Goal: Task Accomplishment & Management: Use online tool/utility

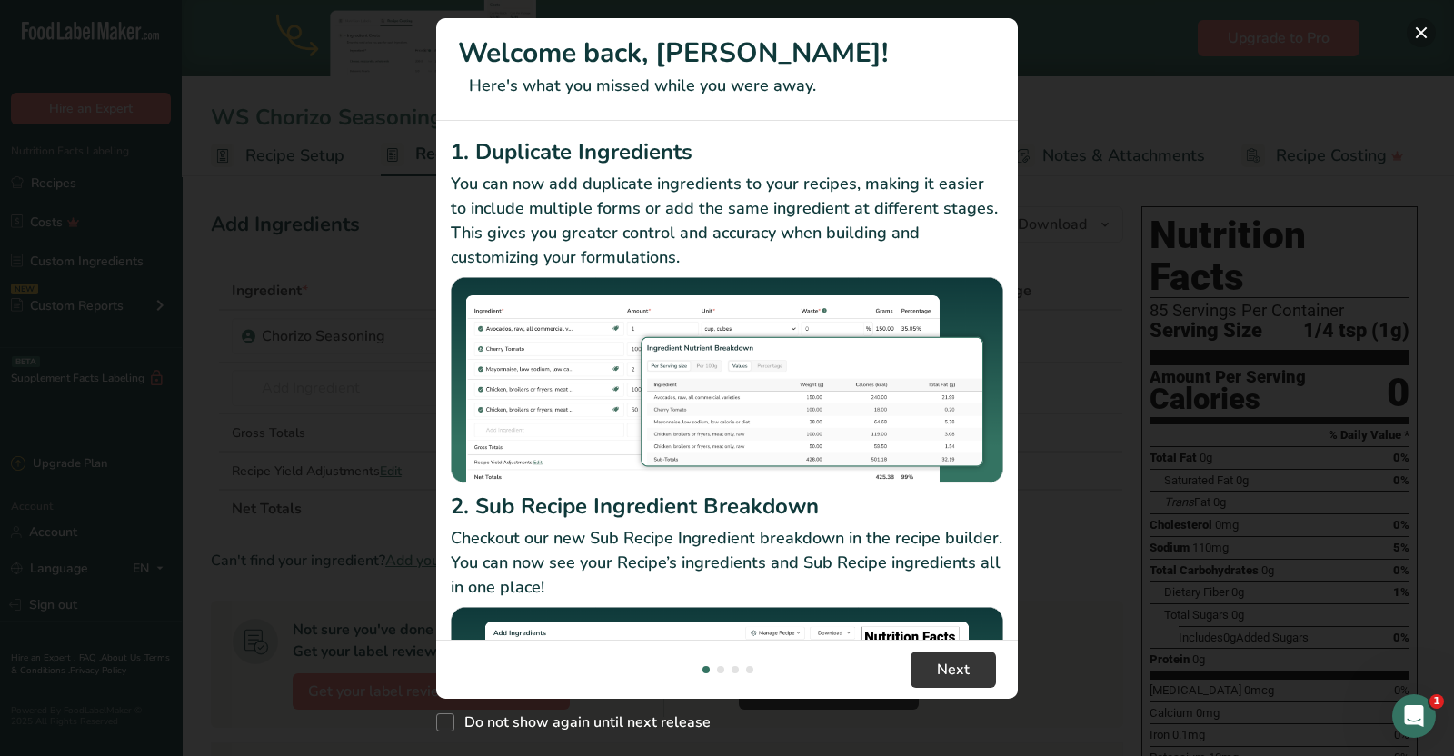
click at [1430, 25] on button "New Features" at bounding box center [1421, 32] width 29 height 29
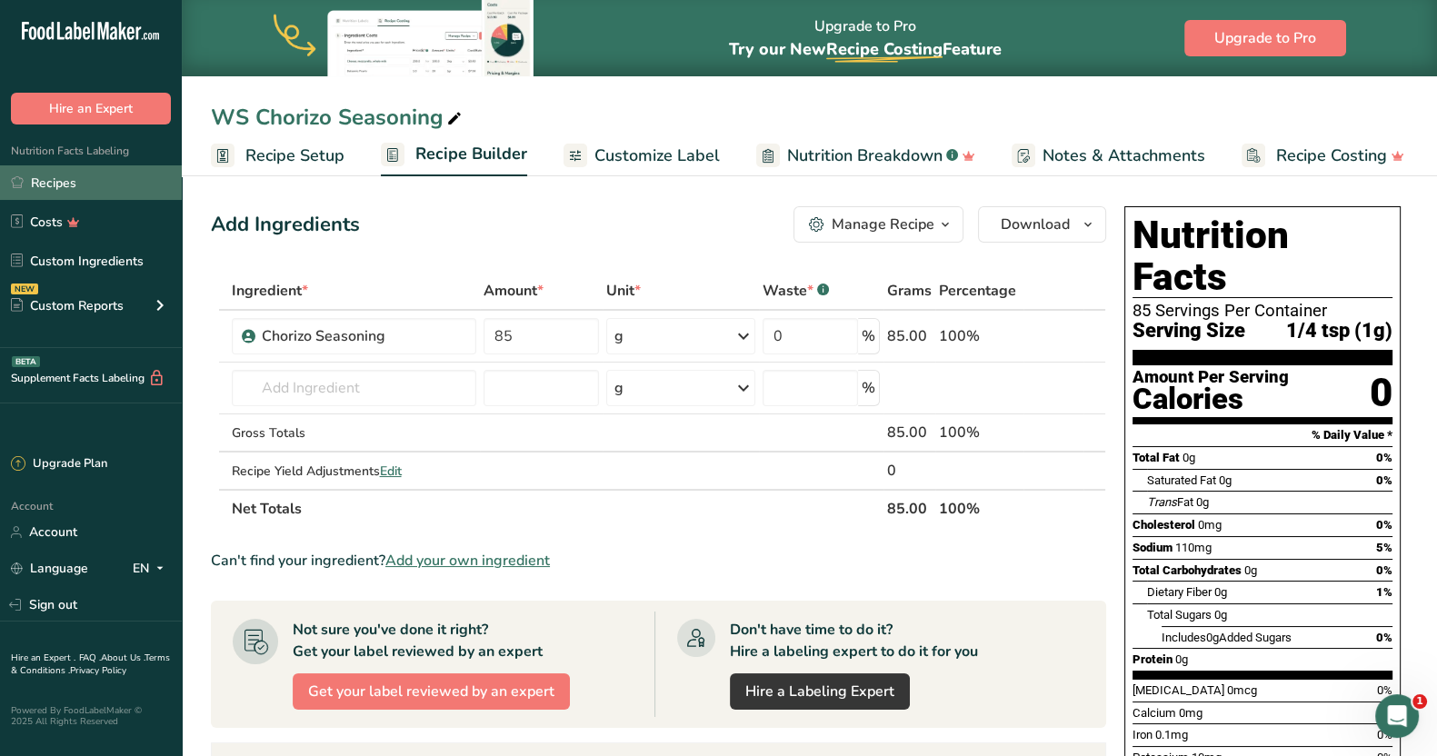
drag, startPoint x: 78, startPoint y: 174, endPoint x: 142, endPoint y: 183, distance: 64.1
click at [78, 174] on link "Recipes" at bounding box center [91, 182] width 182 height 35
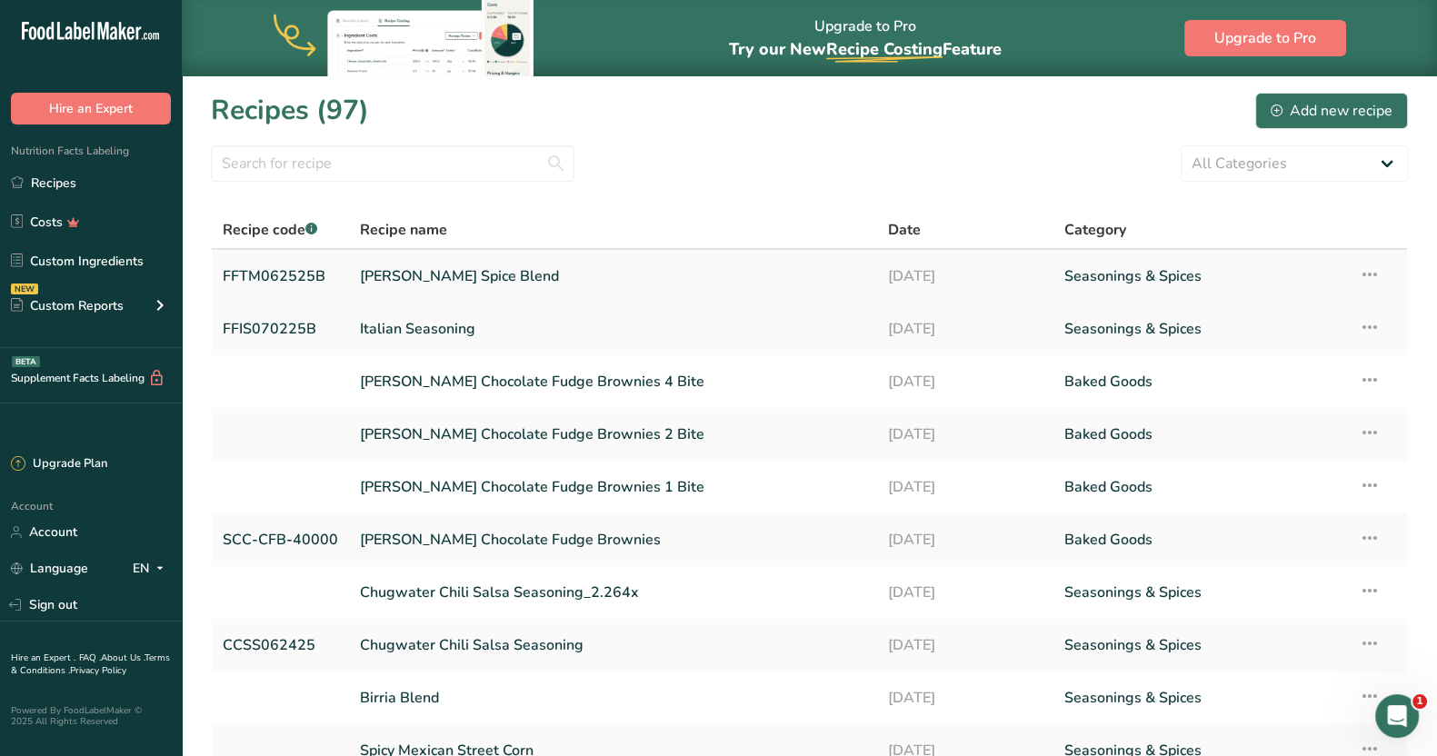
click at [432, 279] on link "[PERSON_NAME] Spice Blend" at bounding box center [613, 276] width 506 height 38
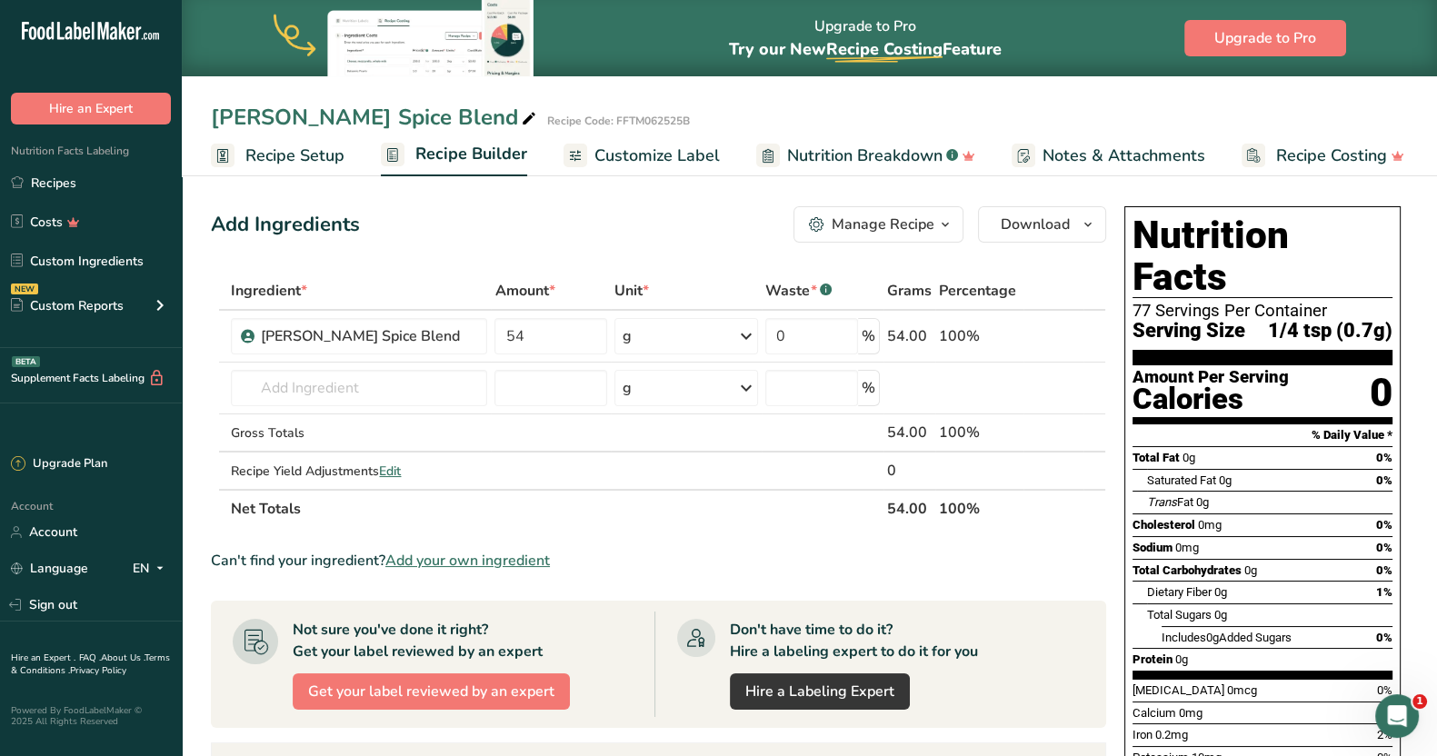
click at [672, 146] on span "Customize Label" at bounding box center [656, 156] width 125 height 25
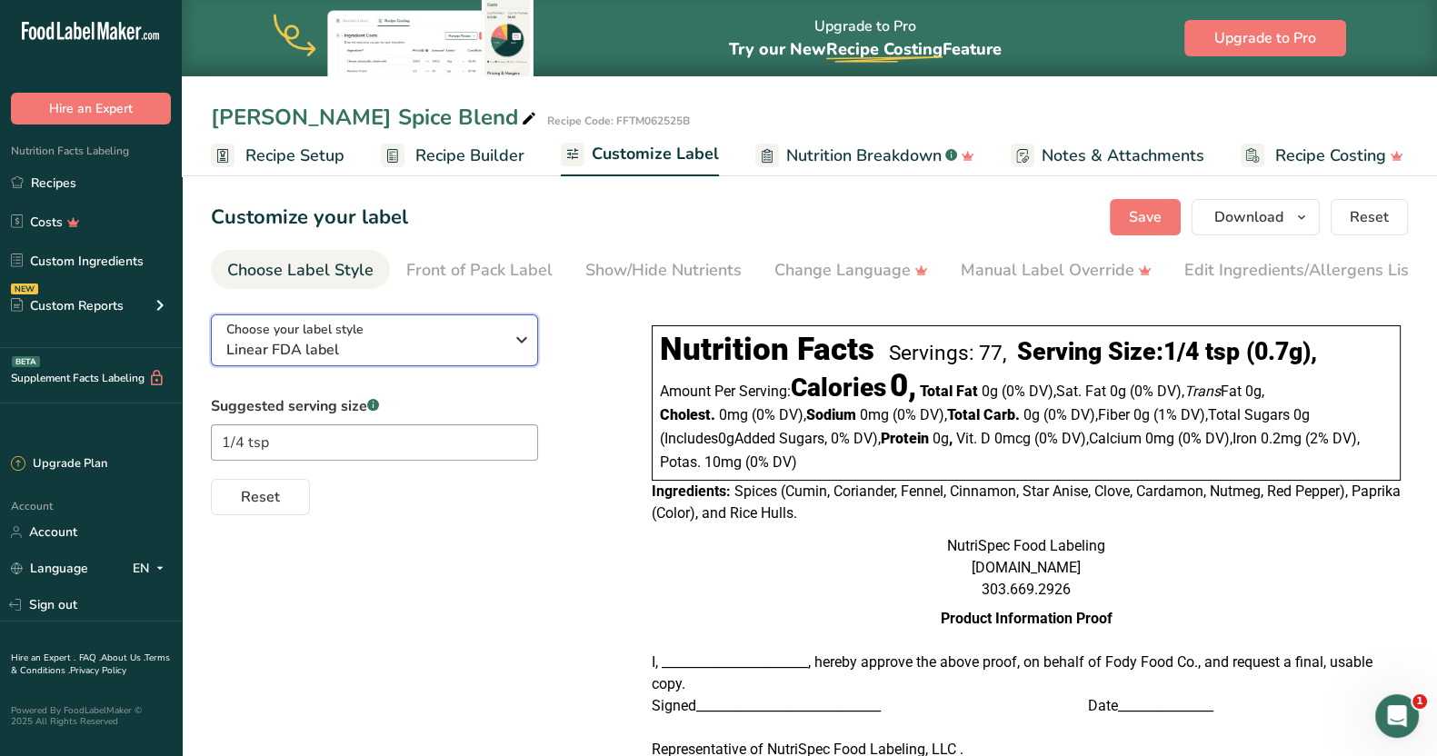
click at [524, 334] on icon "button" at bounding box center [522, 340] width 22 height 33
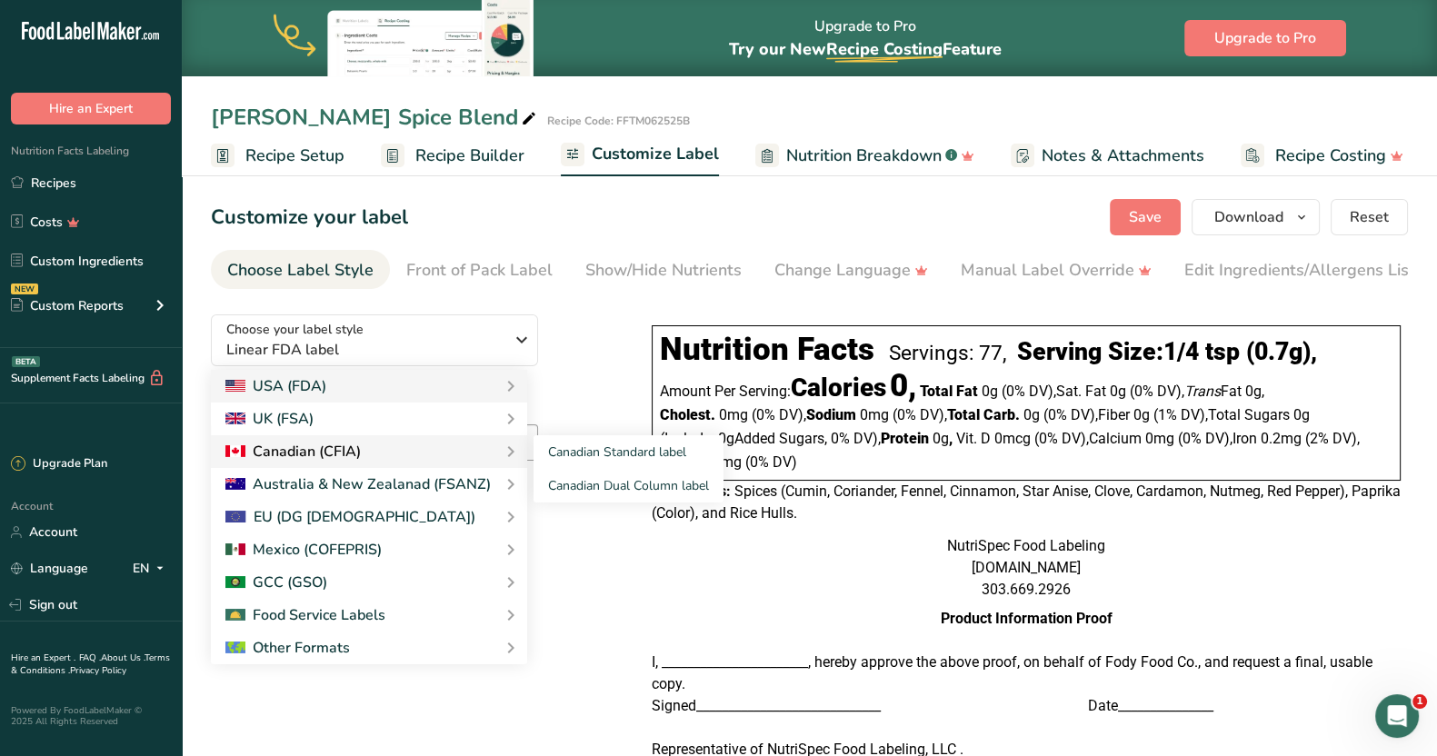
click at [437, 455] on div "Canadian (CFIA)" at bounding box center [368, 452] width 287 height 22
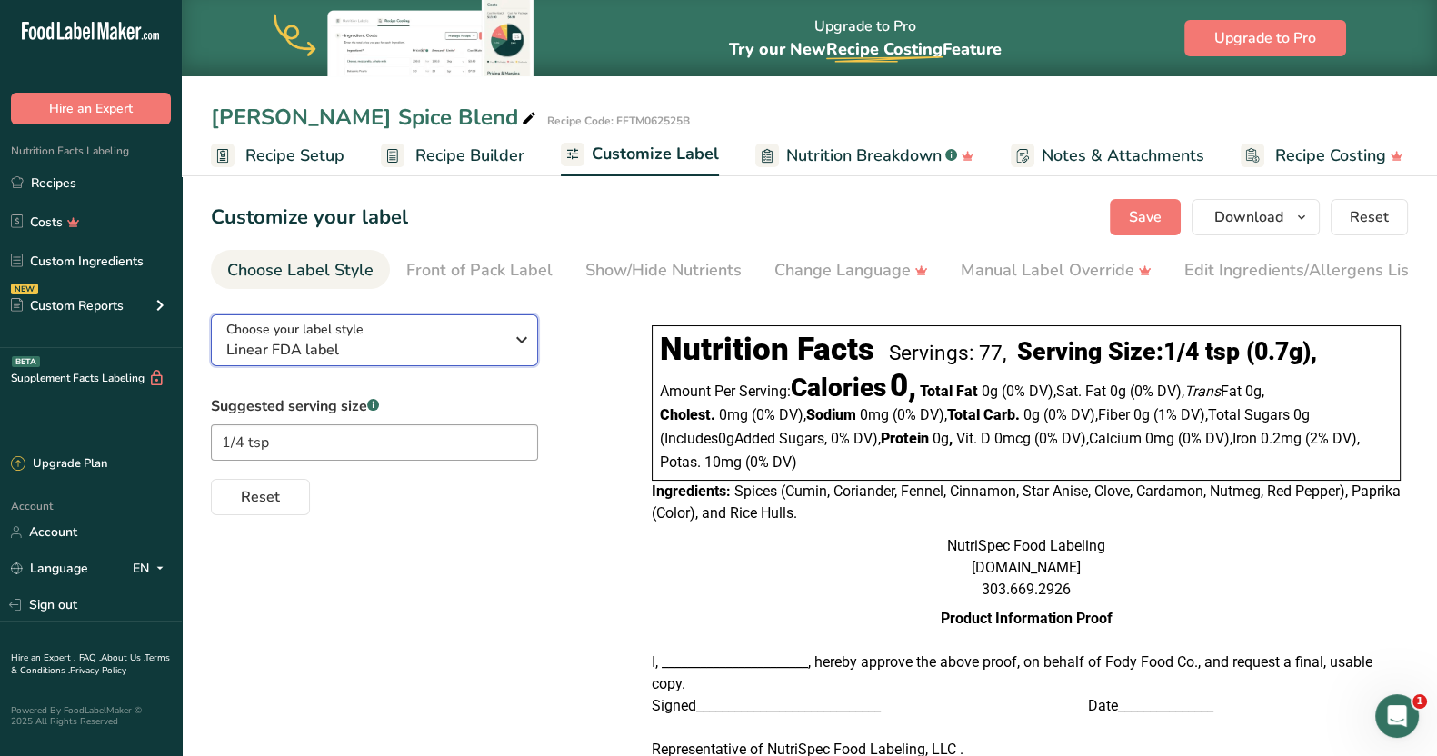
click at [513, 348] on icon "button" at bounding box center [522, 340] width 22 height 33
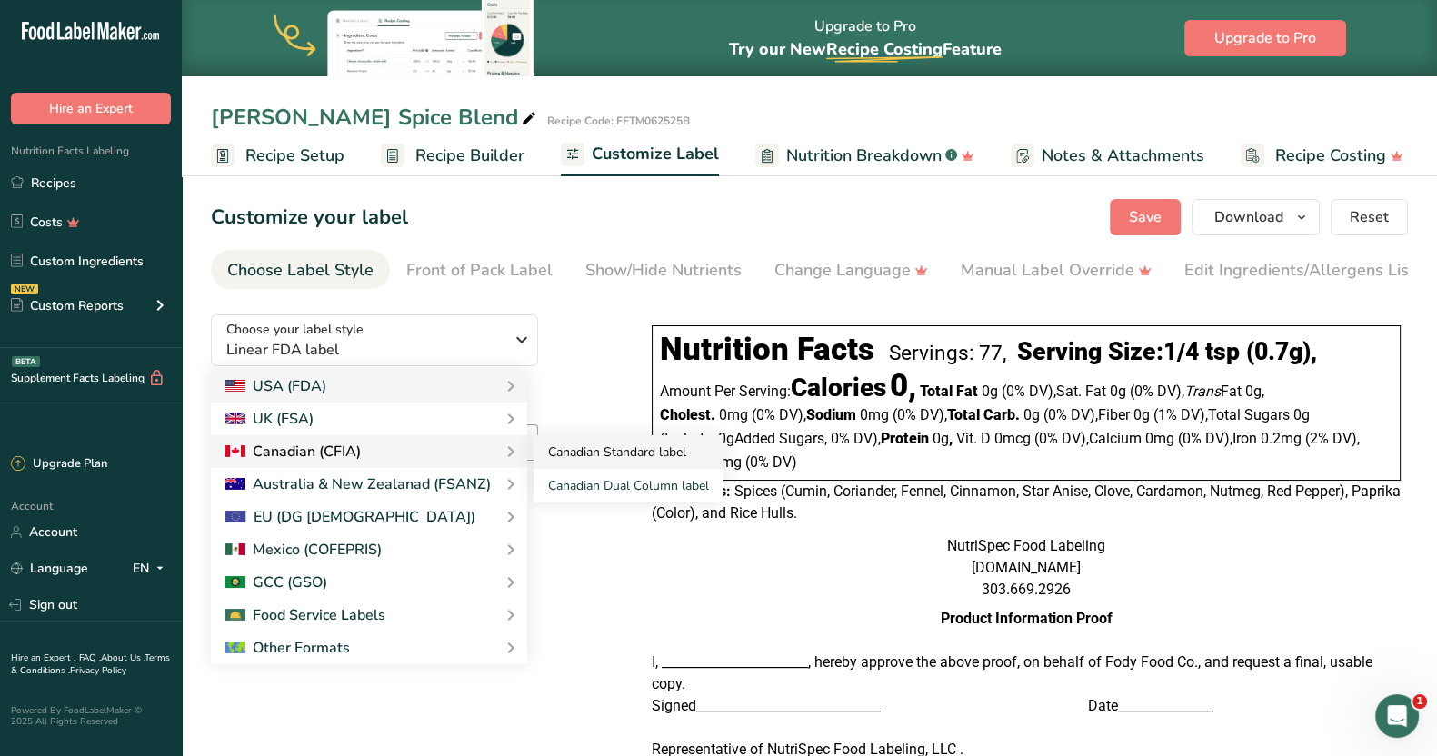
click at [564, 462] on link "Canadian Standard label" at bounding box center [628, 452] width 190 height 34
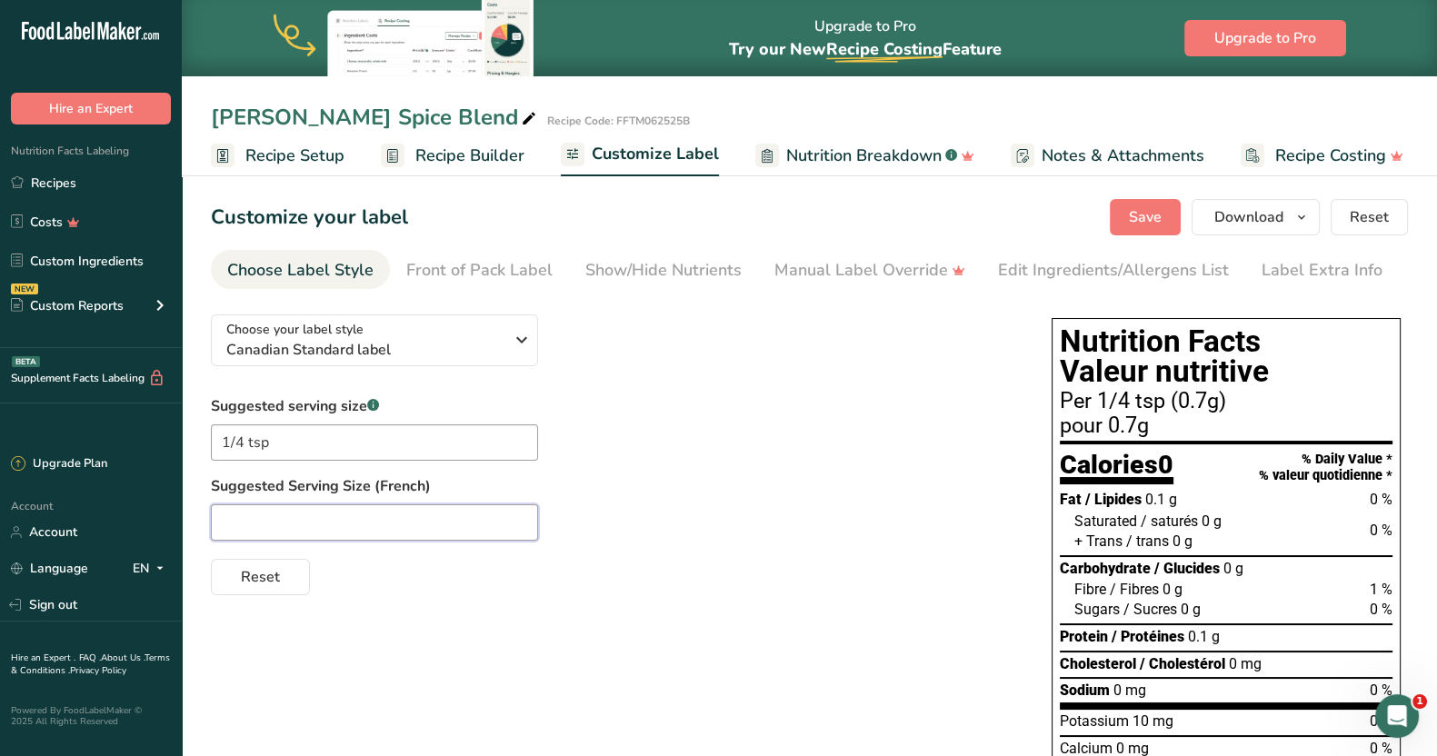
click at [247, 525] on input "text" at bounding box center [374, 522] width 327 height 36
paste input "1/4 c. à thé"
type input "1/4 c. à thé"
click at [1147, 215] on span "Save" at bounding box center [1145, 217] width 33 height 22
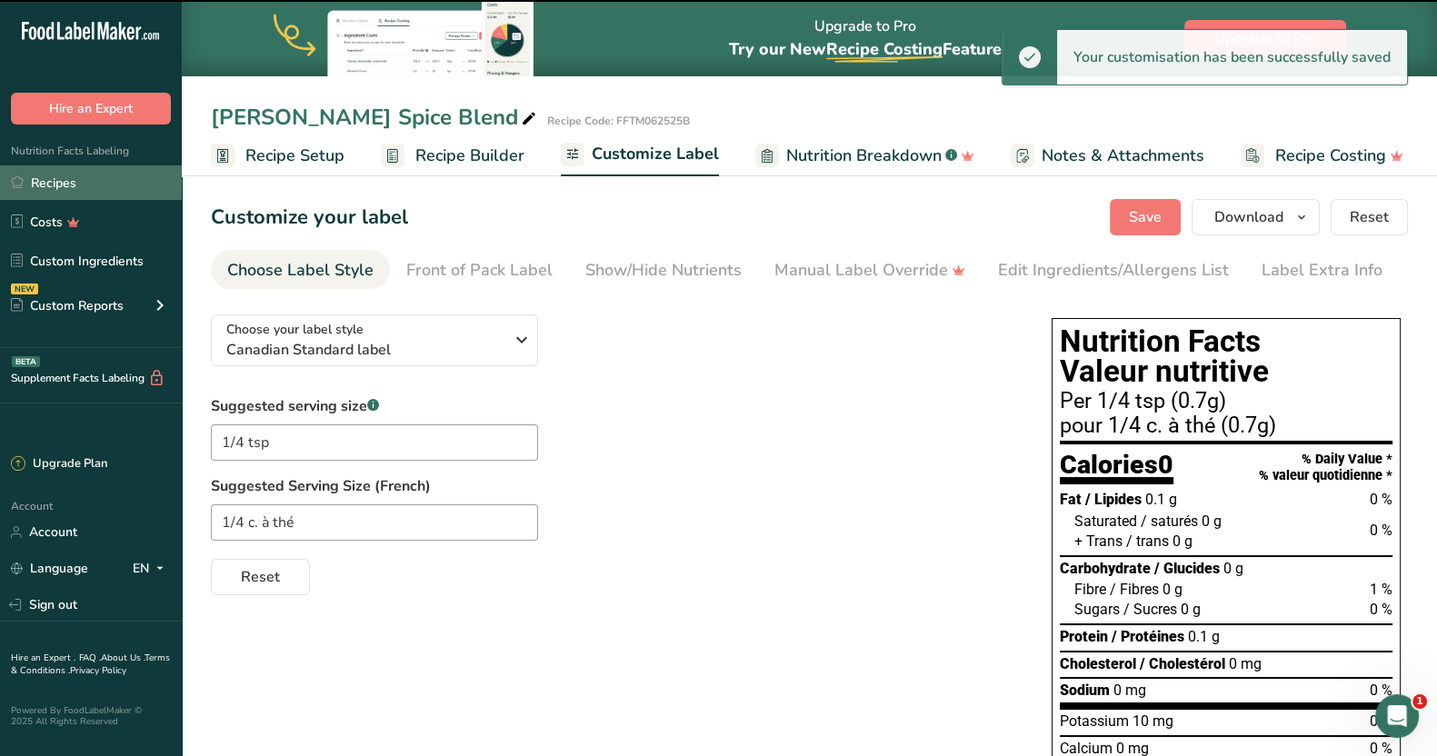
click at [35, 184] on link "Recipes" at bounding box center [91, 182] width 182 height 35
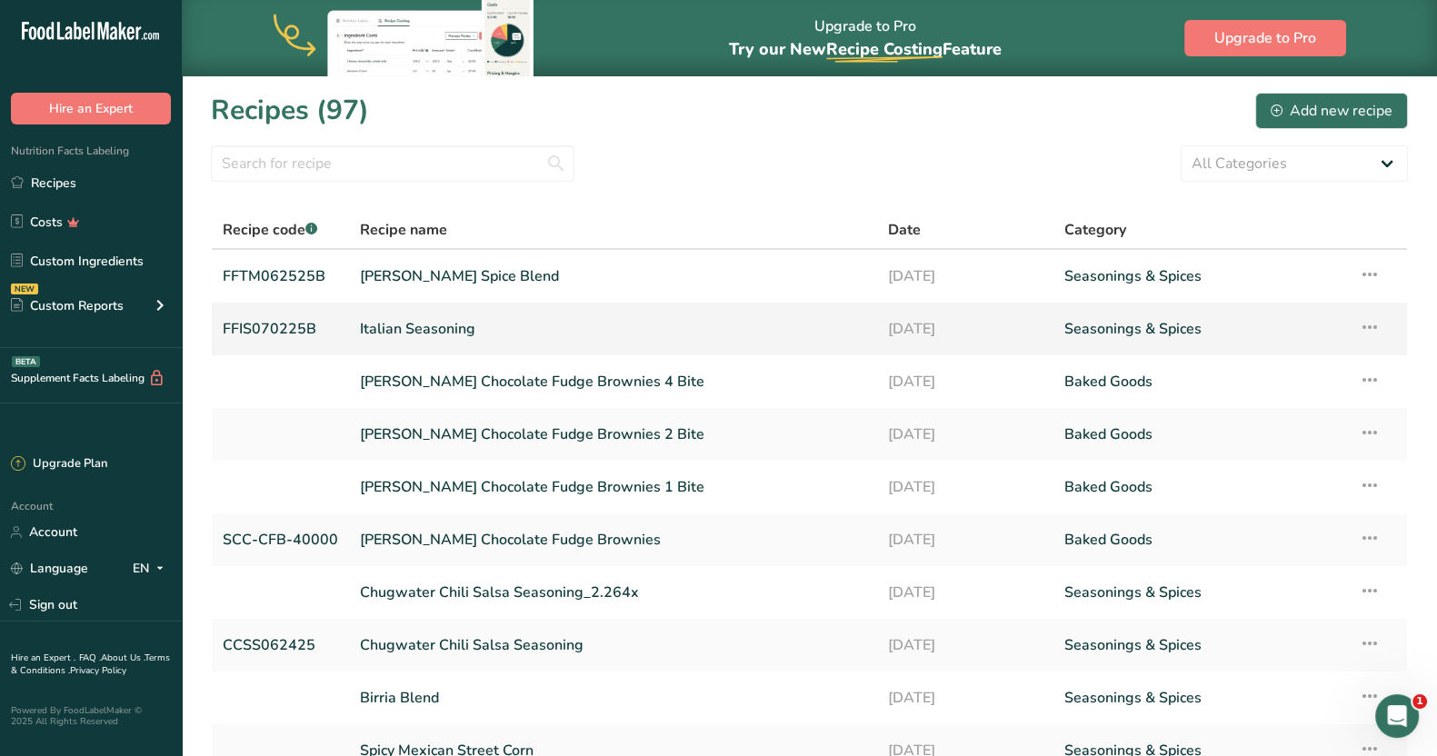
click at [471, 329] on link "Italian Seasoning" at bounding box center [613, 329] width 506 height 38
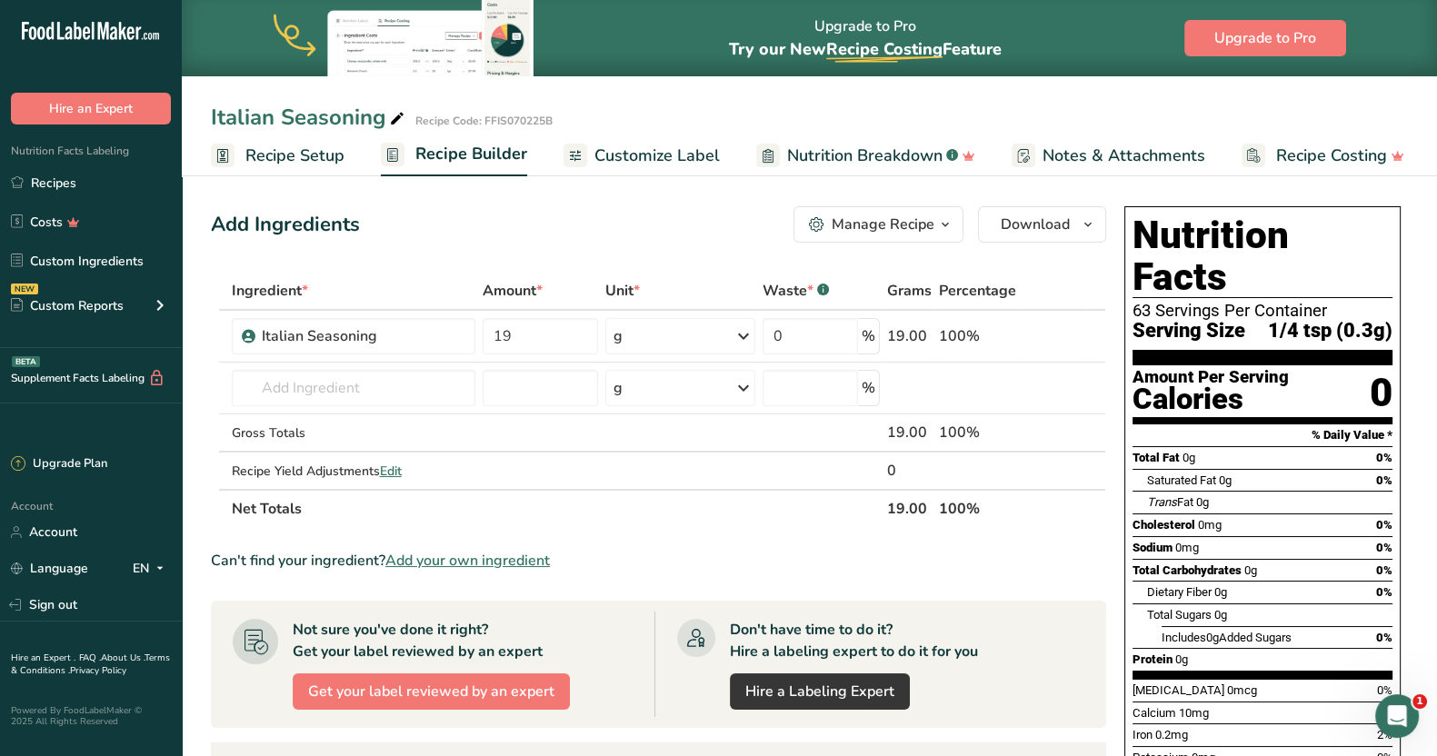
click at [650, 158] on span "Customize Label" at bounding box center [656, 156] width 125 height 25
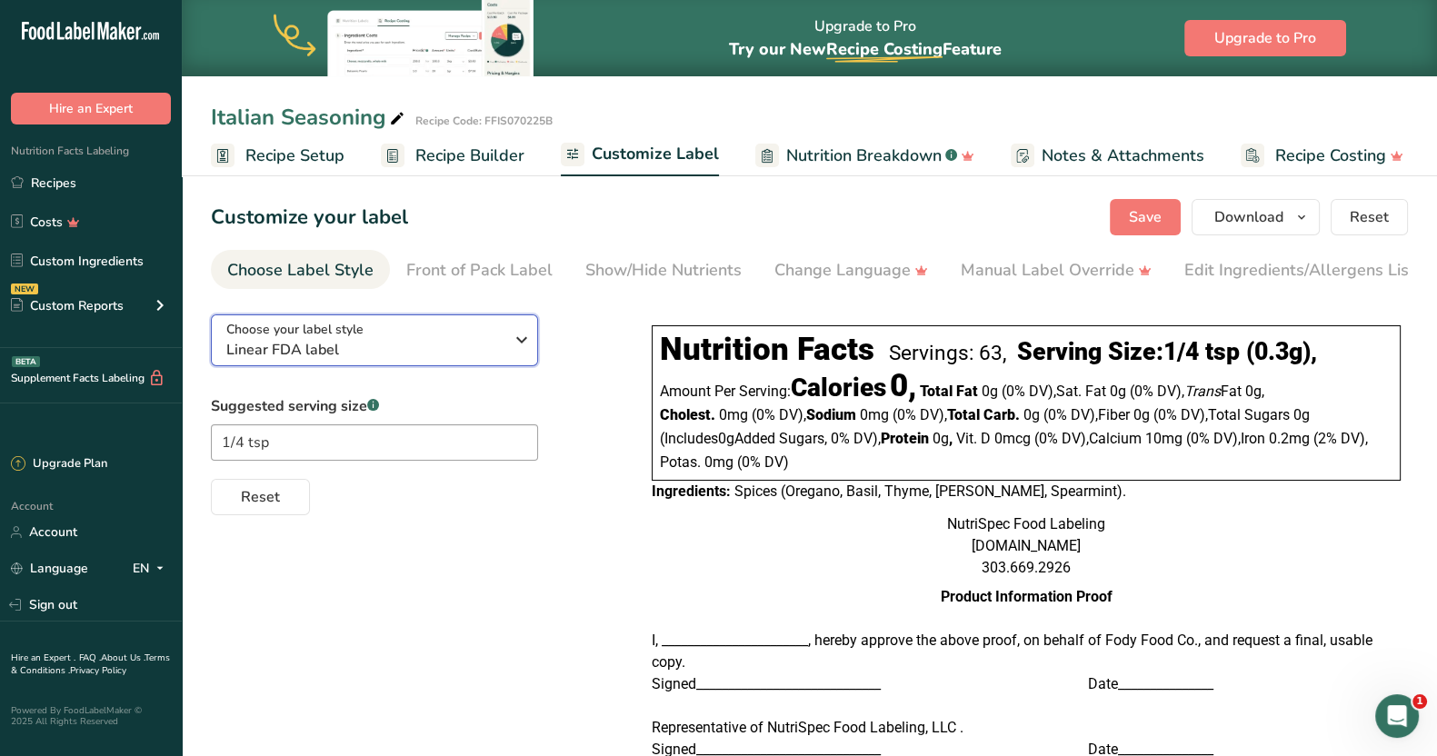
click at [516, 338] on icon "button" at bounding box center [522, 340] width 22 height 33
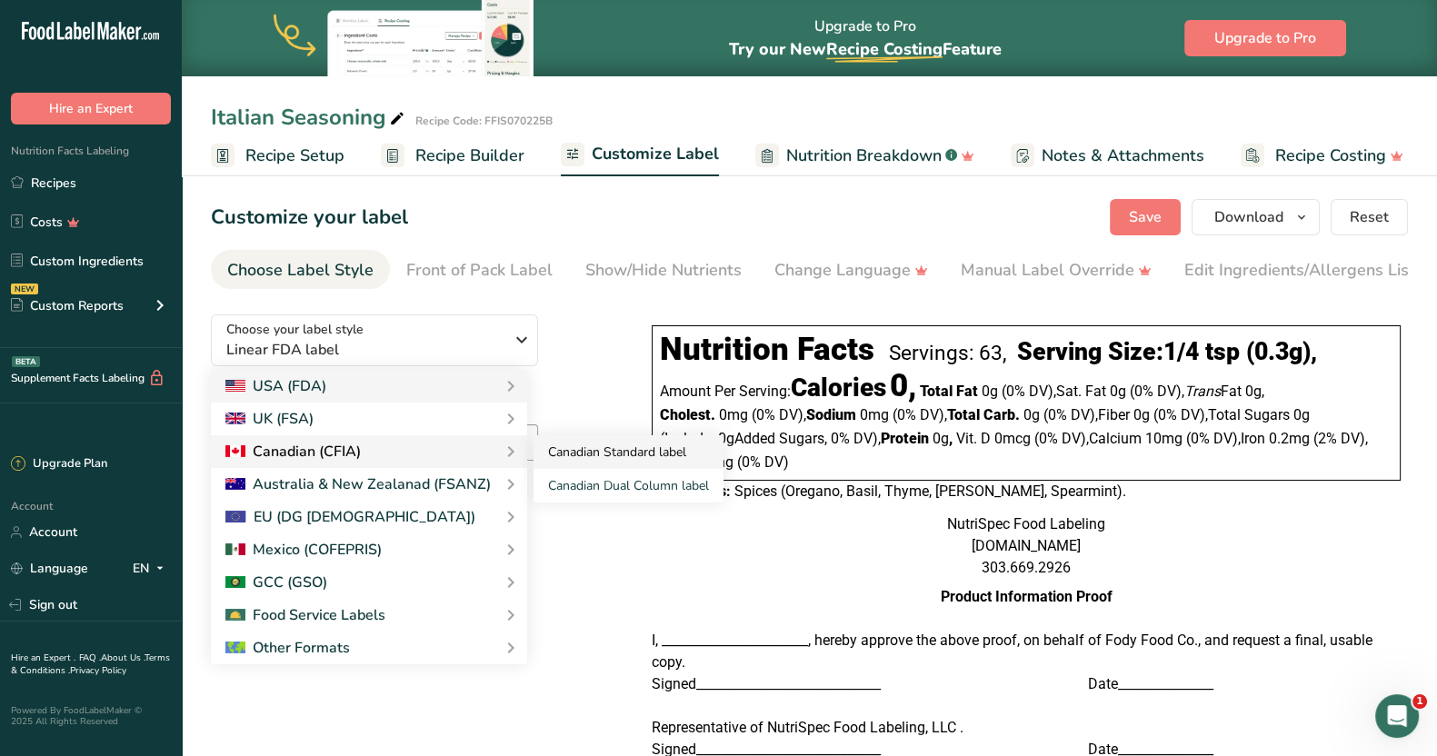
click at [598, 453] on link "Canadian Standard label" at bounding box center [628, 452] width 190 height 34
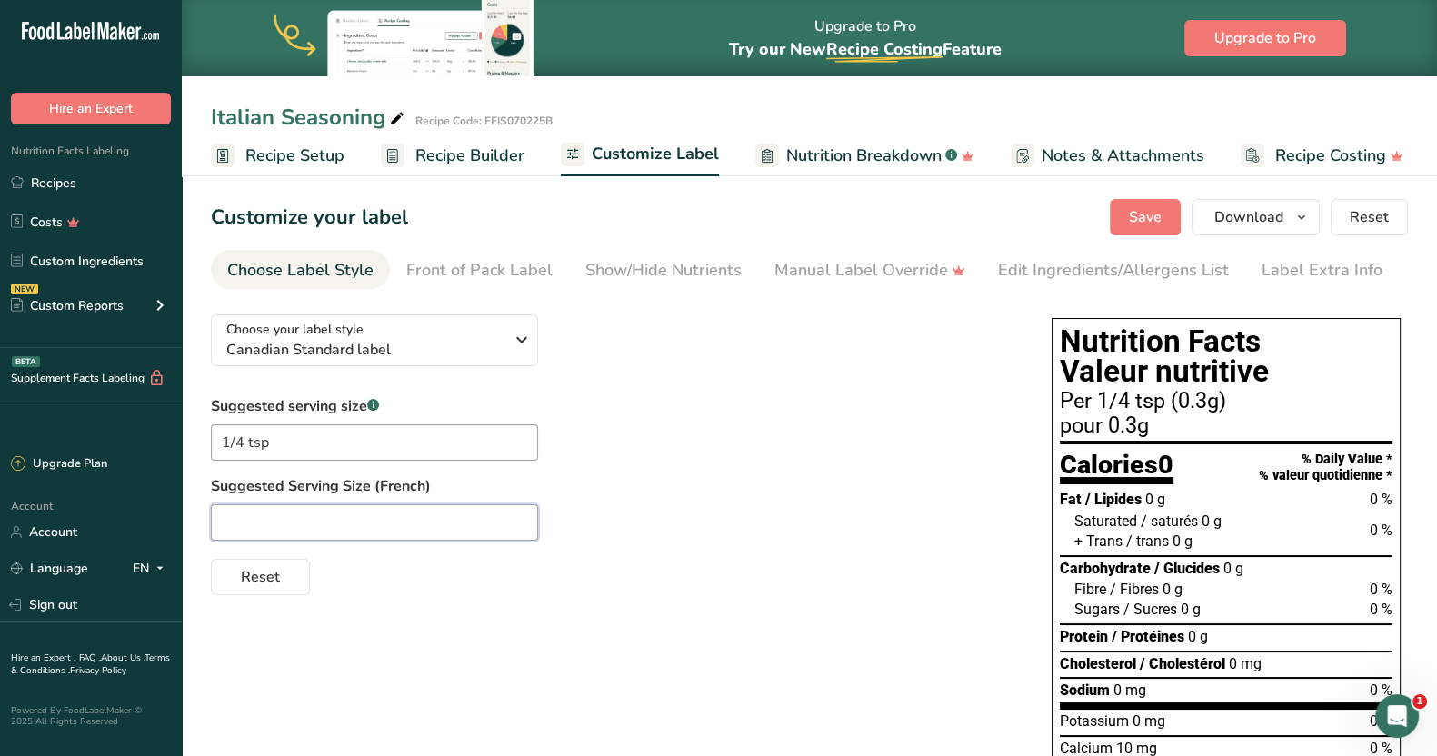
click at [248, 516] on input "text" at bounding box center [374, 522] width 327 height 36
paste input "1/4 c. à thé"
type input "1/4 c. à thé"
click at [1148, 226] on span "Save" at bounding box center [1145, 217] width 33 height 22
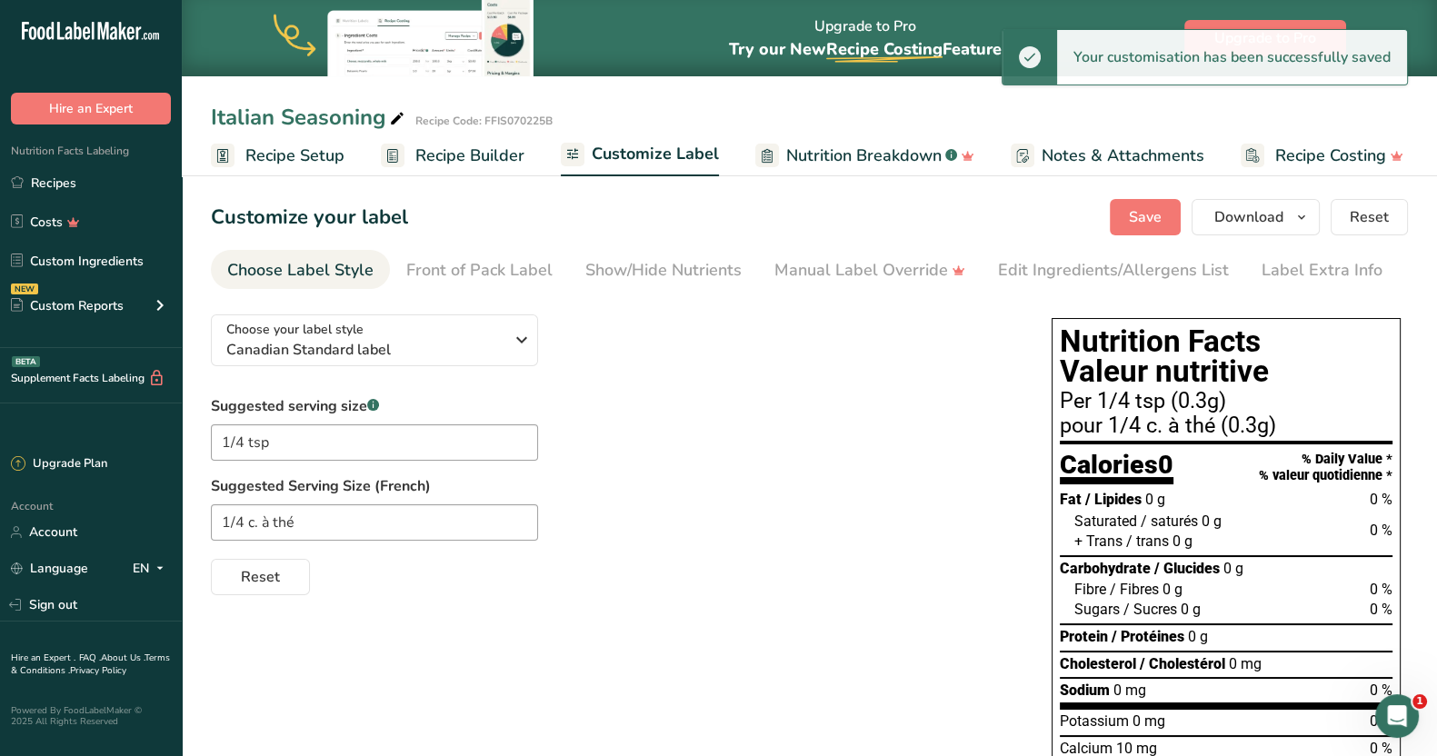
drag, startPoint x: 139, startPoint y: 247, endPoint x: 166, endPoint y: 240, distance: 28.2
click at [139, 247] on link "Custom Ingredients" at bounding box center [91, 261] width 182 height 35
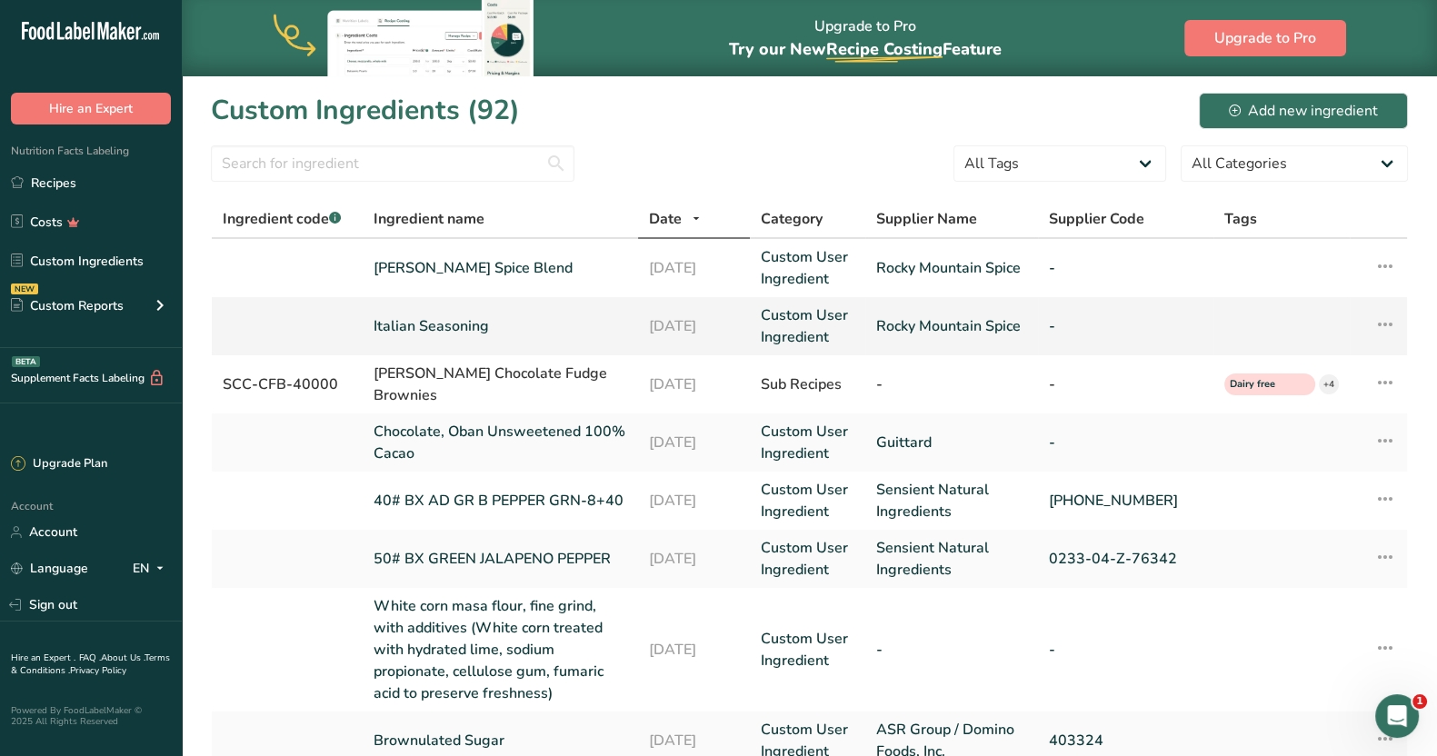
click at [458, 320] on link "Italian Seasoning" at bounding box center [501, 326] width 254 height 22
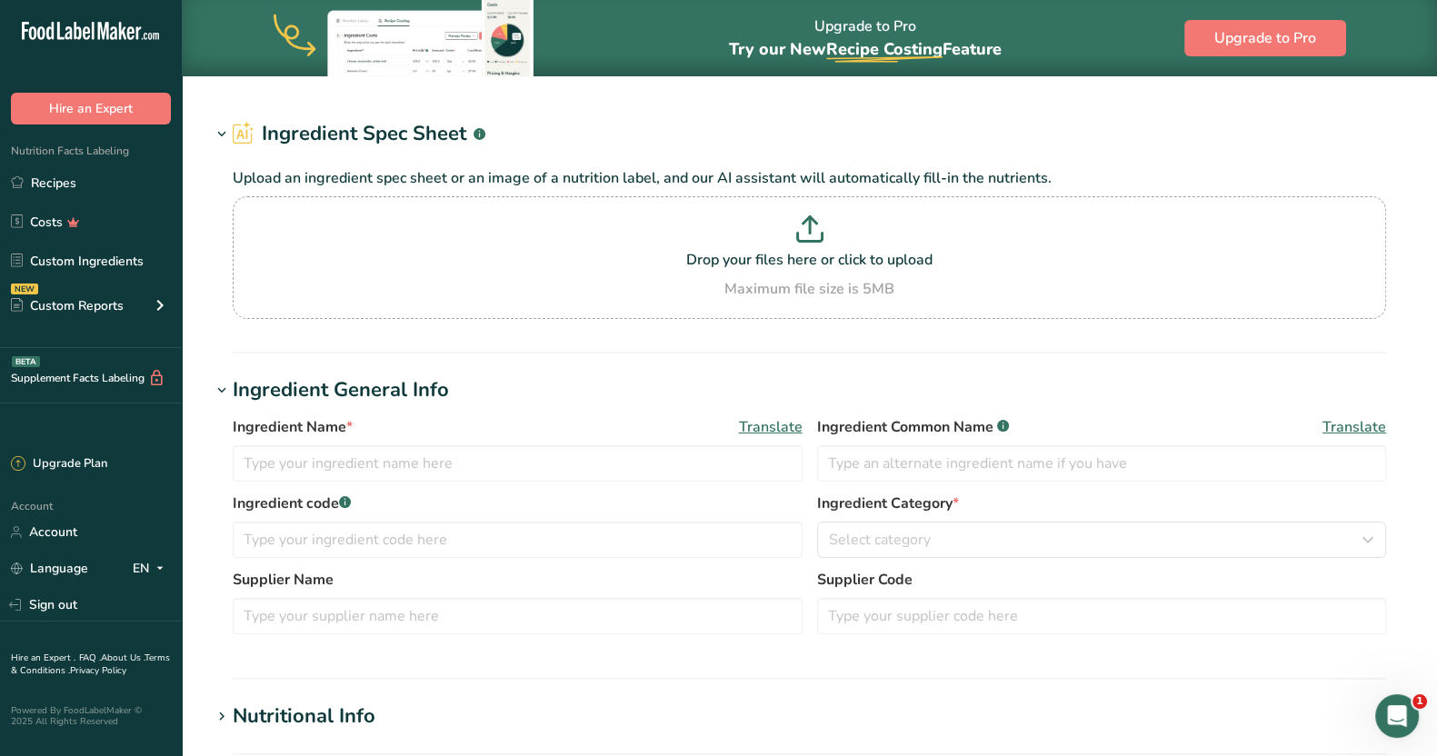
type input "Italian Seasoning"
type input "Rocky Mountain Spice"
type textarea "Spices (Oregano, Basil, Thyme, [PERSON_NAME], Spearmint)."
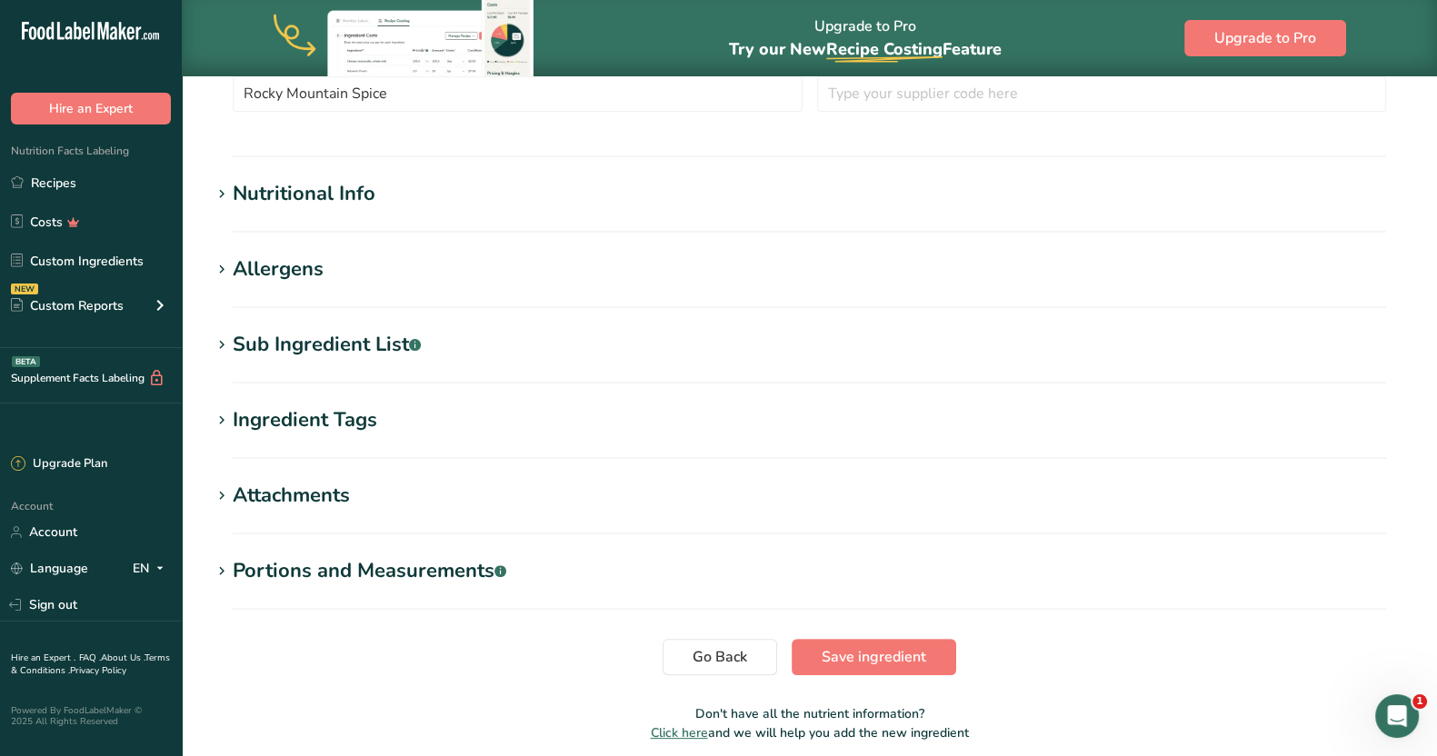
scroll to position [570, 0]
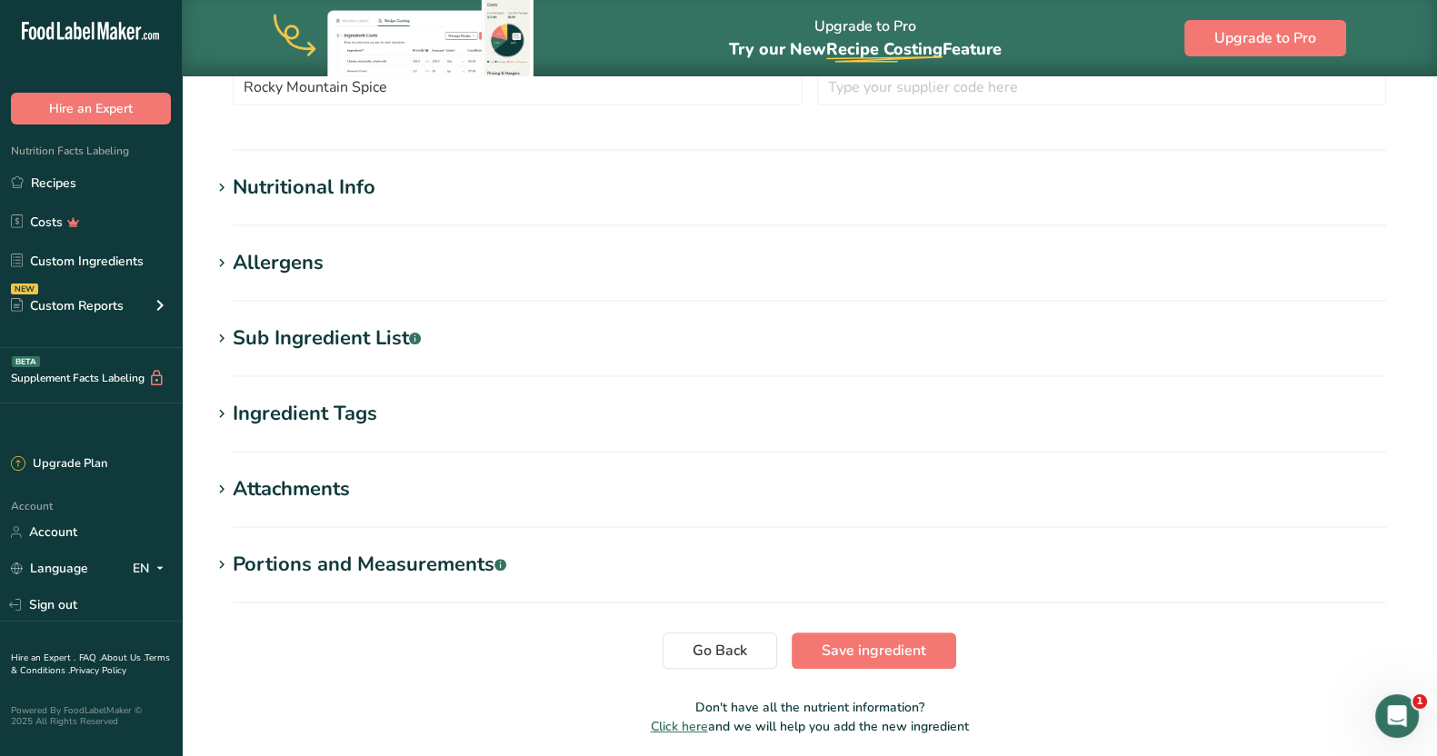
click at [374, 336] on div "Sub Ingredient List .a-a{fill:#347362;}.b-a{fill:#fff;}" at bounding box center [327, 339] width 188 height 30
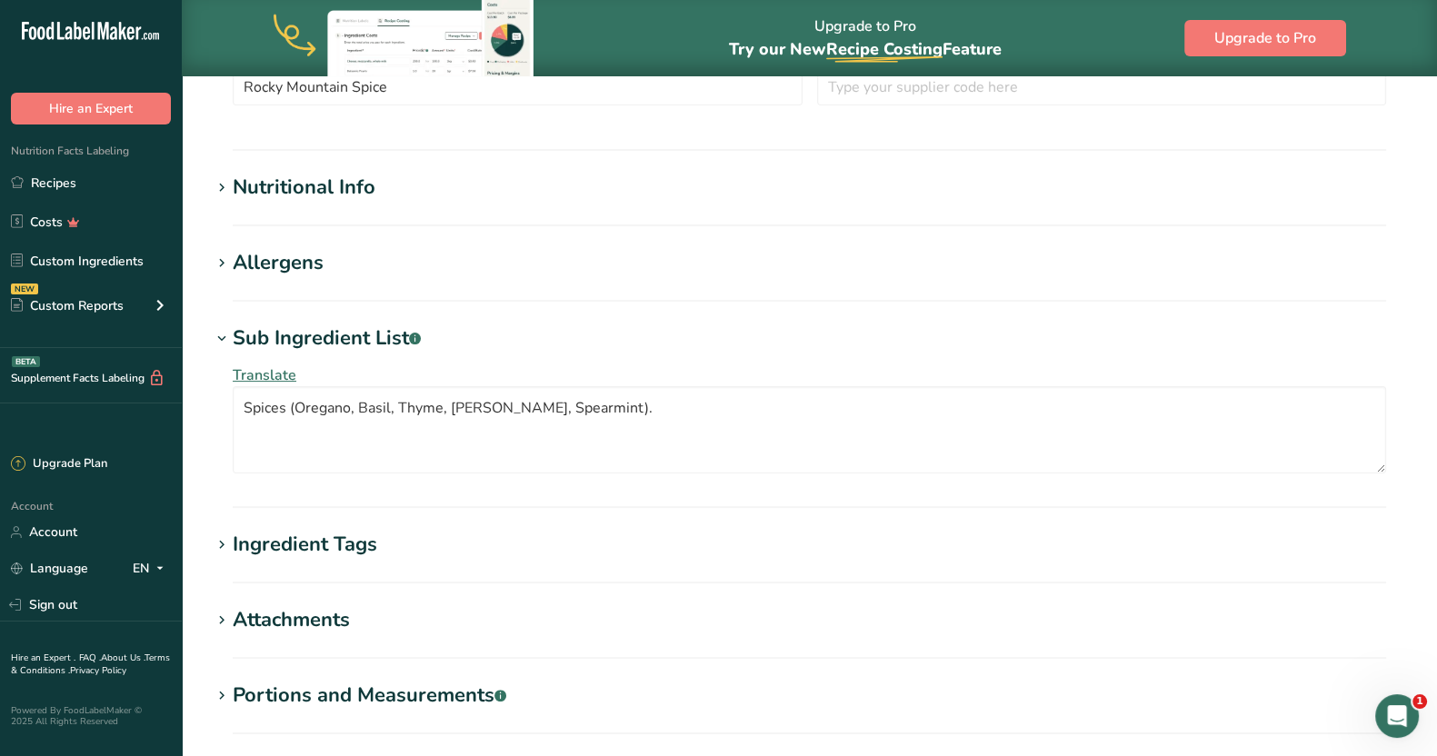
click at [270, 372] on span "Translate" at bounding box center [265, 375] width 64 height 20
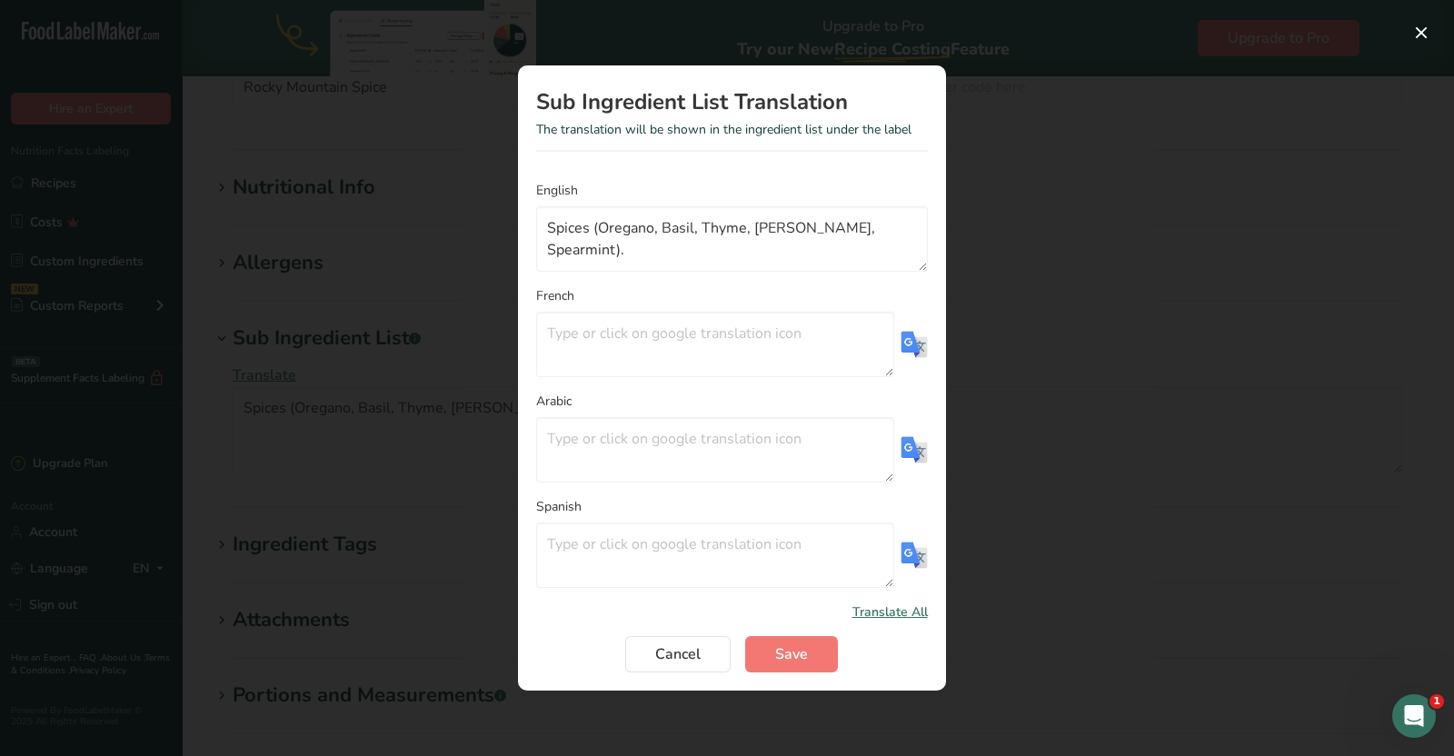
click at [912, 338] on img "Translation Modal" at bounding box center [914, 344] width 27 height 27
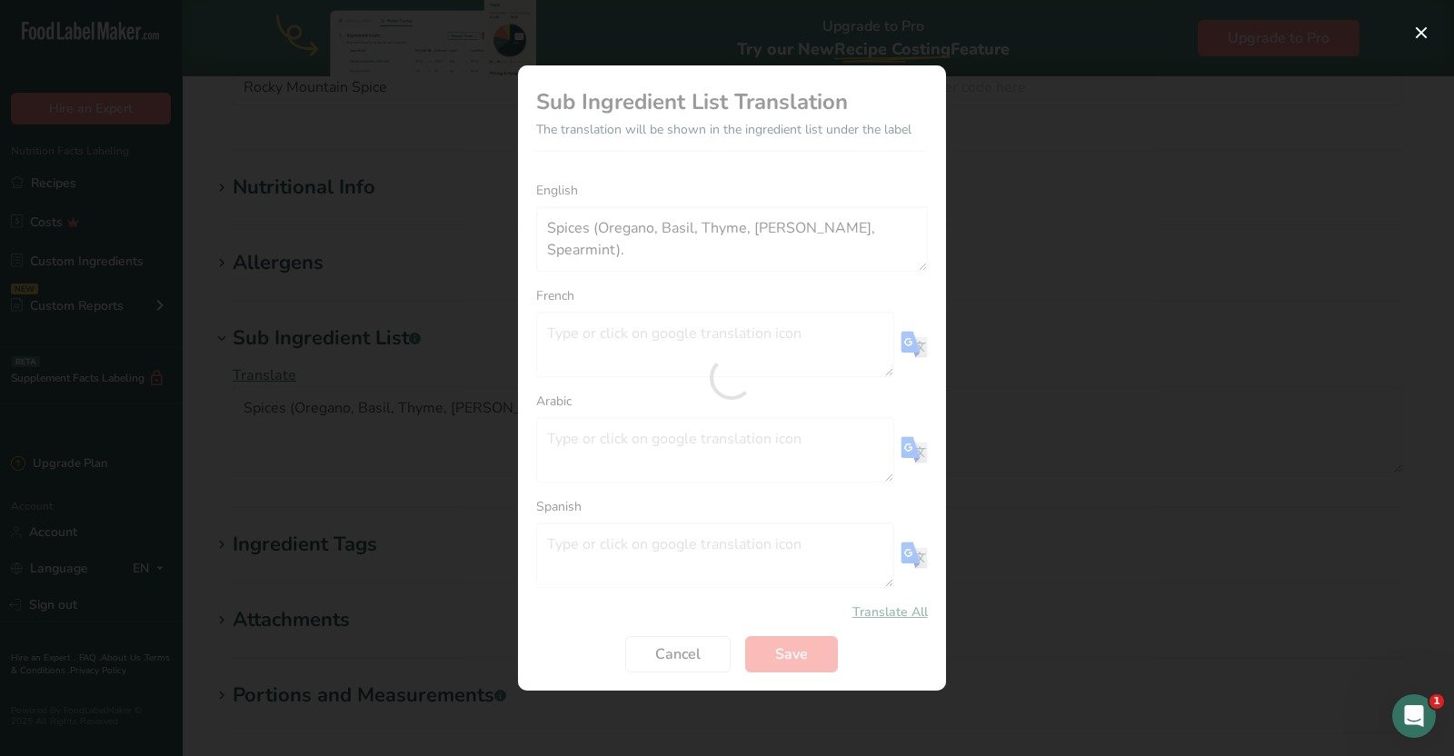
type textarea "Épices (origan, basilic, thym, marjolaine, romarin, menthe verte)."
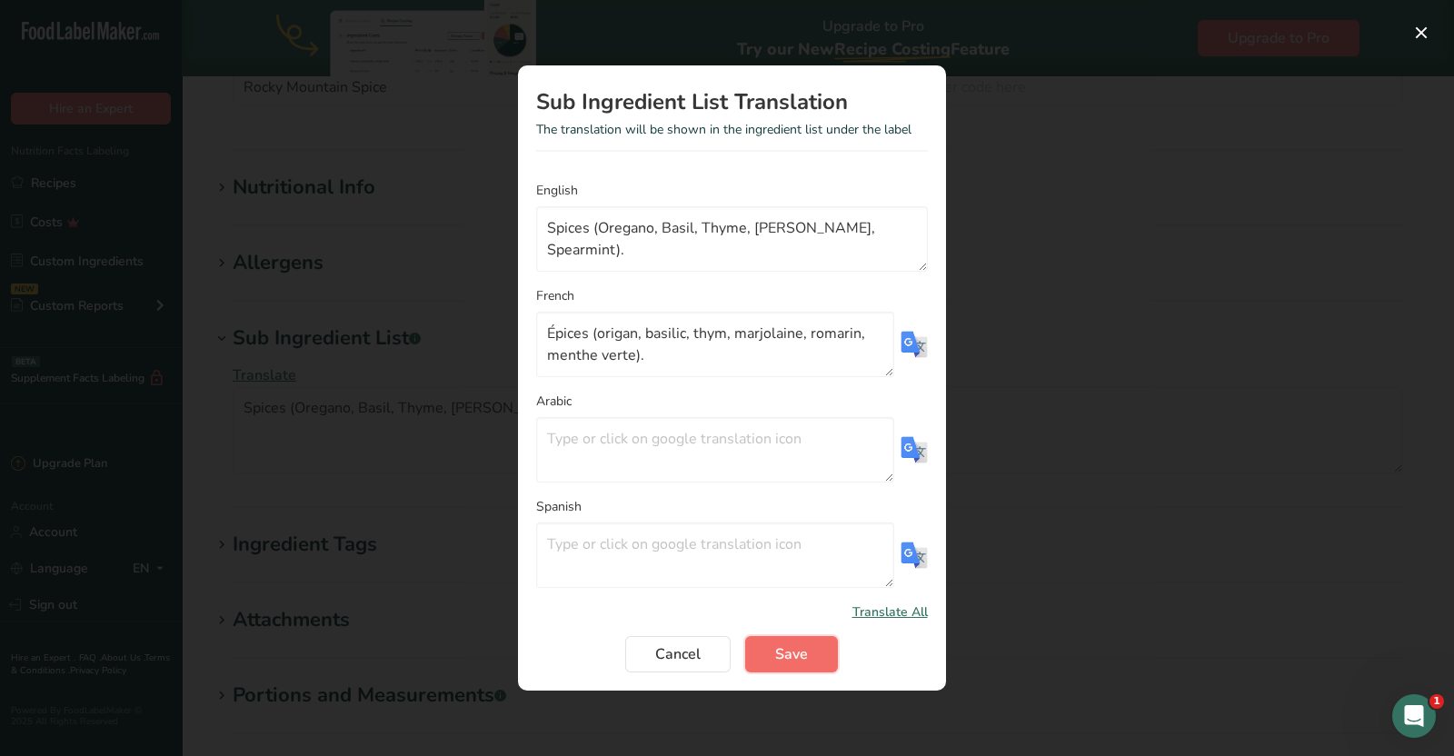
click at [786, 653] on span "Save" at bounding box center [791, 654] width 33 height 22
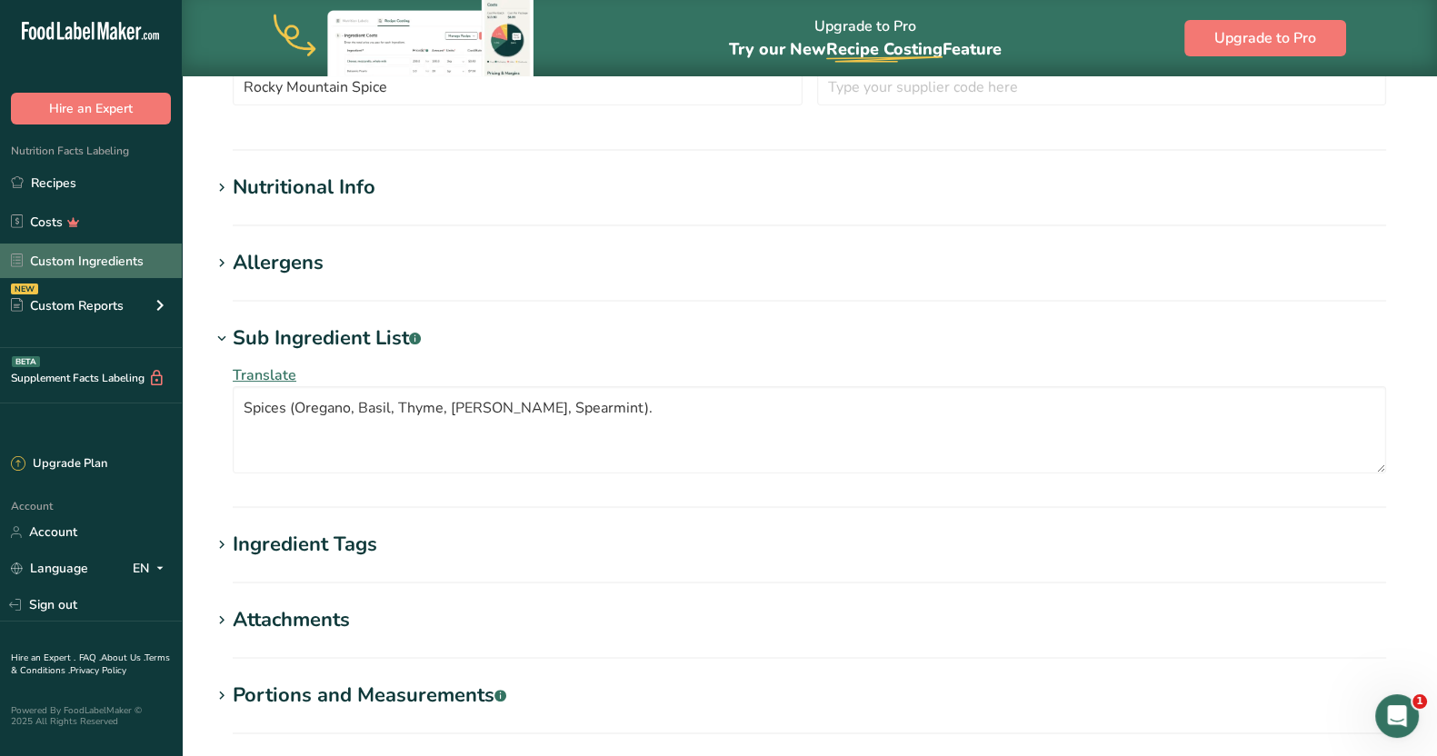
click at [111, 249] on link "Custom Ingredients" at bounding box center [91, 261] width 182 height 35
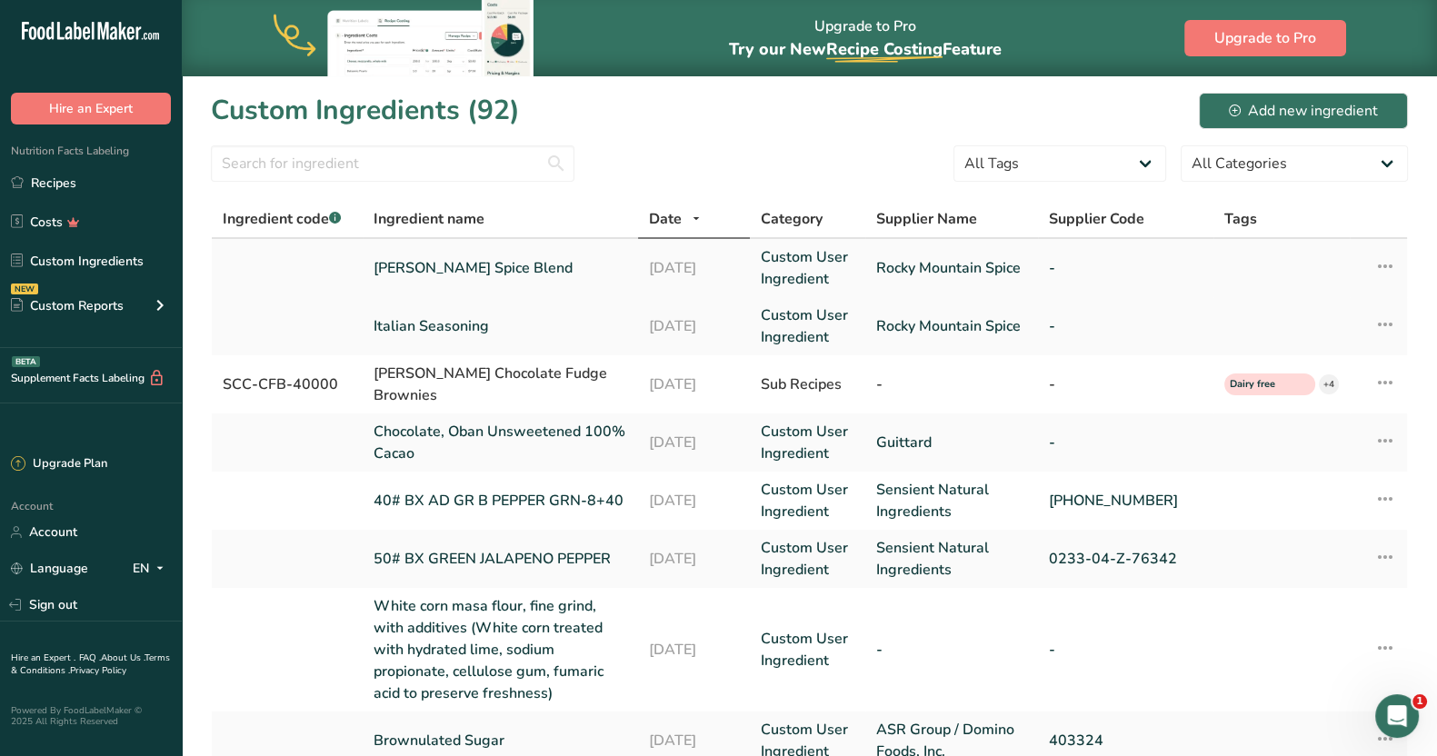
click at [463, 267] on link "[PERSON_NAME] Spice Blend" at bounding box center [501, 268] width 254 height 22
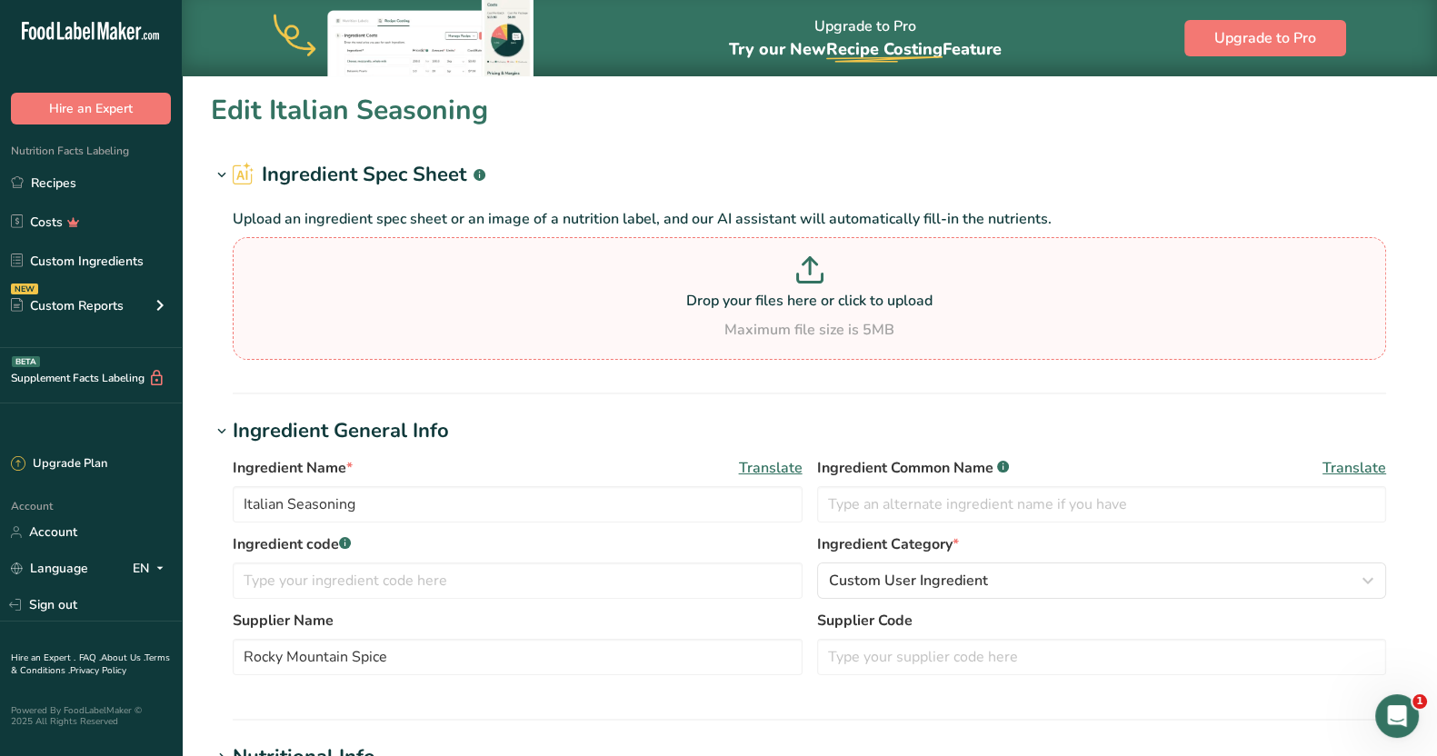
type input "[PERSON_NAME] Spice Blend"
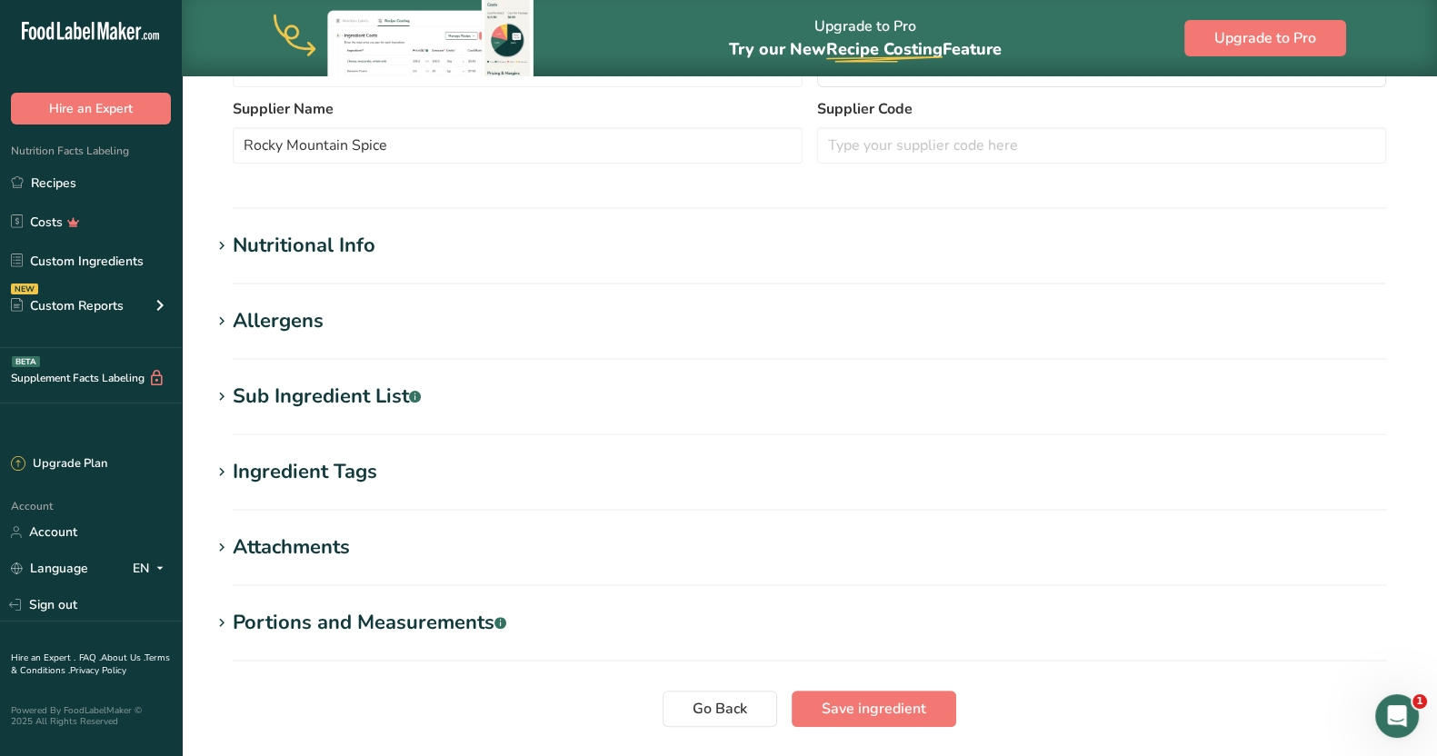
scroll to position [519, 0]
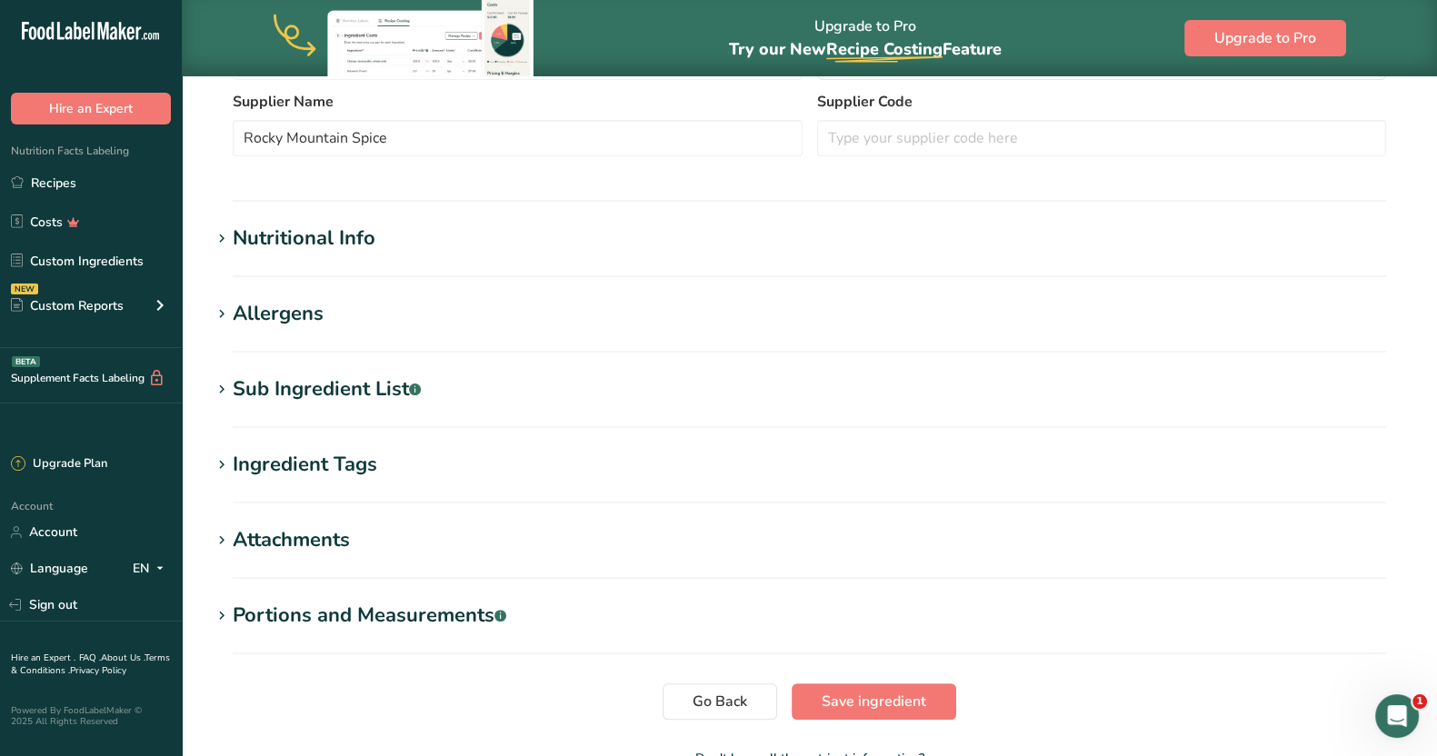
click at [308, 404] on section "Sub Ingredient List .a-a{fill:#347362;}.b-a{fill:#fff;} Translate Spices (Cumin…" at bounding box center [809, 401] width 1197 height 54
click at [314, 394] on div "Sub Ingredient List .a-a{fill:#347362;}.b-a{fill:#fff;}" at bounding box center [327, 389] width 188 height 30
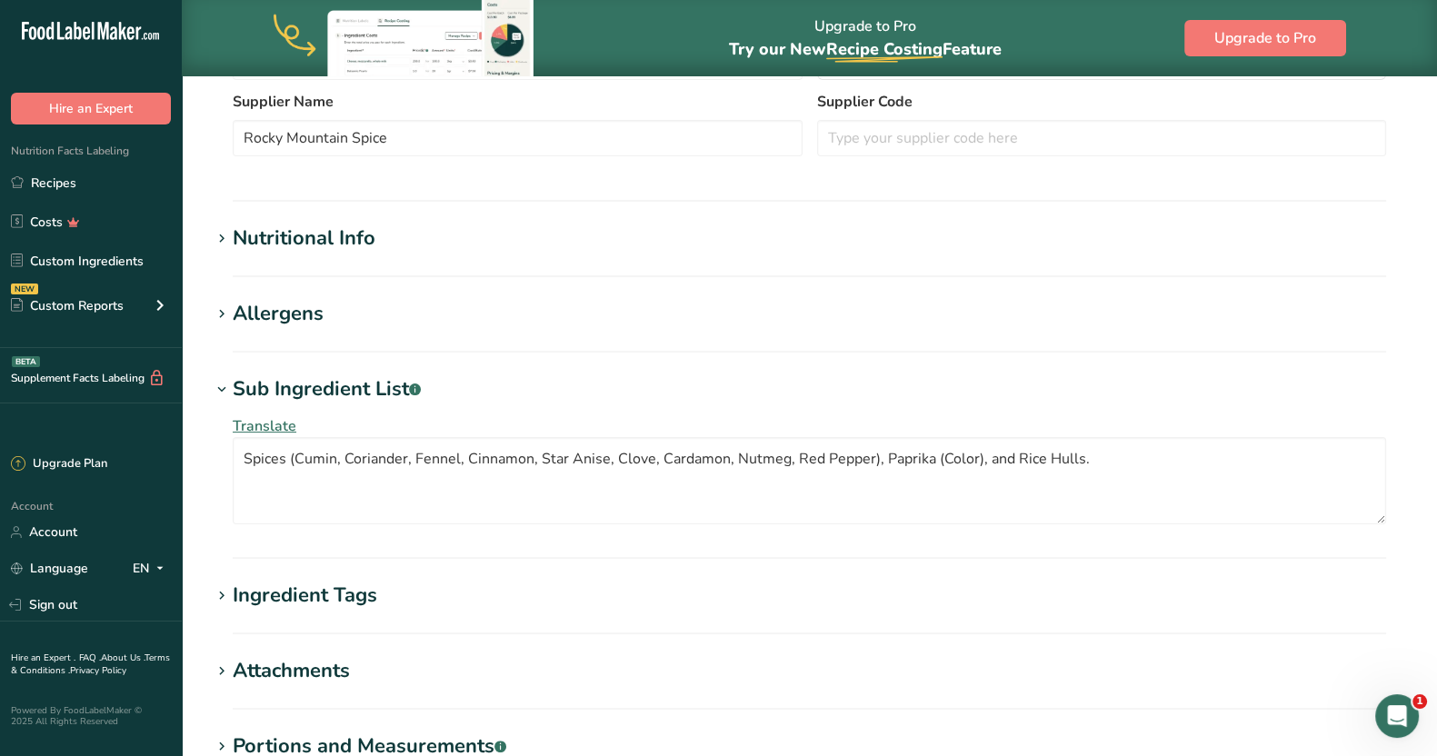
click at [255, 416] on span "Translate" at bounding box center [265, 426] width 64 height 20
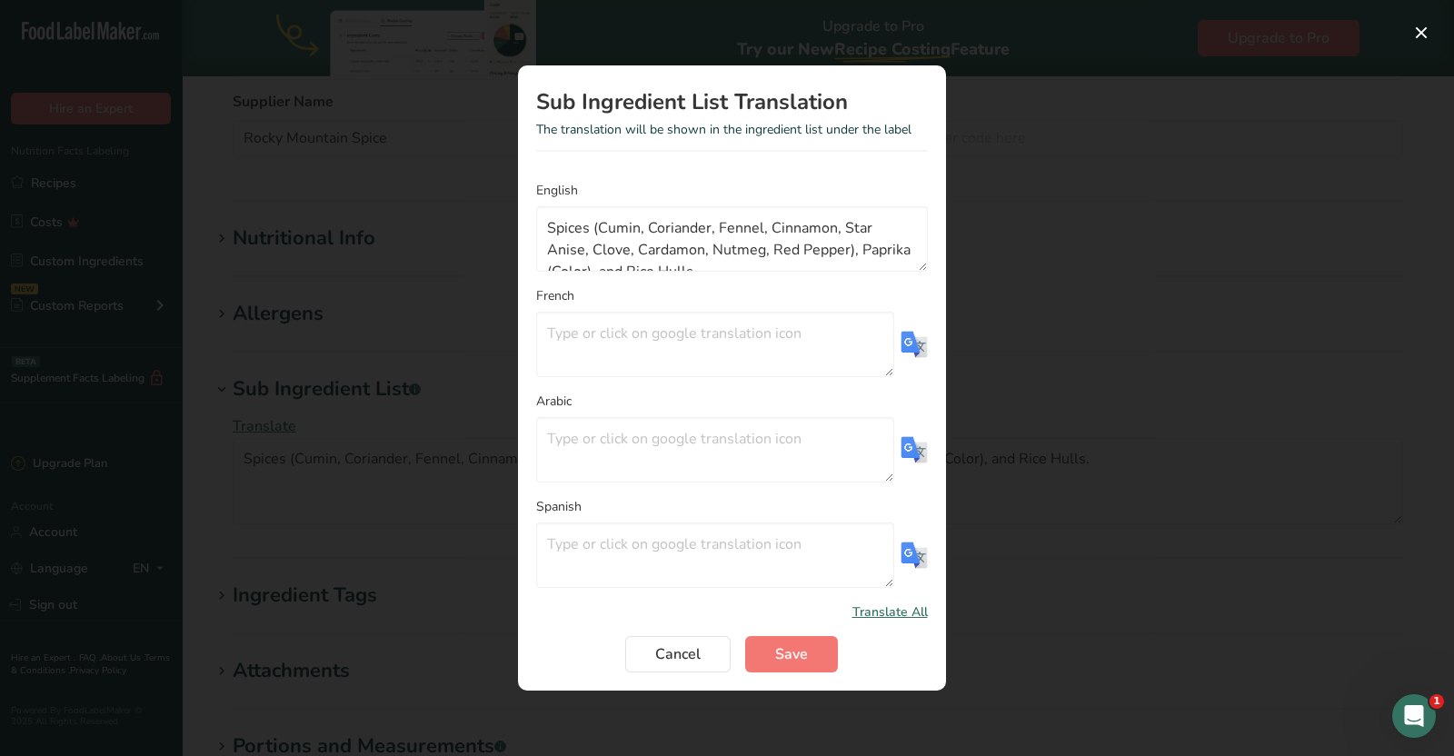
click at [904, 346] on img "Translation Modal" at bounding box center [914, 344] width 27 height 27
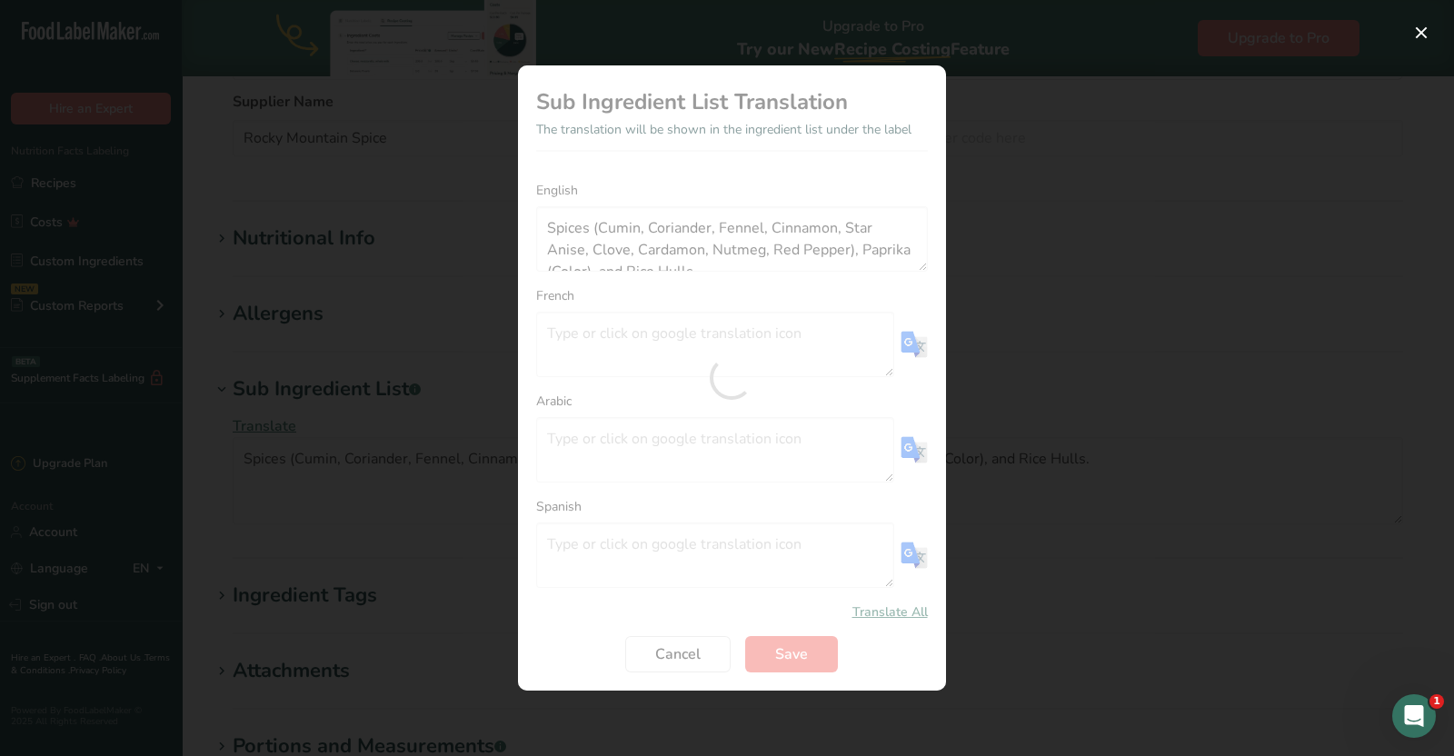
type textarea "Épices (cumin, coriandre, fenouil, cannelle, anis étoilé, clou de girofle, card…"
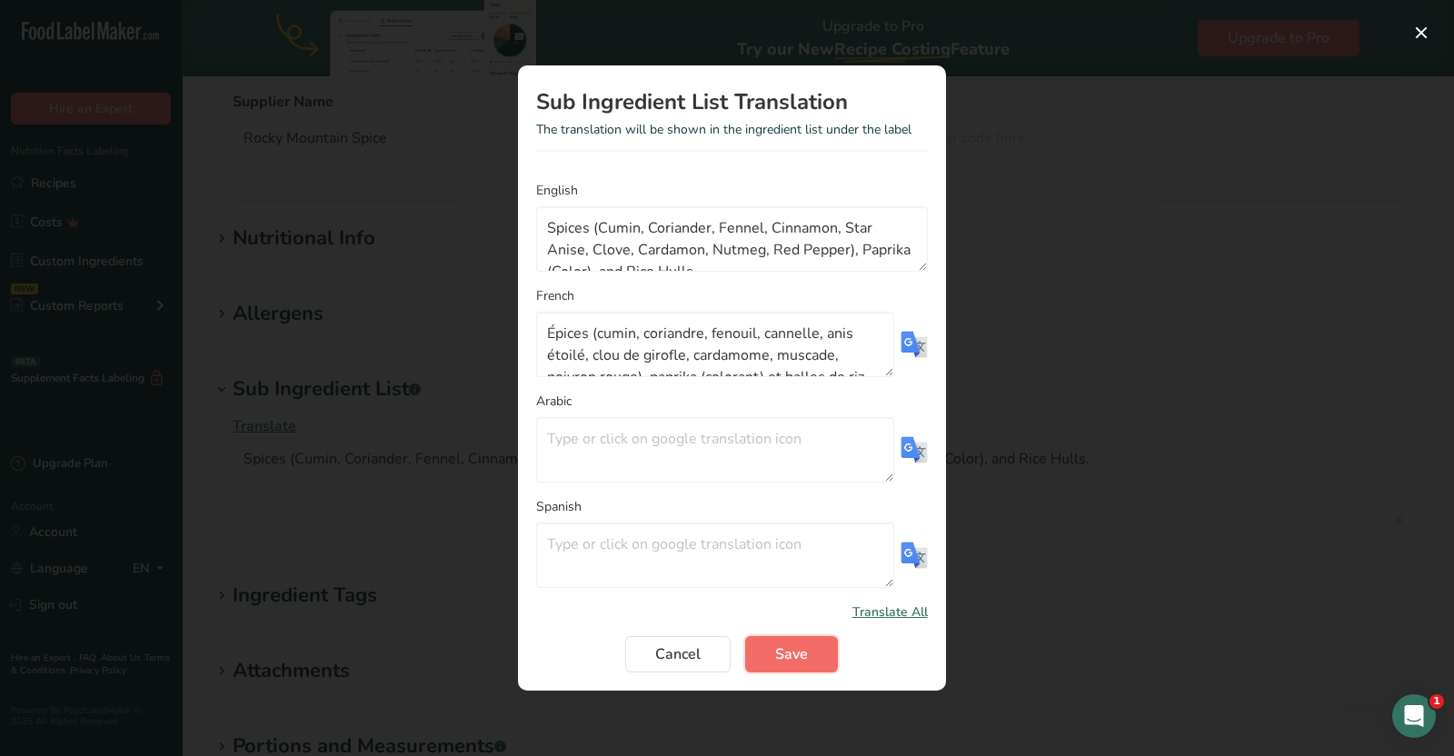
click at [815, 656] on button "Save" at bounding box center [791, 654] width 93 height 36
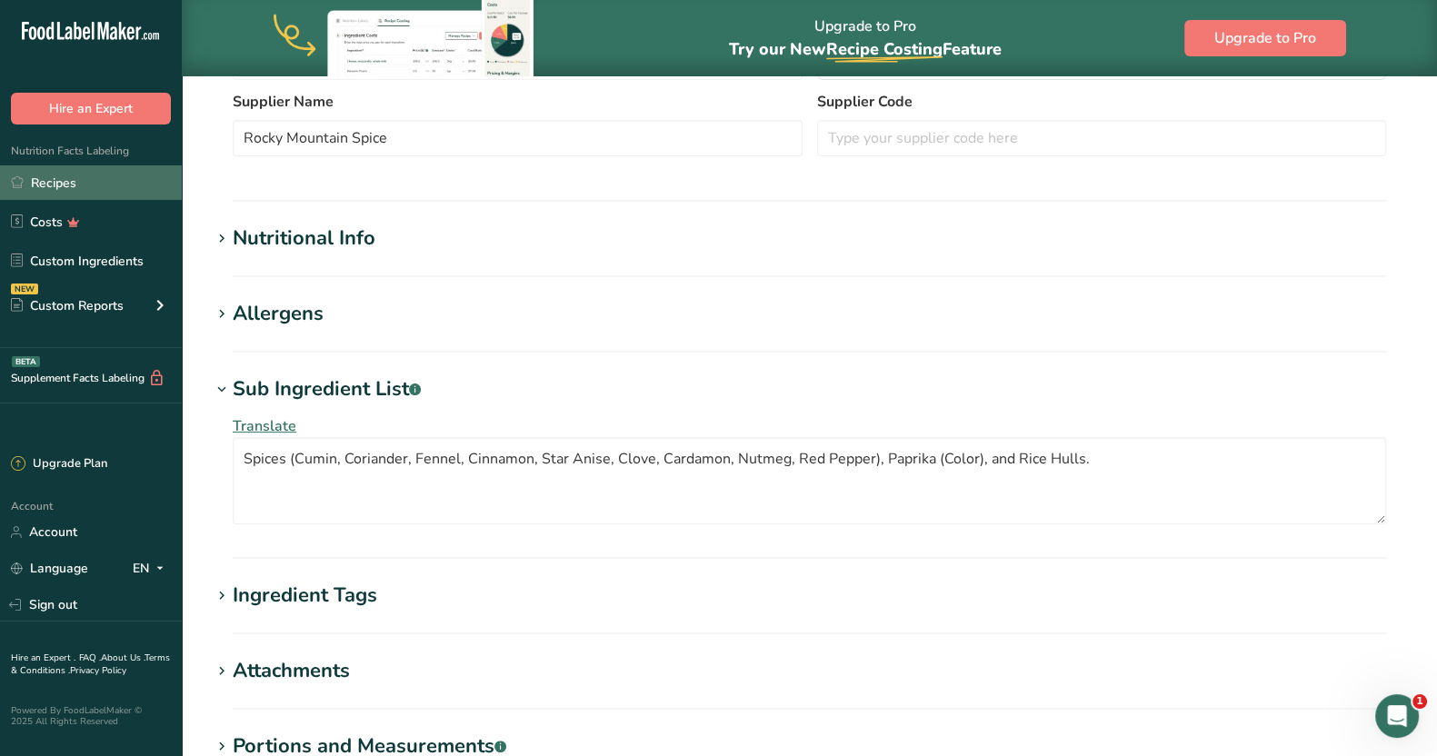
drag, startPoint x: 96, startPoint y: 179, endPoint x: 107, endPoint y: 179, distance: 10.9
click at [96, 179] on link "Recipes" at bounding box center [91, 182] width 182 height 35
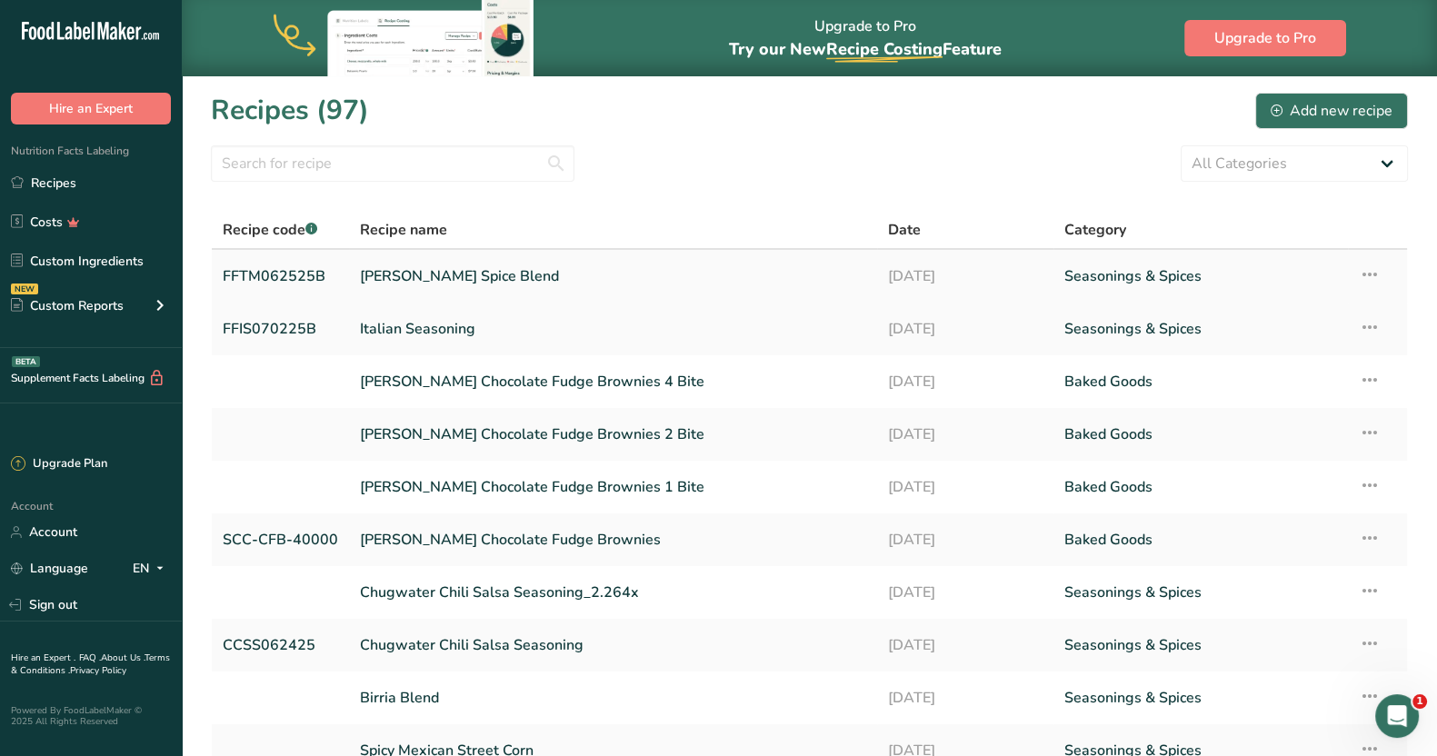
click at [511, 270] on link "[PERSON_NAME] Spice Blend" at bounding box center [613, 276] width 506 height 38
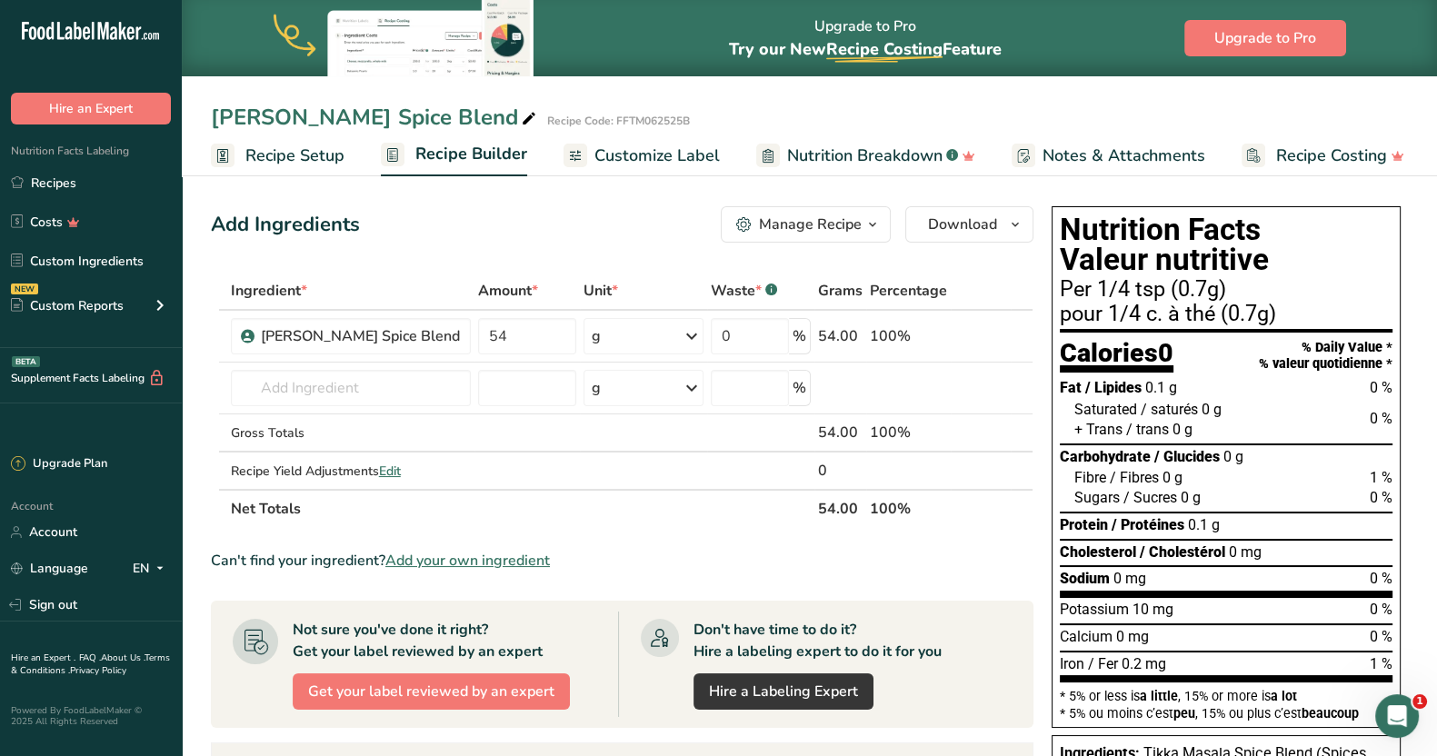
click at [692, 164] on span "Customize Label" at bounding box center [656, 156] width 125 height 25
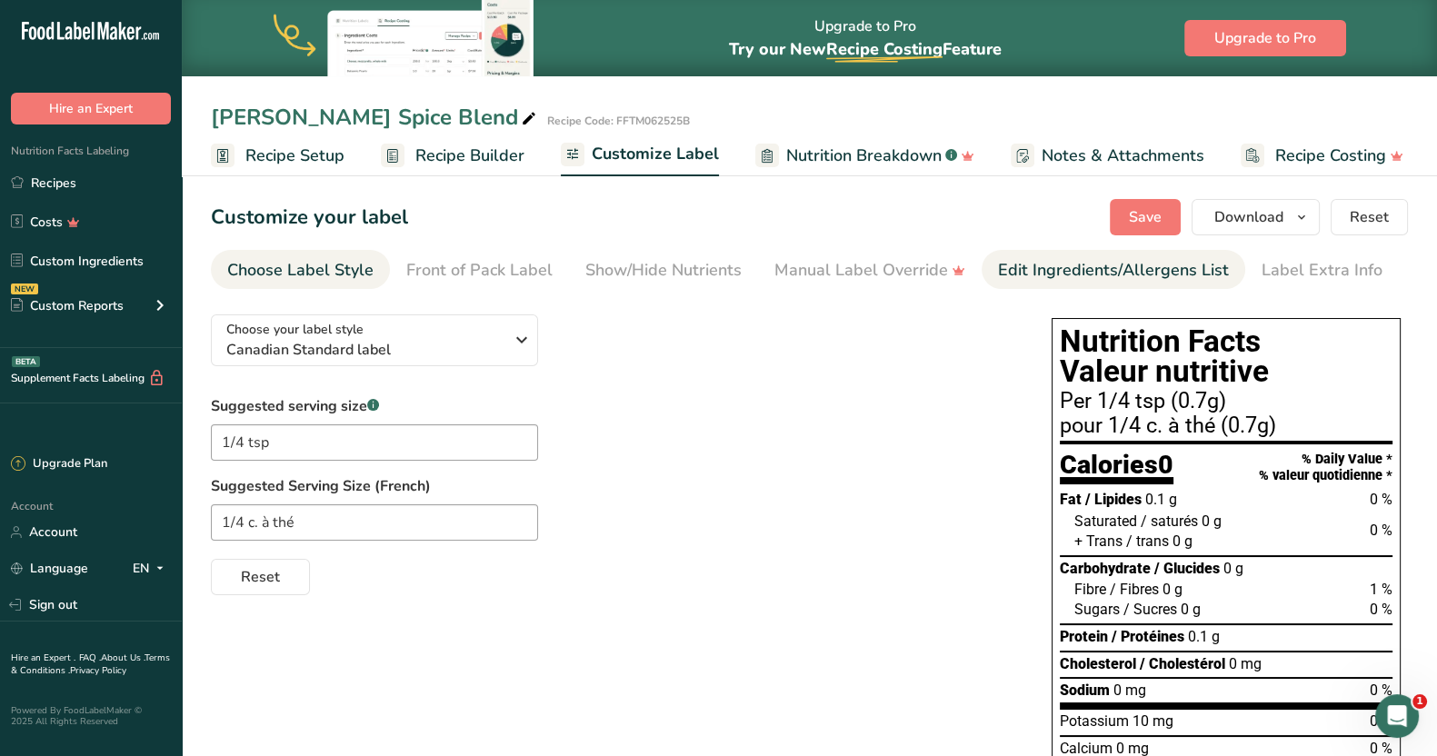
click at [1063, 265] on div "Edit Ingredients/Allergens List" at bounding box center [1113, 270] width 231 height 25
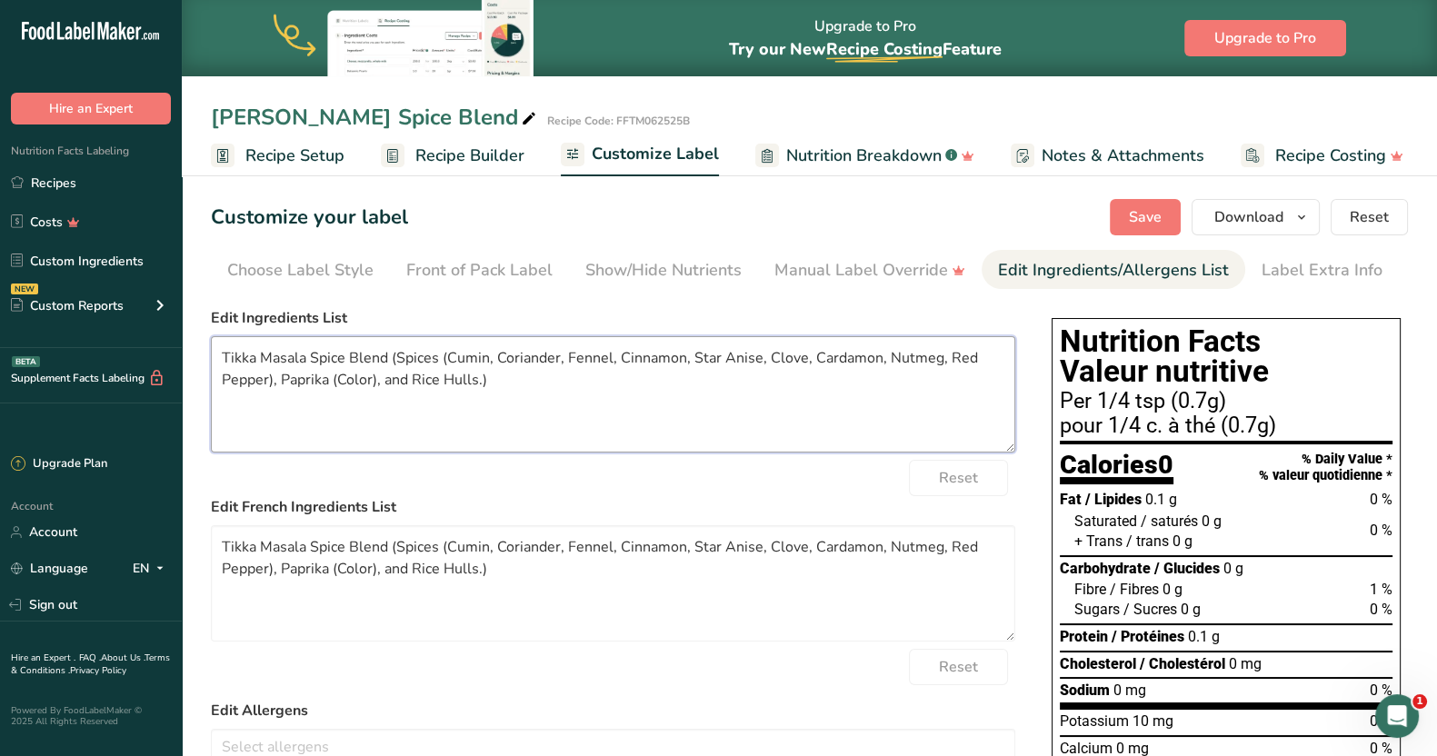
click at [400, 357] on textarea "Tikka Masala Spice Blend (Spices (Cumin, Coriander, Fennel, Cinnamon, Star Anis…" at bounding box center [613, 394] width 804 height 116
click at [364, 381] on textarea "Spices (Cumin, Coriander, Fennel, Cinnamon, Star Anise, Clove, Cardamon, Nutmeg…" at bounding box center [613, 394] width 804 height 116
type textarea "Spices (Cumin, Coriander, Fennel, Cinnamon, Star Anise, Clove, Cardamon, Nutmeg…"
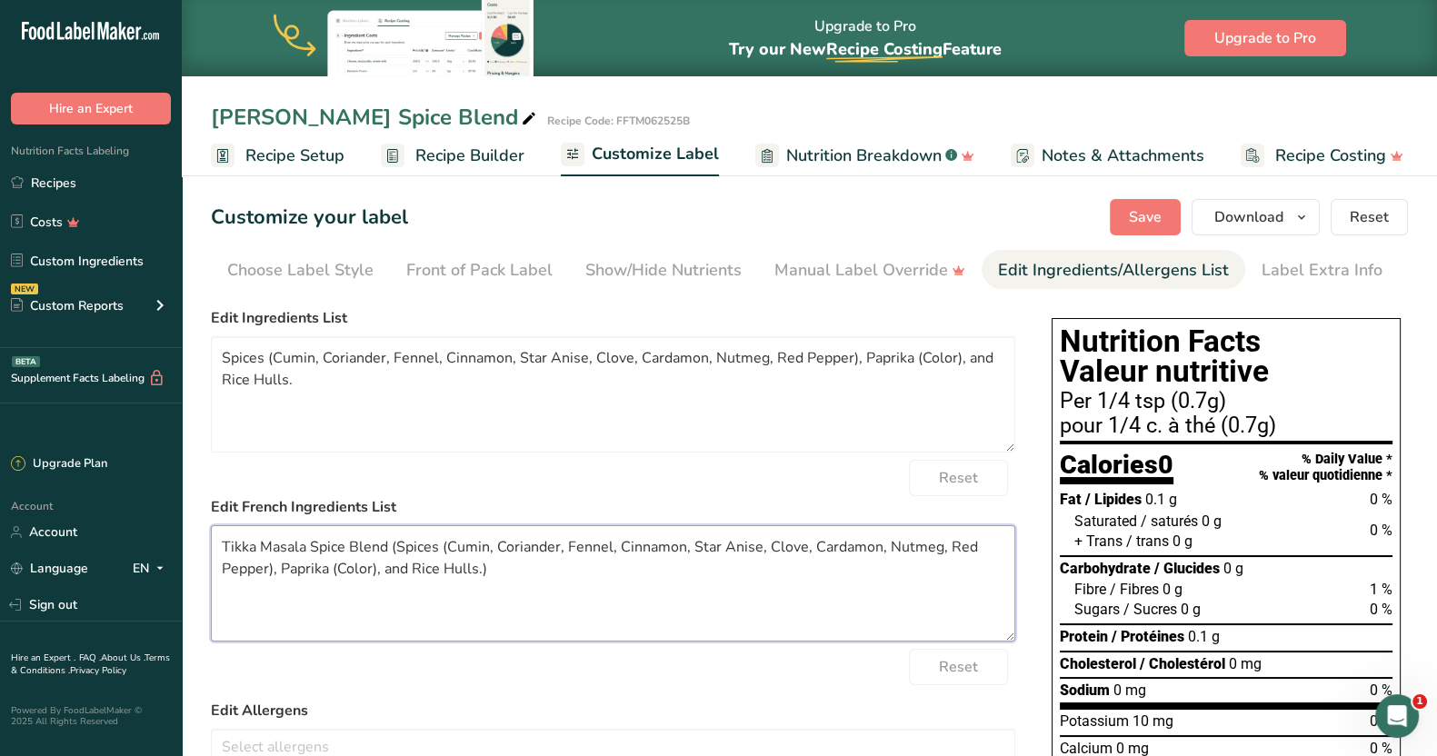
click at [623, 592] on textarea "Tikka Masala Spice Blend (Spices (Cumin, Coriander, Fennel, Cinnamon, Star Anis…" at bounding box center [613, 583] width 804 height 116
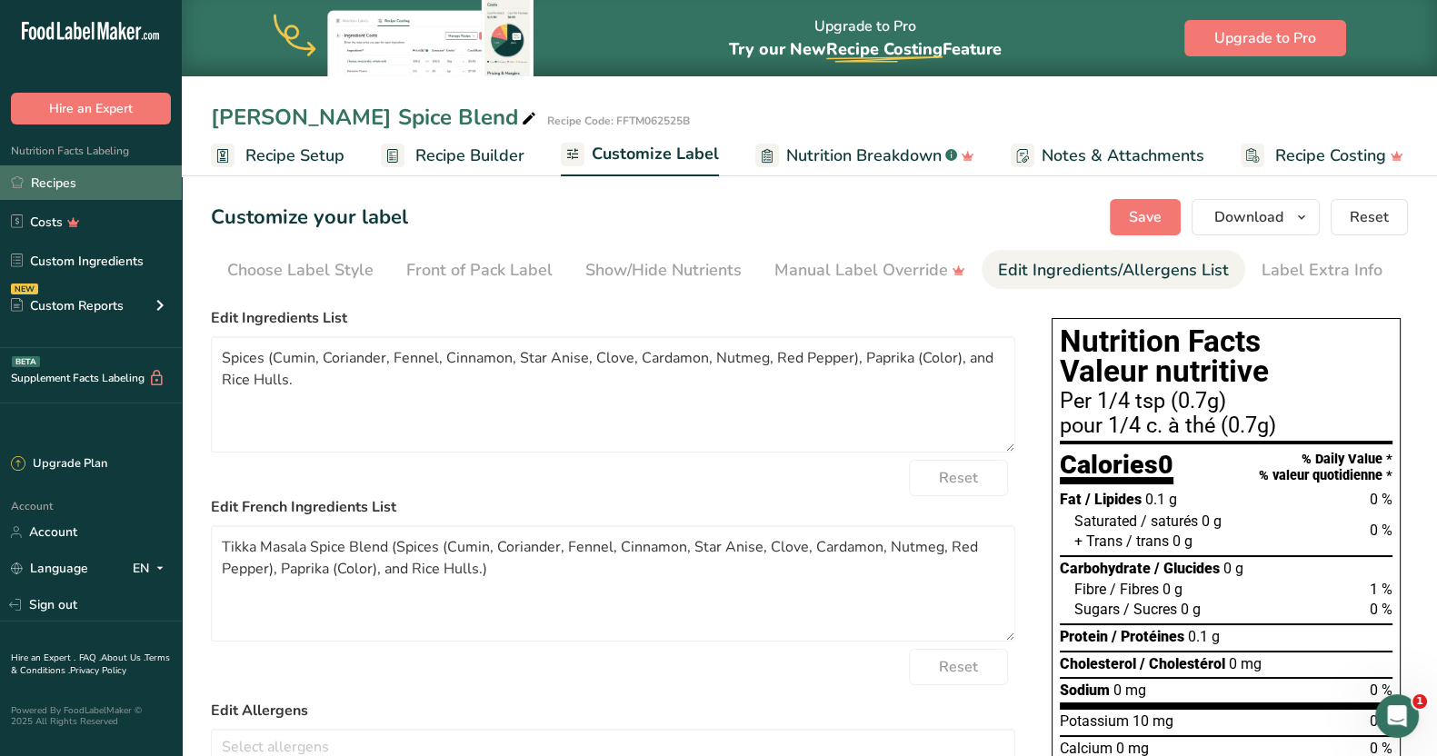
click at [61, 189] on link "Recipes" at bounding box center [91, 182] width 182 height 35
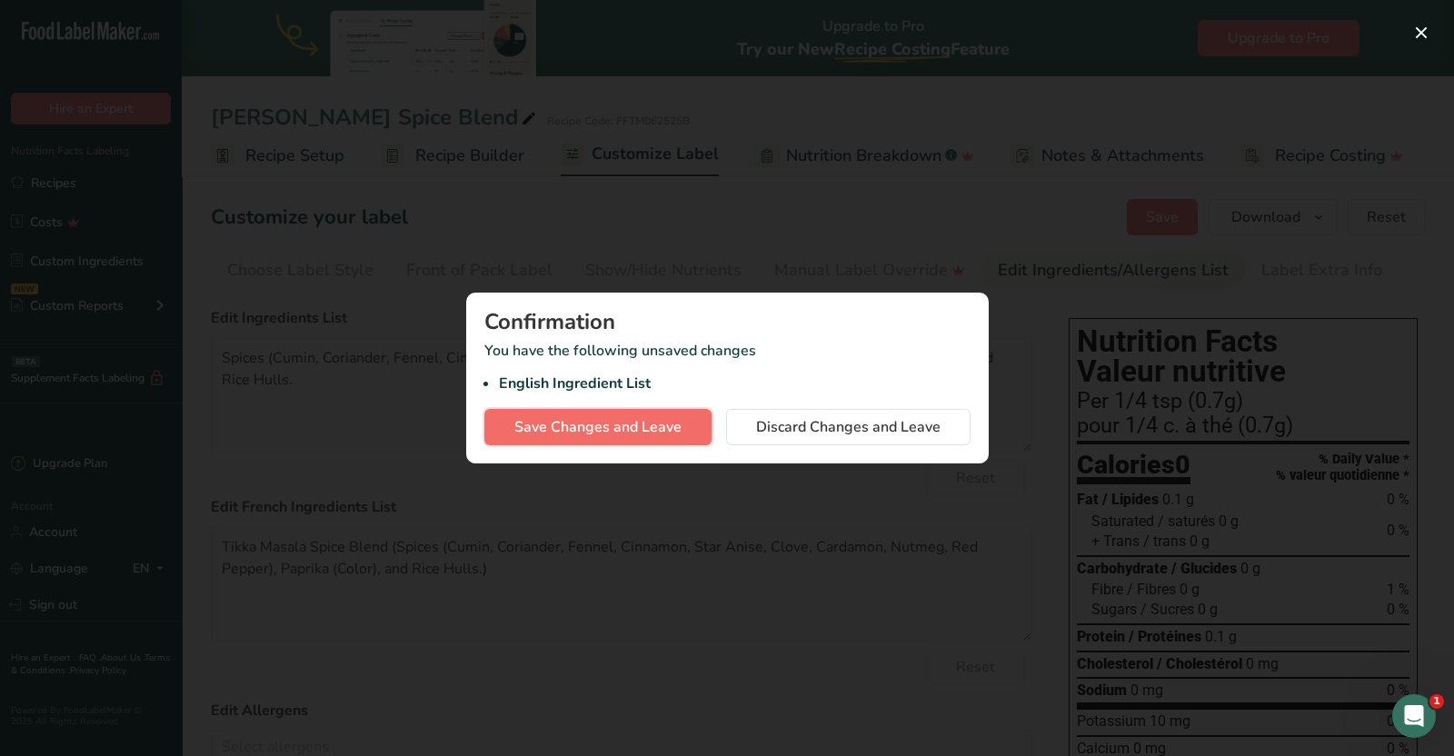
click at [623, 429] on span "Save Changes and Leave" at bounding box center [597, 427] width 167 height 22
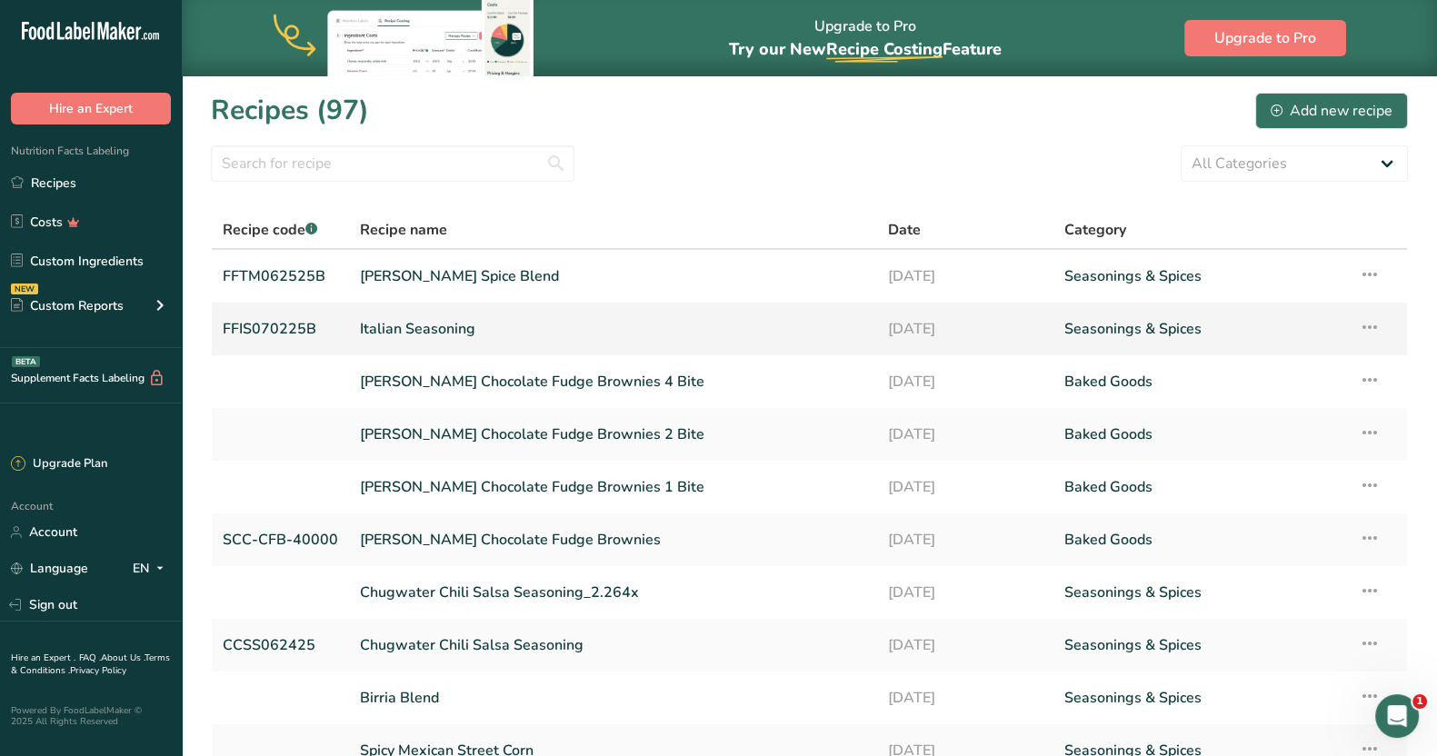
click at [429, 323] on link "Italian Seasoning" at bounding box center [613, 329] width 506 height 38
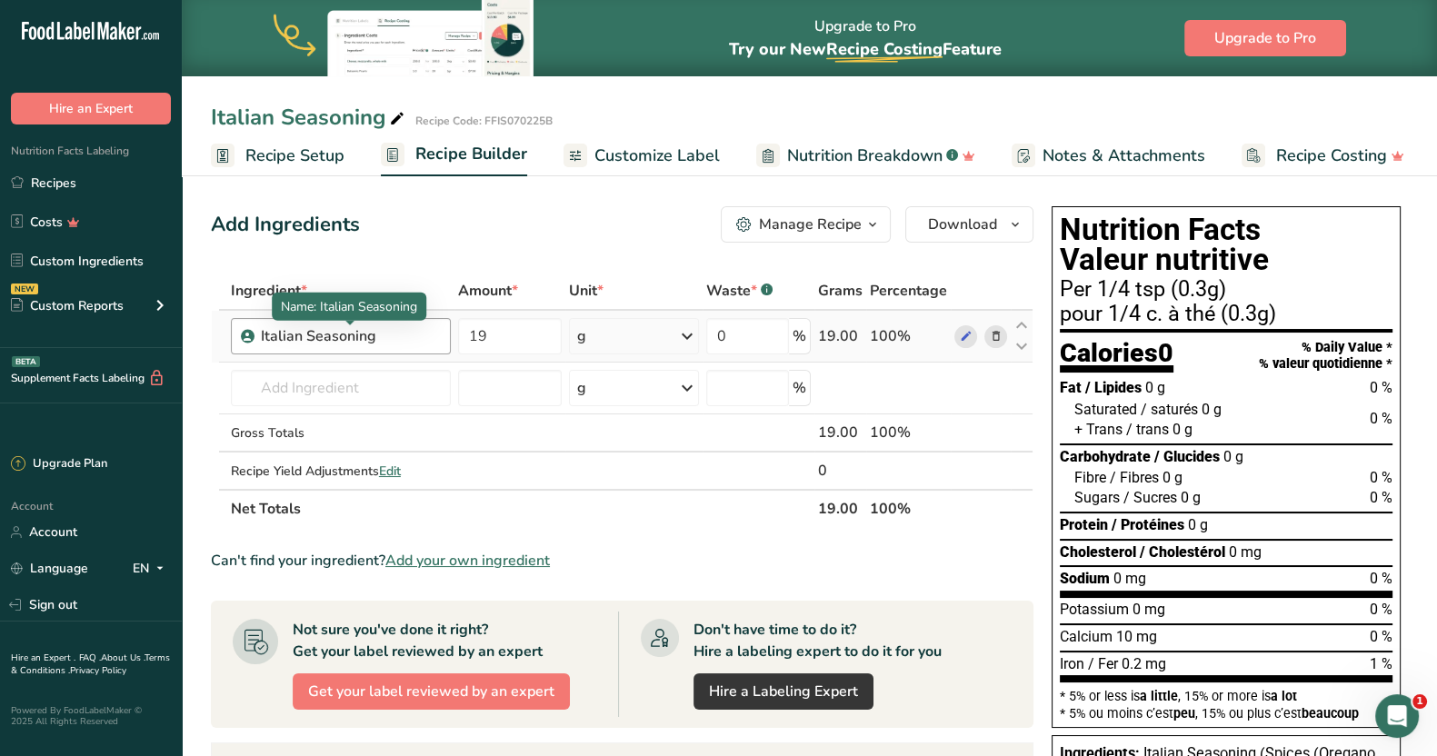
click at [366, 336] on div "Italian Seasoning" at bounding box center [350, 336] width 179 height 22
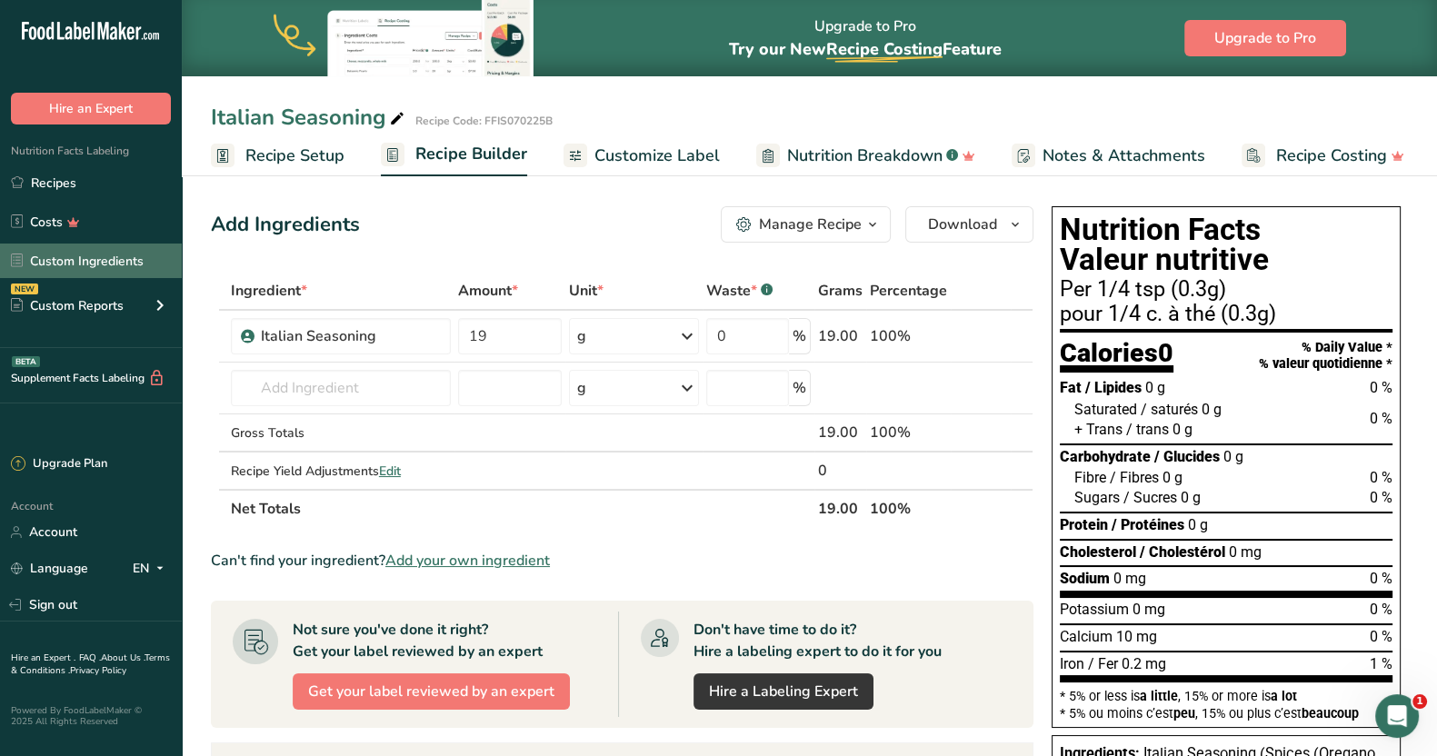
click at [78, 262] on link "Custom Ingredients" at bounding box center [91, 261] width 182 height 35
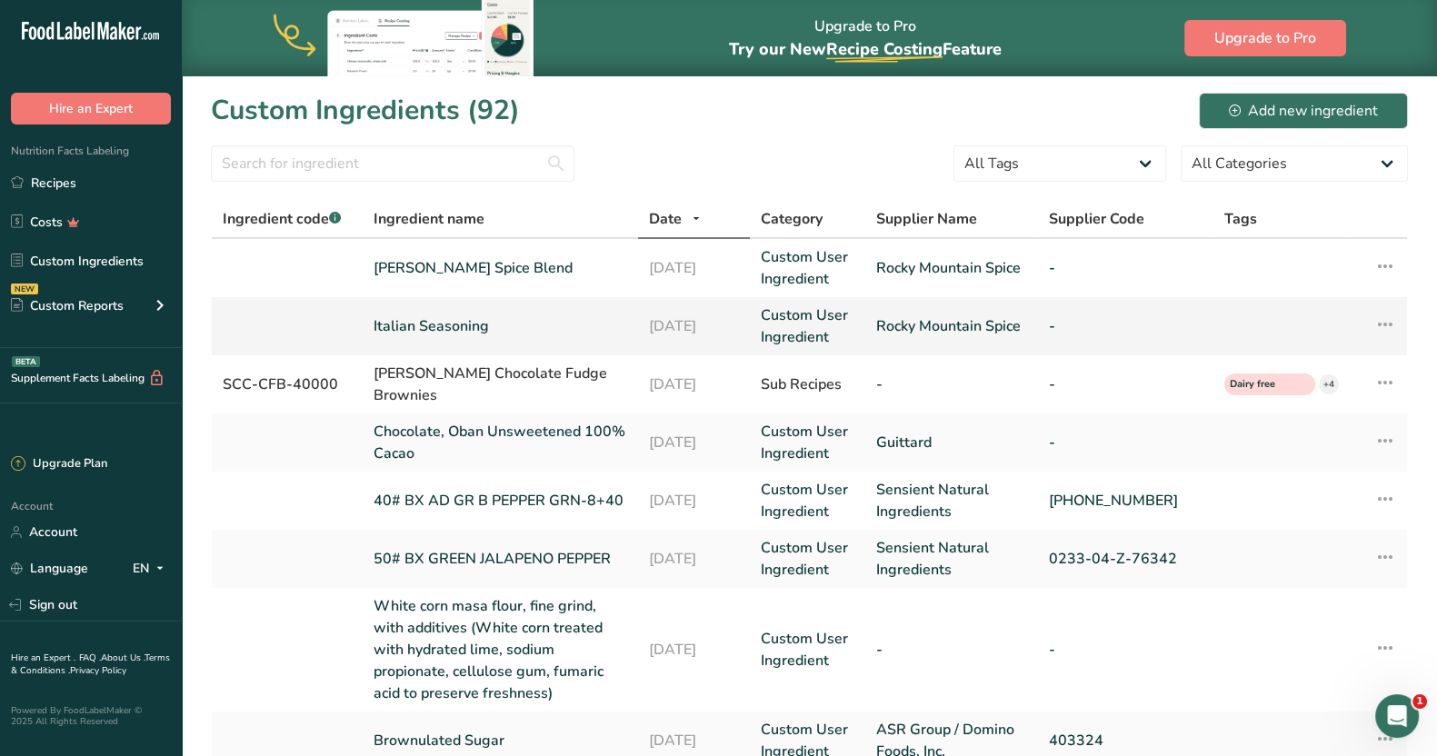
click at [463, 313] on td "Italian Seasoning" at bounding box center [500, 326] width 275 height 58
click at [462, 324] on link "Italian Seasoning" at bounding box center [501, 326] width 254 height 22
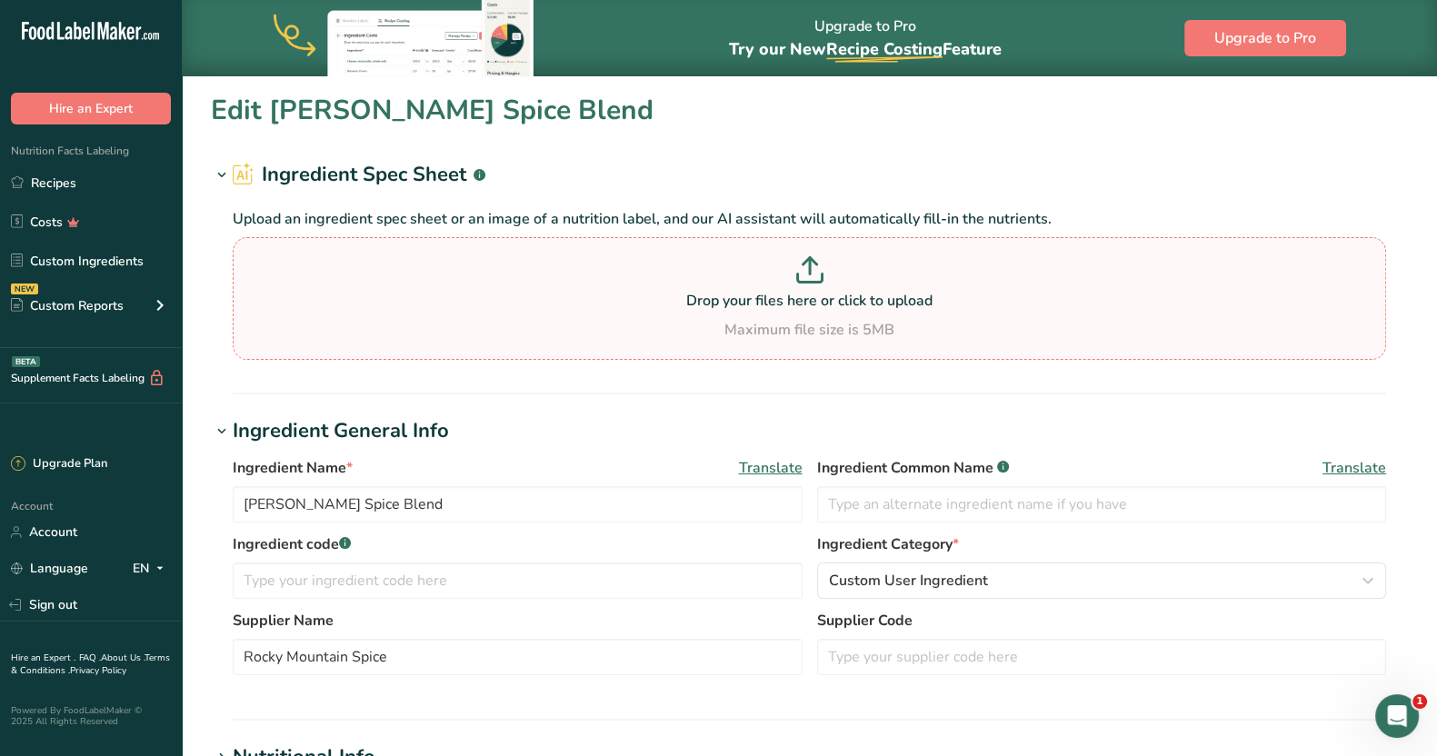
type input "Italian Seasoning"
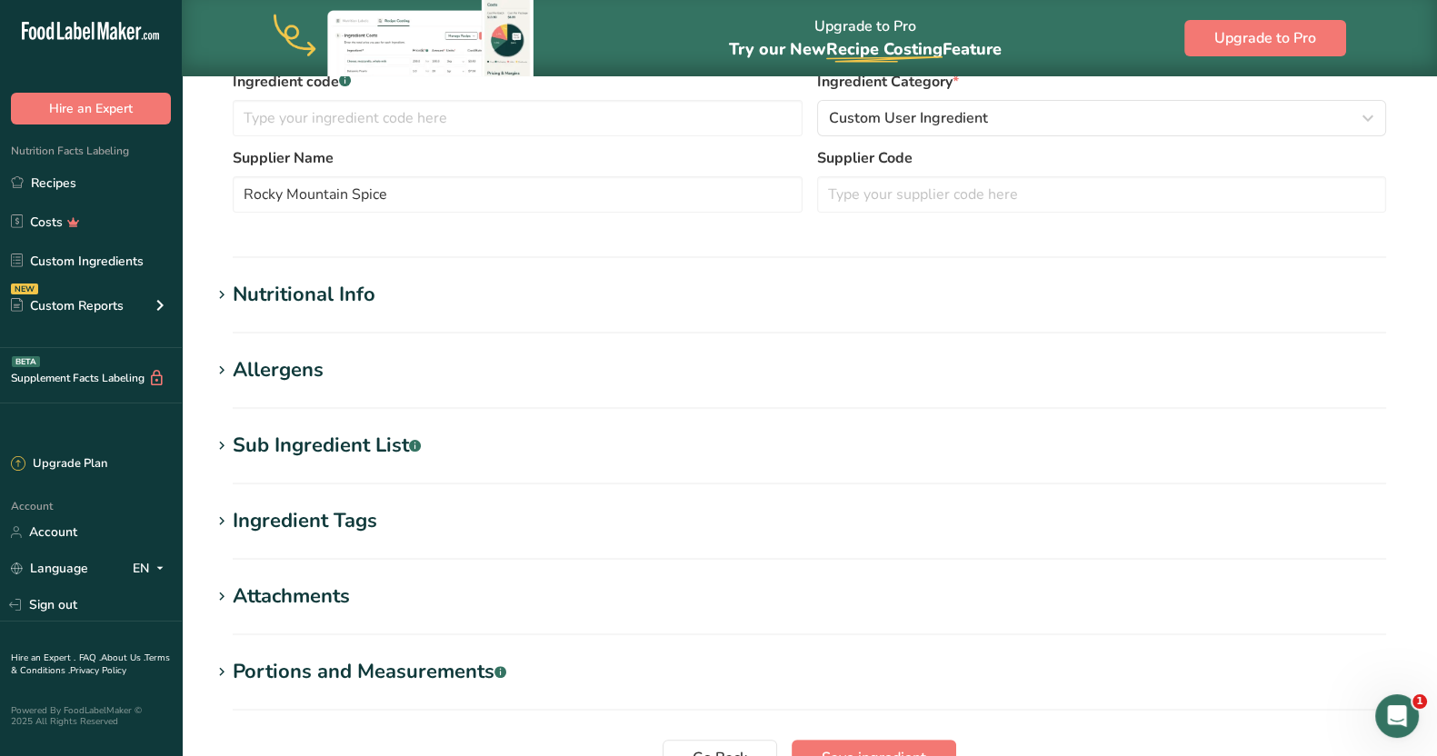
scroll to position [463, 0]
click at [399, 438] on div "Sub Ingredient List .a-a{fill:#347362;}.b-a{fill:#fff;}" at bounding box center [327, 445] width 188 height 30
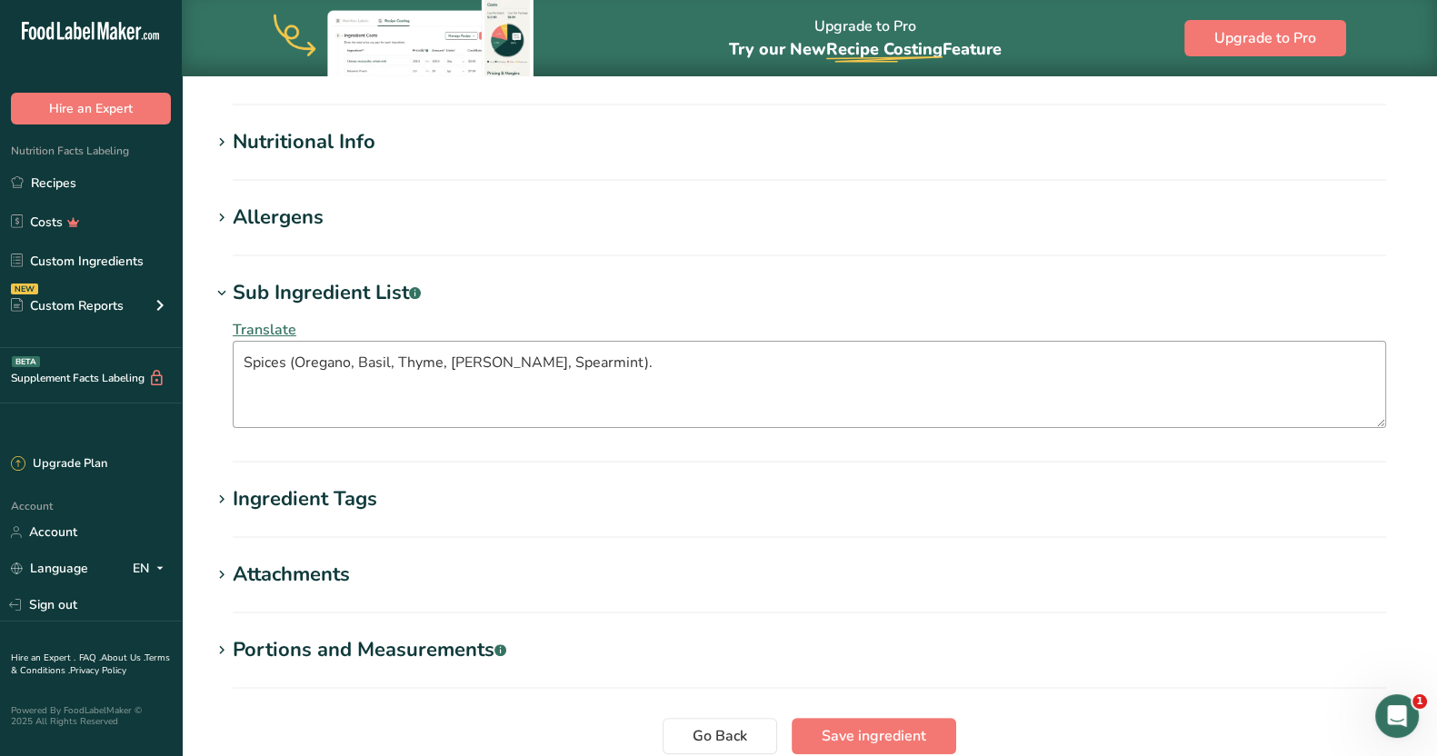
scroll to position [628, 0]
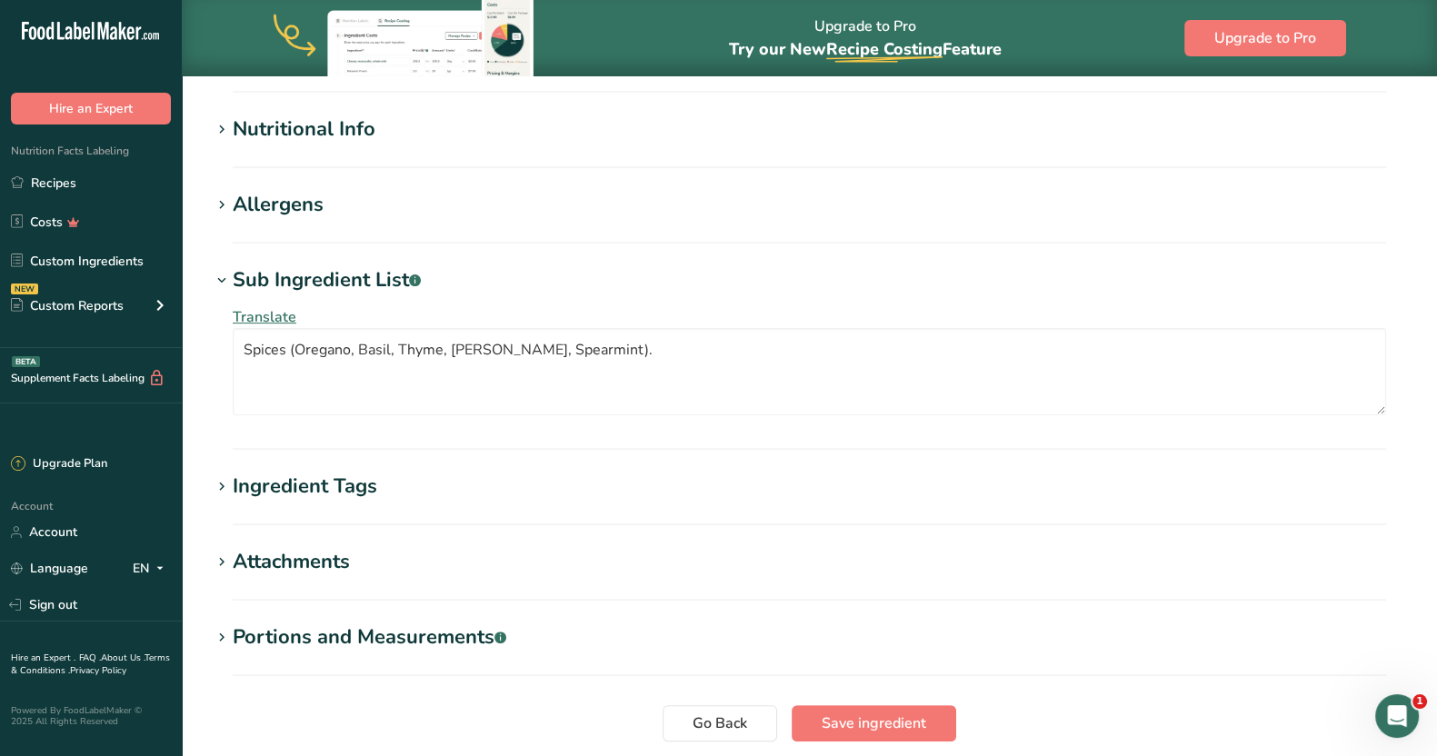
click at [256, 307] on span "Translate" at bounding box center [265, 317] width 64 height 20
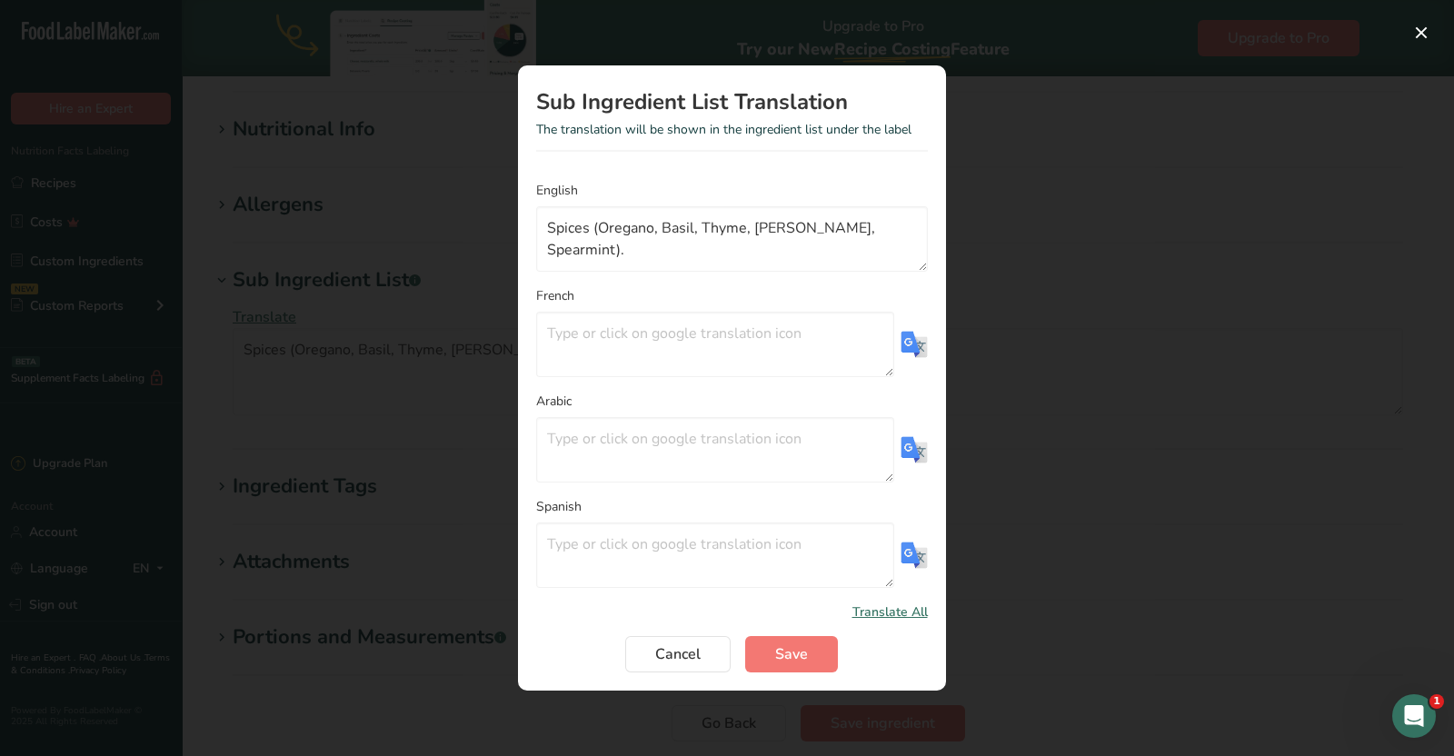
click at [925, 340] on img "Translation Modal" at bounding box center [914, 344] width 27 height 27
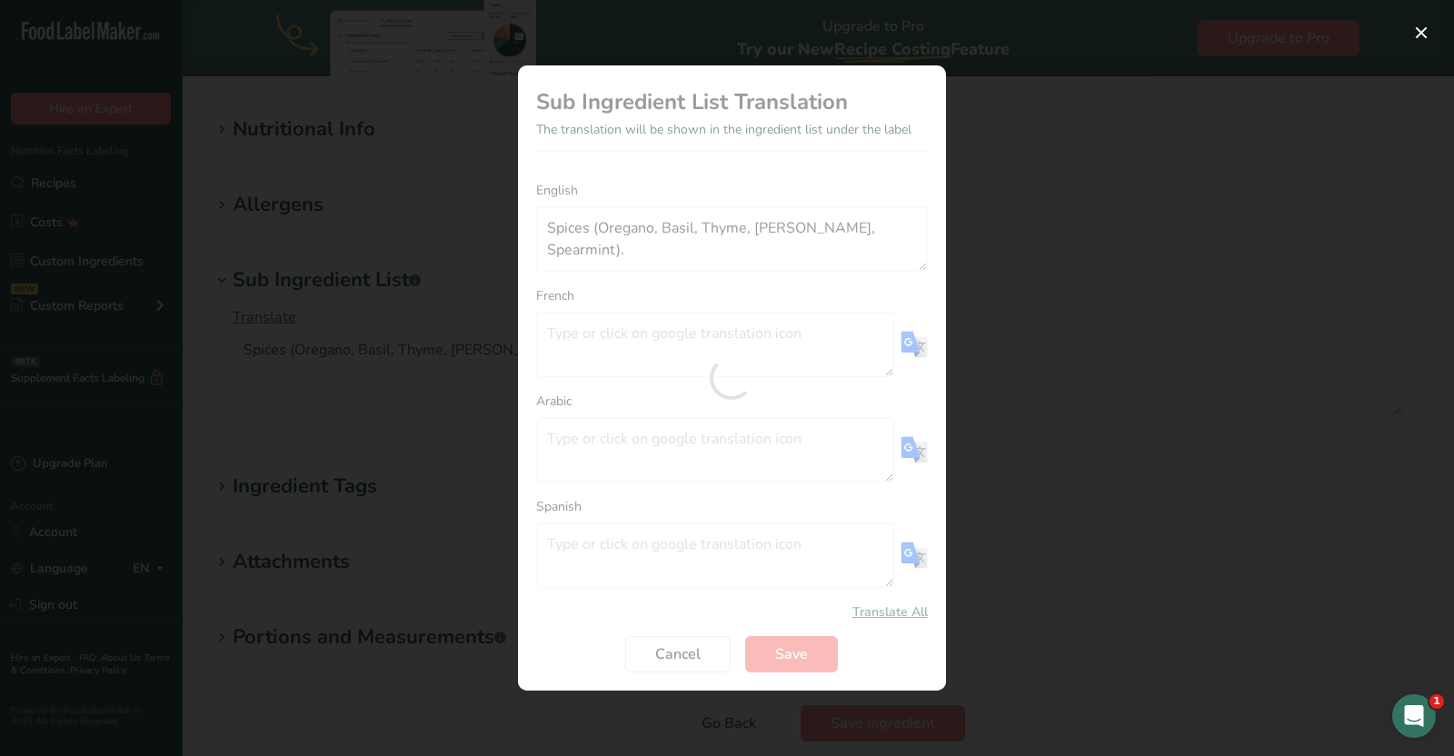
type textarea "Épices (origan, basilic, thym, marjolaine, romarin, menthe verte)."
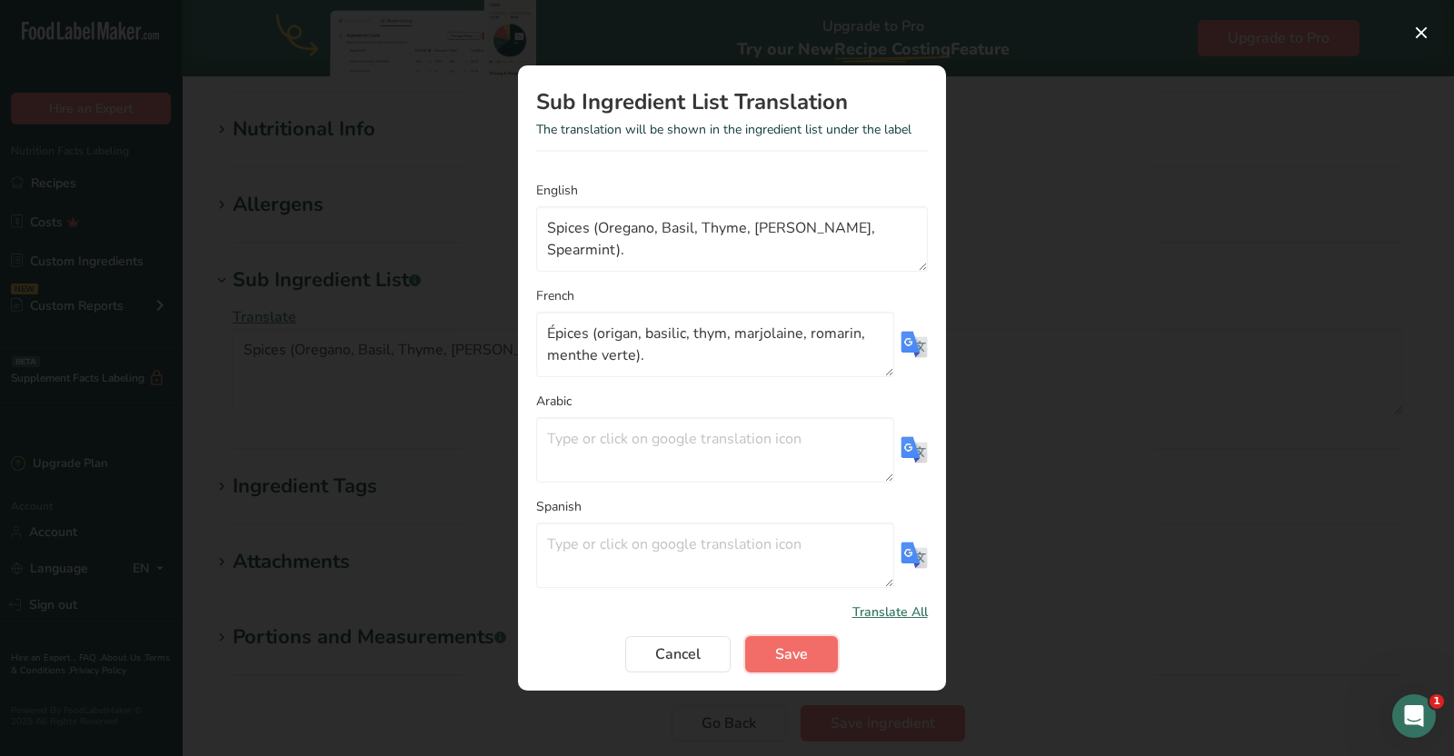
click at [795, 643] on span "Save" at bounding box center [791, 654] width 33 height 22
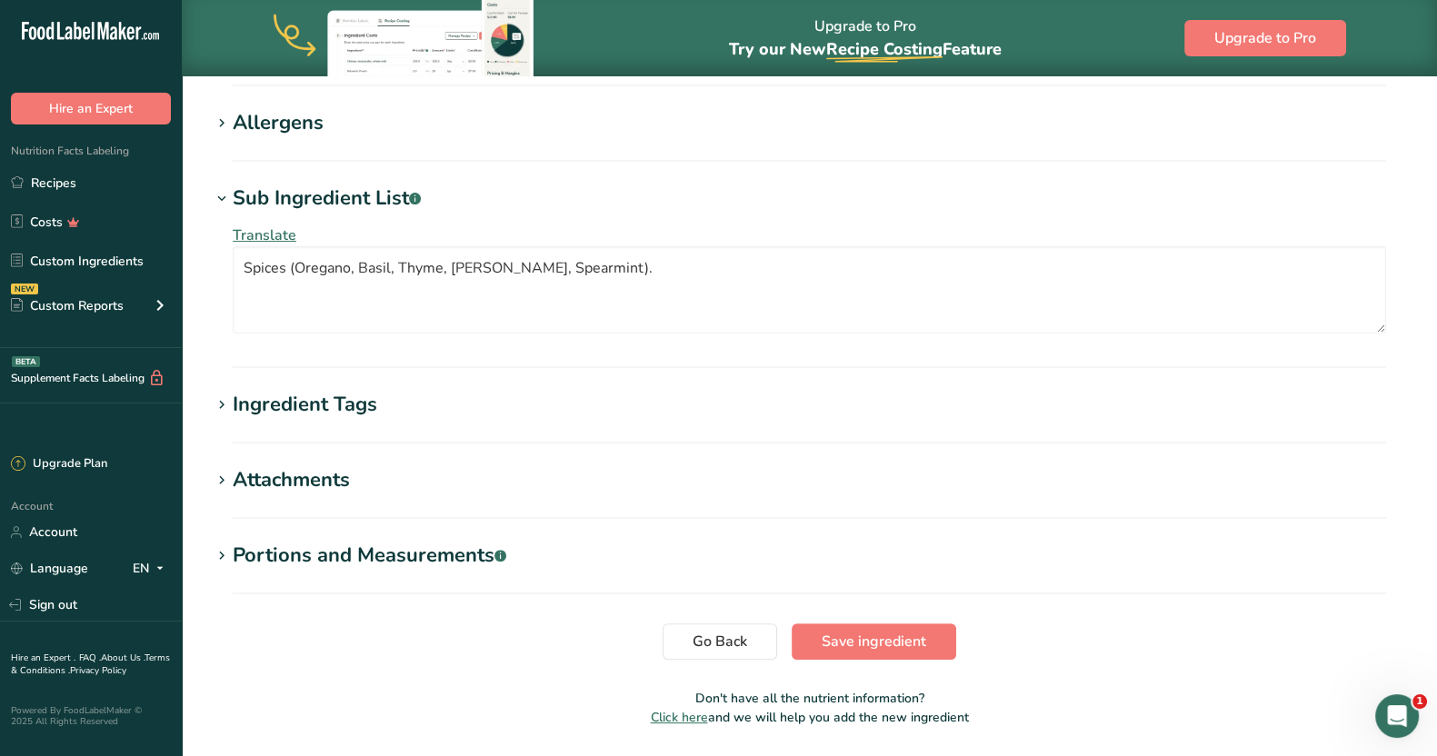
scroll to position [714, 0]
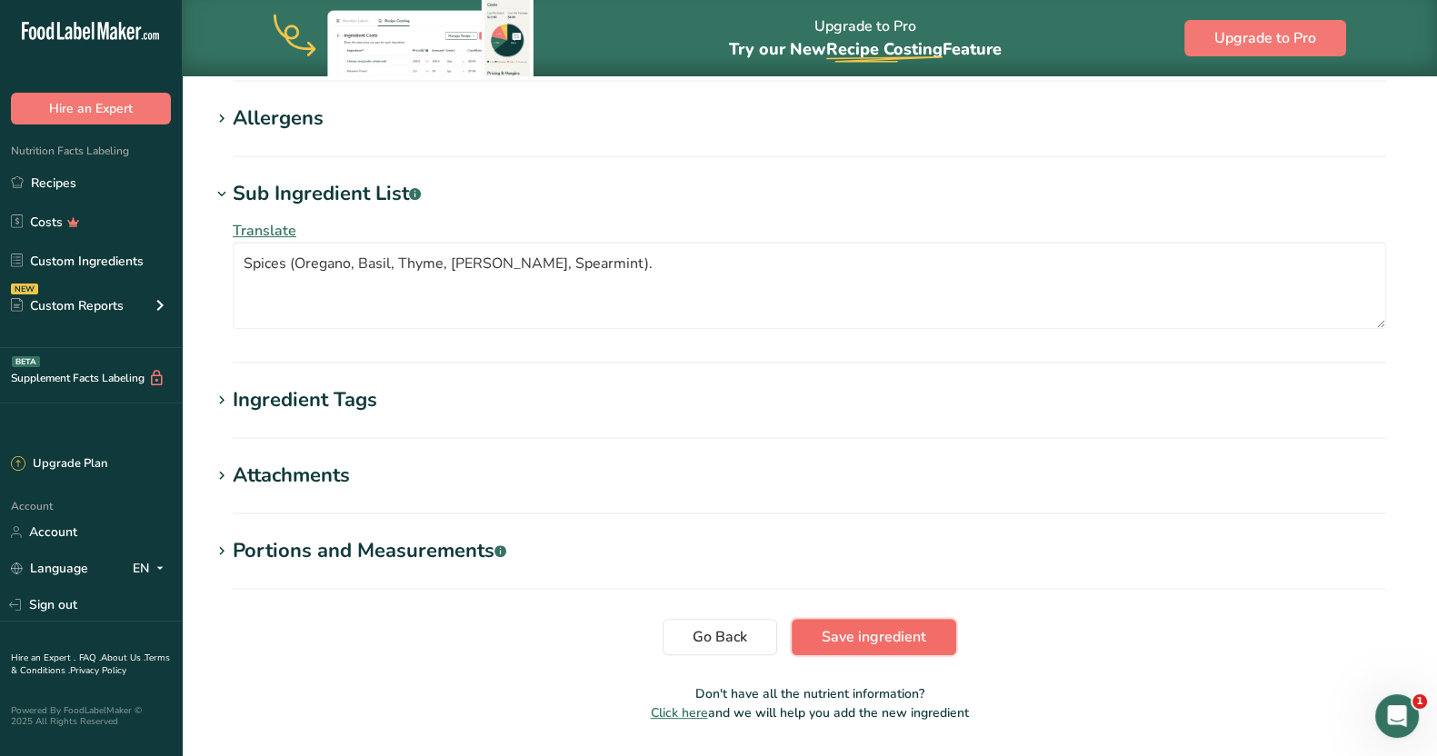
click at [892, 638] on span "Save ingredient" at bounding box center [874, 637] width 105 height 22
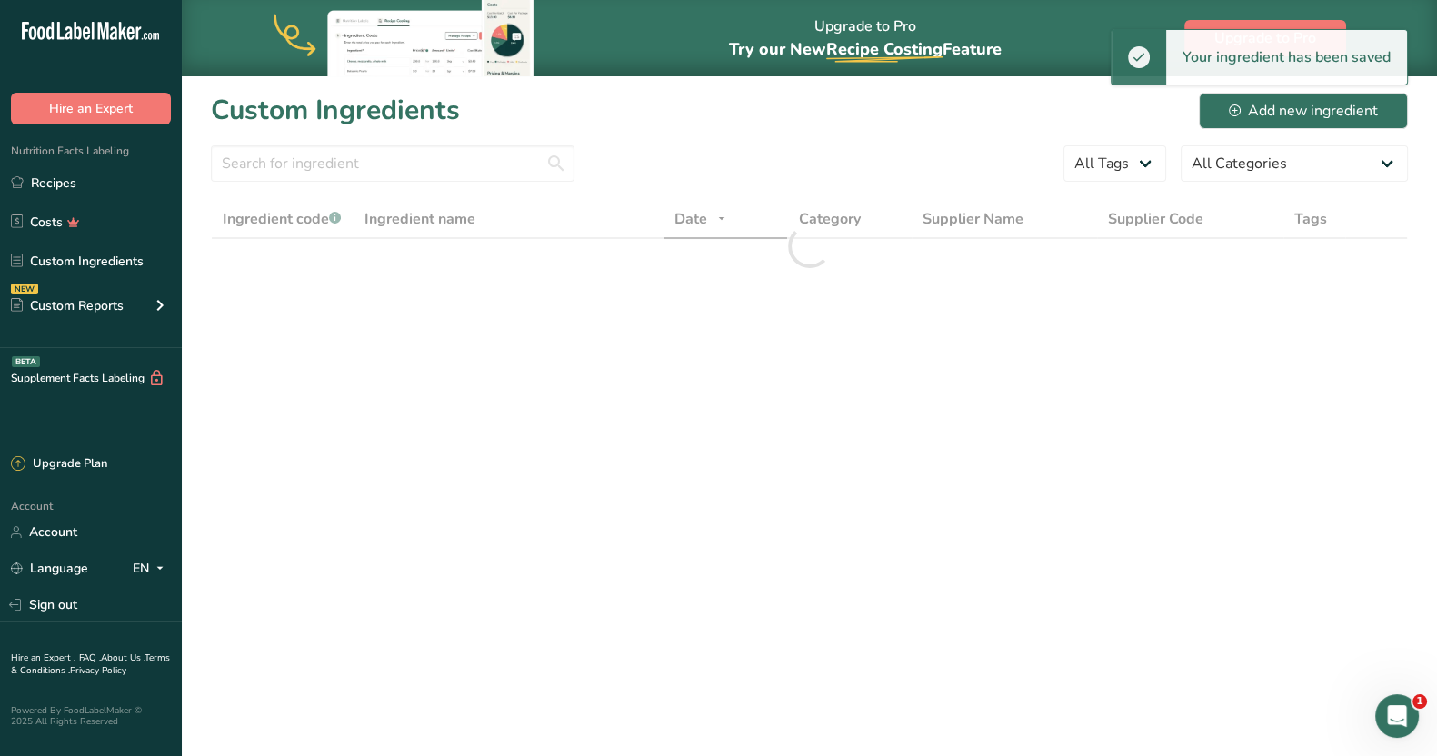
drag, startPoint x: 68, startPoint y: 181, endPoint x: 220, endPoint y: 186, distance: 151.9
click at [68, 180] on link "Recipes" at bounding box center [91, 182] width 182 height 35
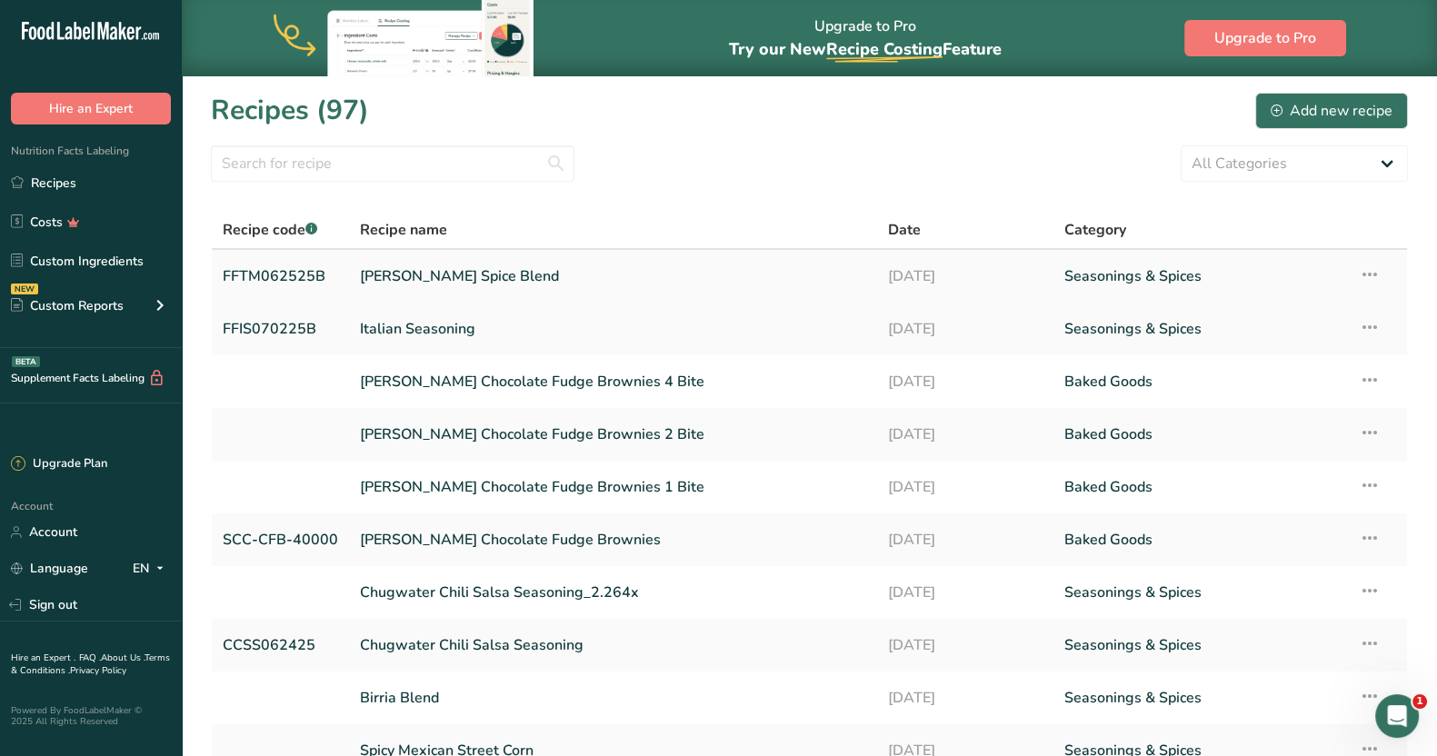
click at [521, 284] on link "[PERSON_NAME] Spice Blend" at bounding box center [613, 276] width 506 height 38
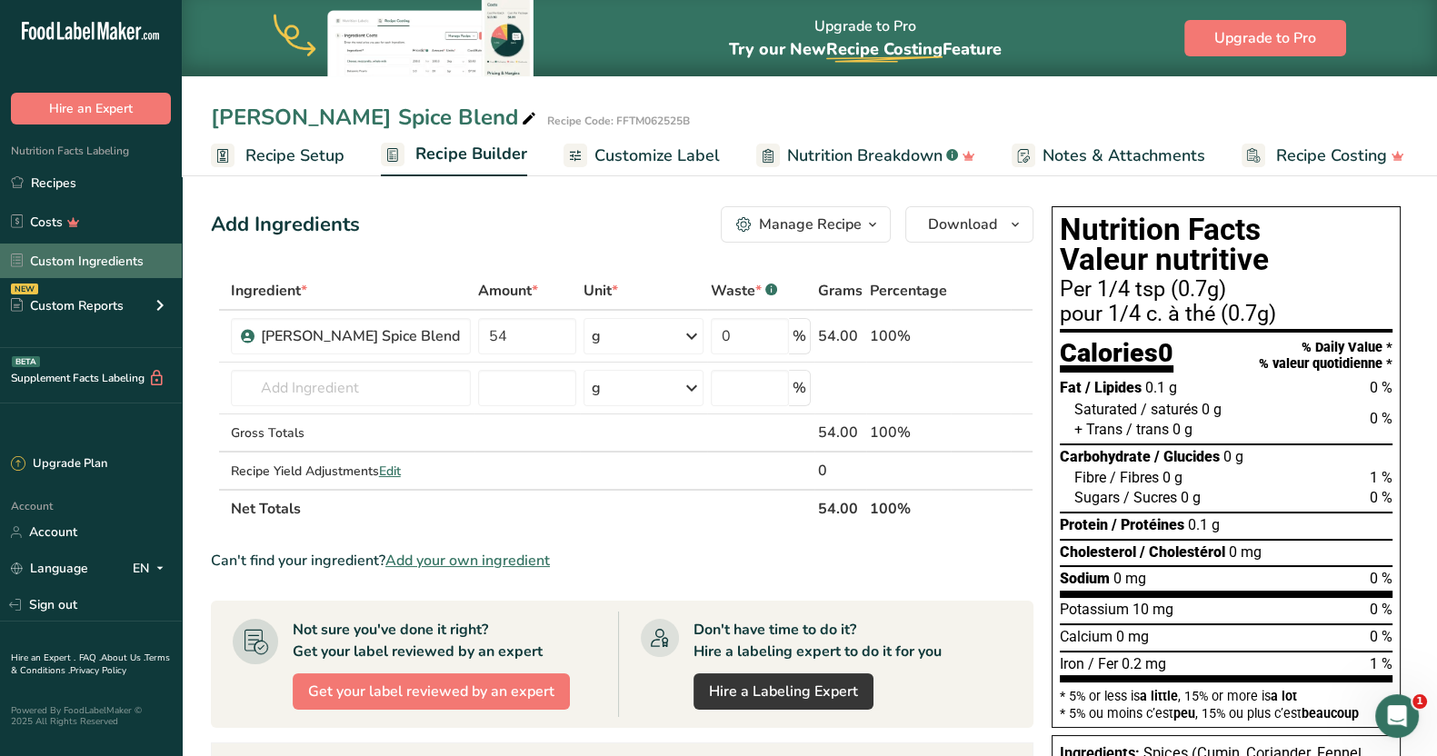
click at [101, 254] on link "Custom Ingredients" at bounding box center [91, 261] width 182 height 35
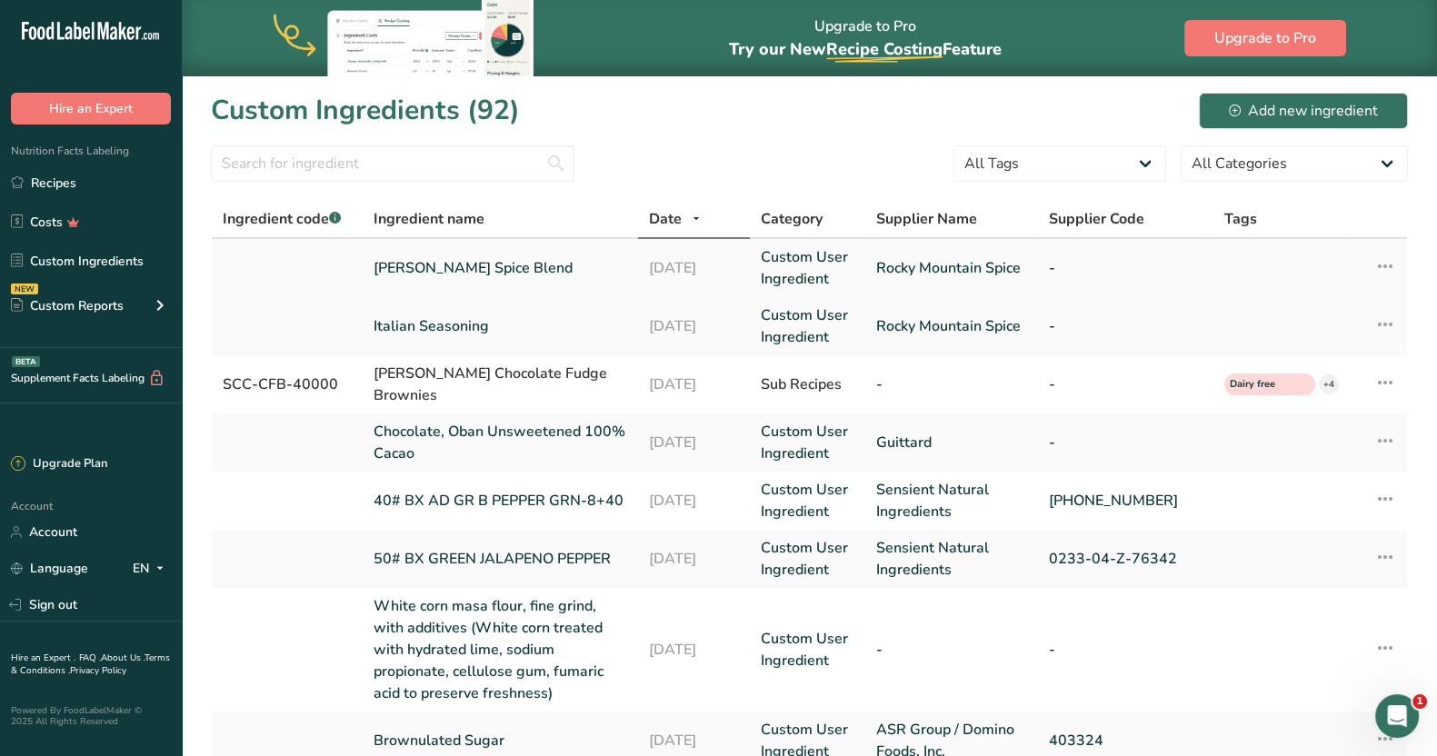
click at [472, 262] on link "[PERSON_NAME] Spice Blend" at bounding box center [501, 268] width 254 height 22
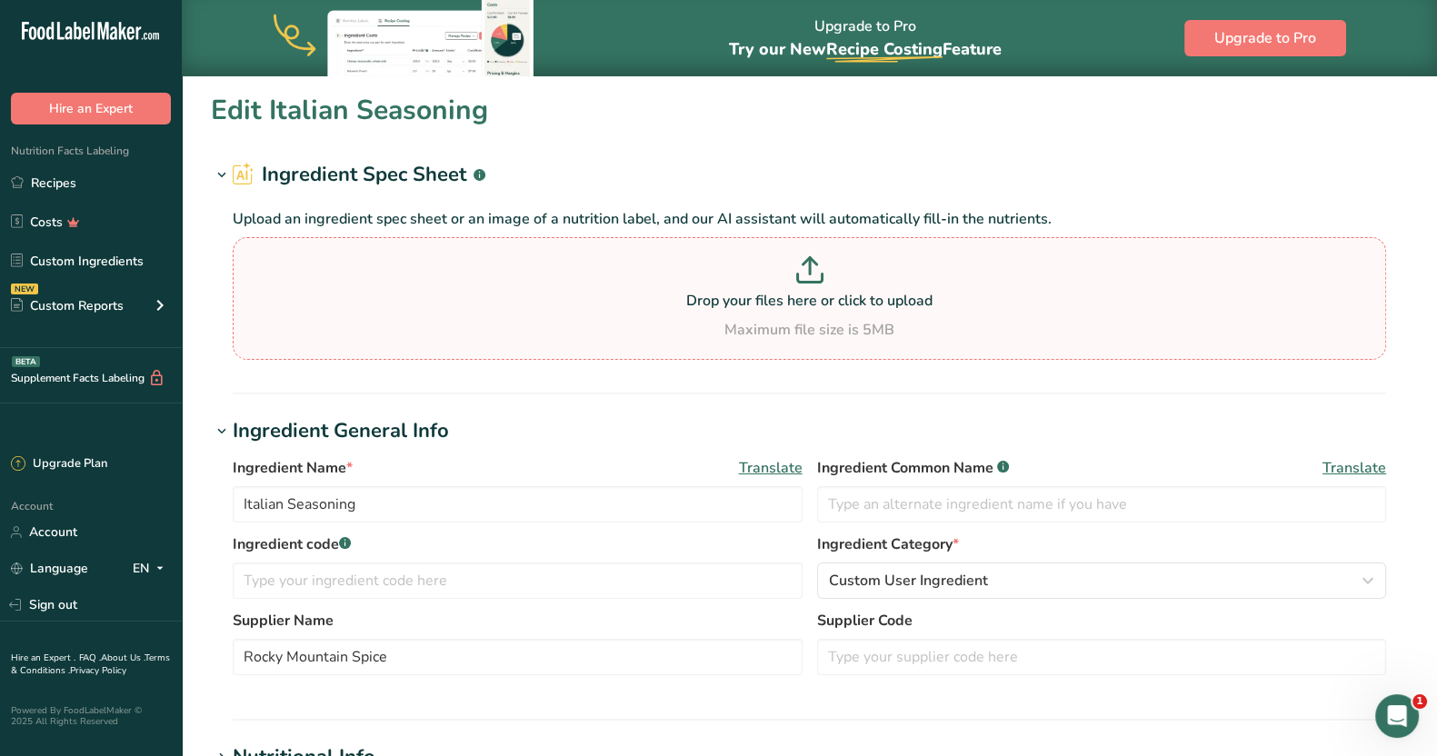
type input "[PERSON_NAME] Spice Blend"
type textarea "Spices (Cumin, Coriander, Fennel, Cinnamon, Star Anise, Clove, Cardamon, Nutmeg…"
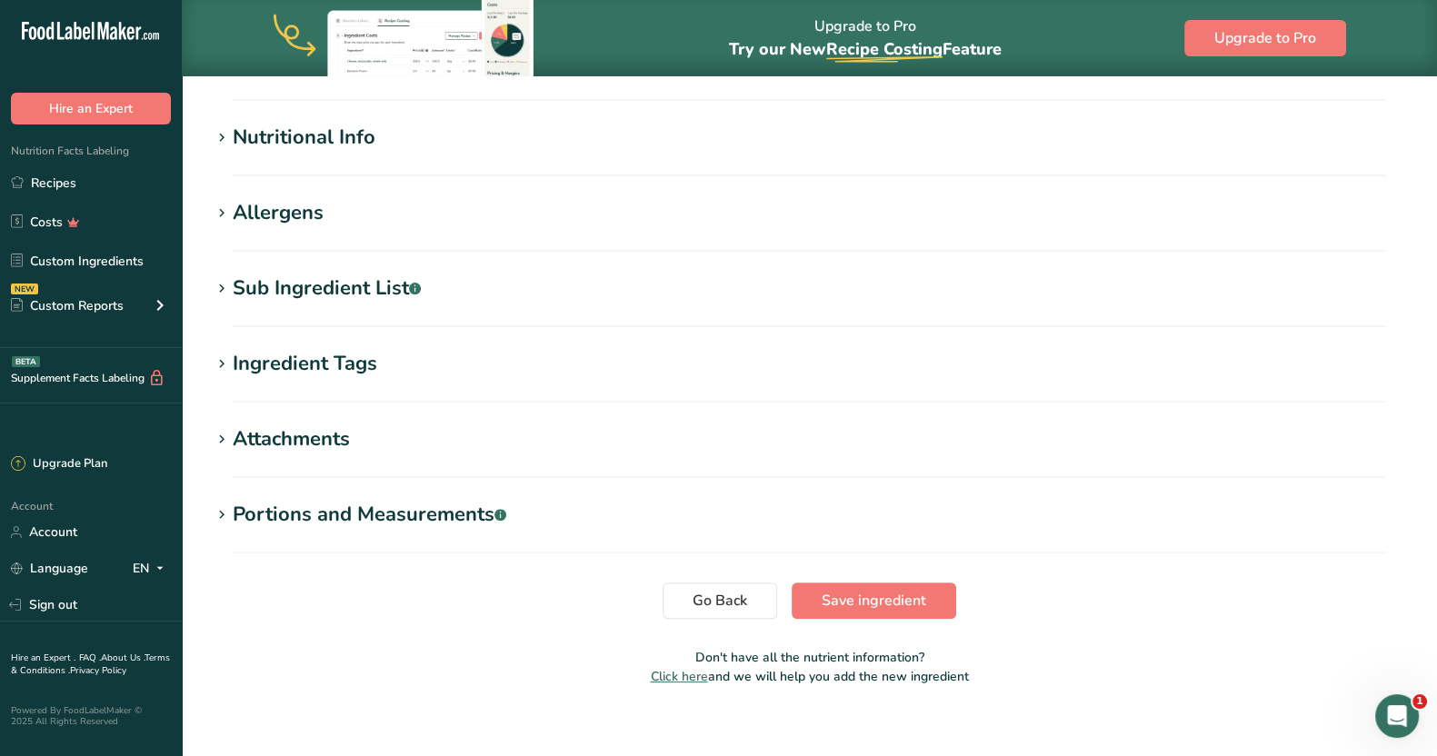
scroll to position [636, 0]
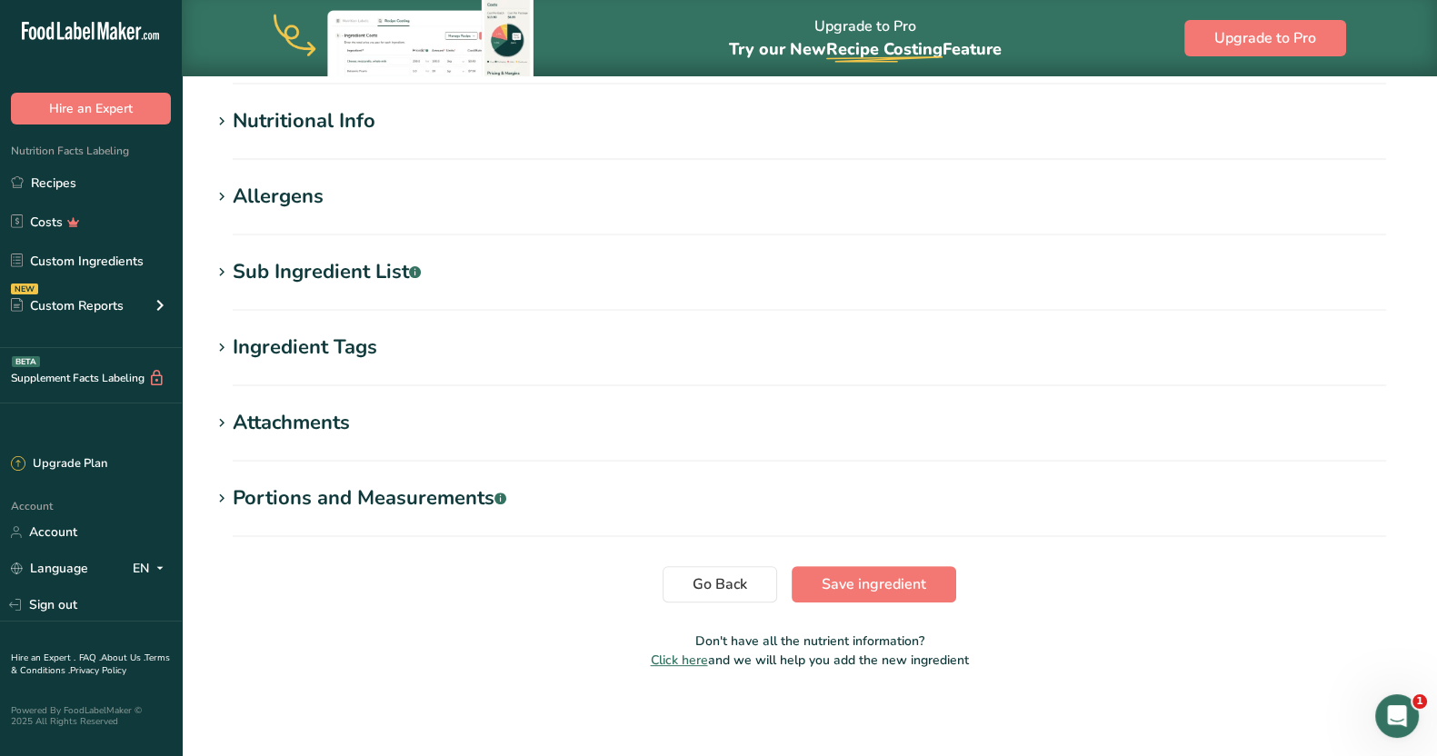
click at [354, 277] on div "Sub Ingredient List .a-a{fill:#347362;}.b-a{fill:#fff;}" at bounding box center [327, 272] width 188 height 30
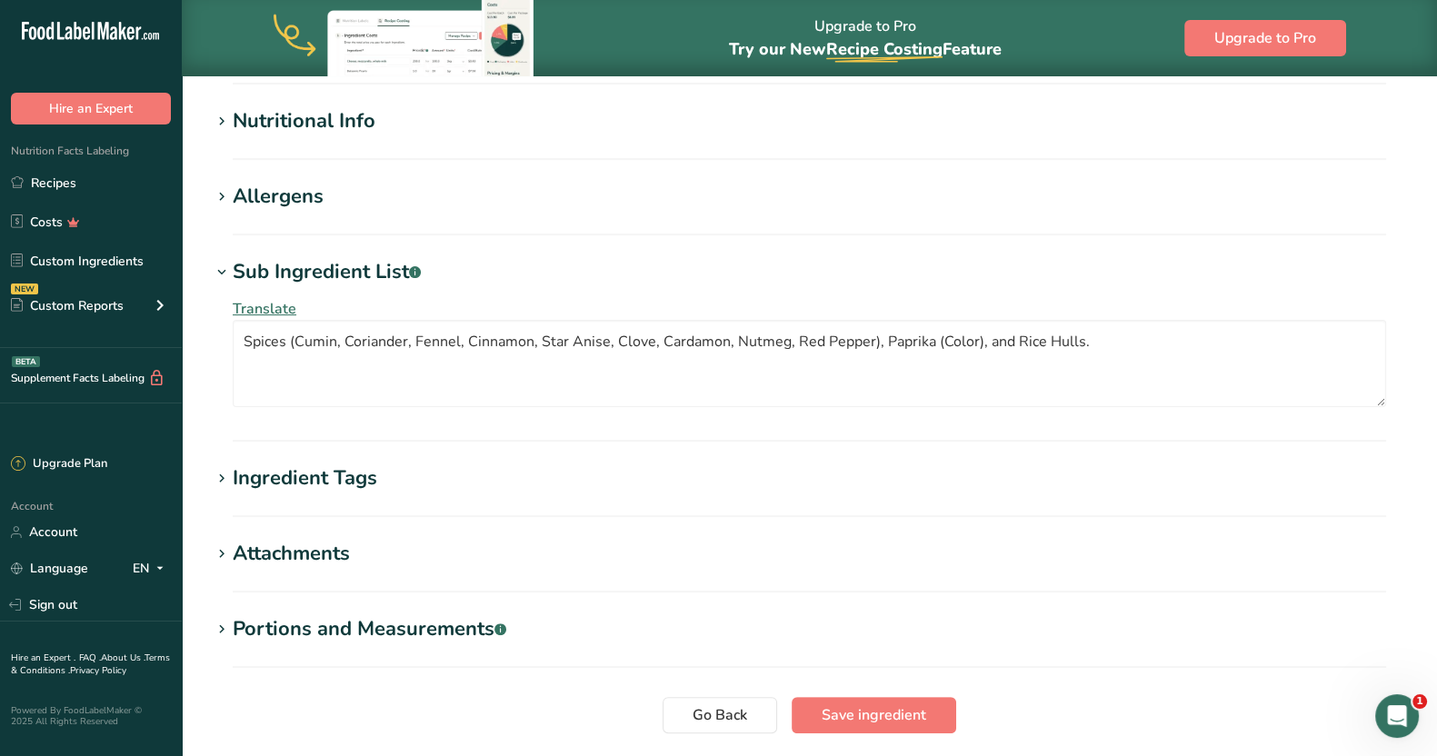
click at [295, 311] on div "Translate Spices (Cumin, Coriander, Fennel, Cinnamon, Star Anise, Clove, Cardam…" at bounding box center [809, 352] width 1197 height 131
click at [284, 311] on span "Translate" at bounding box center [265, 309] width 64 height 20
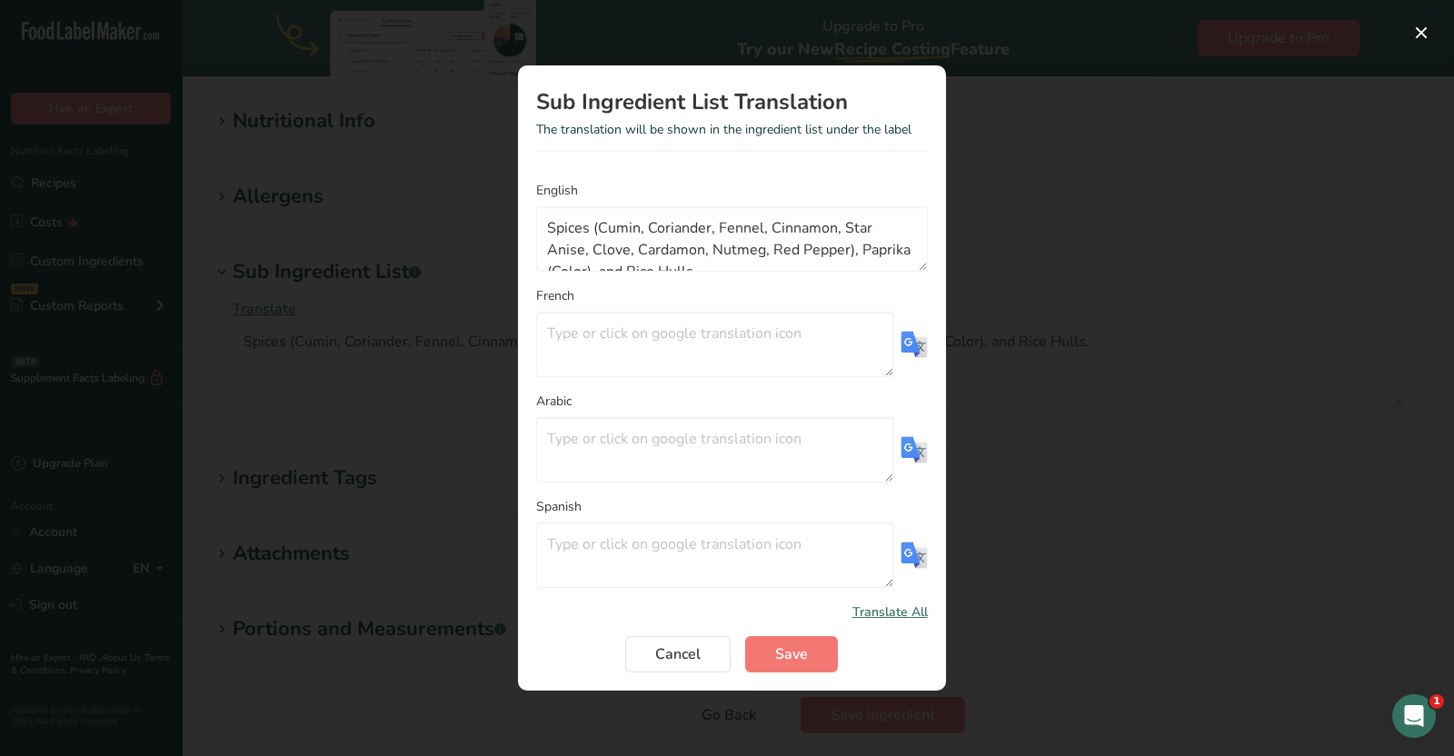
click at [905, 340] on img "Translation Modal" at bounding box center [914, 344] width 27 height 27
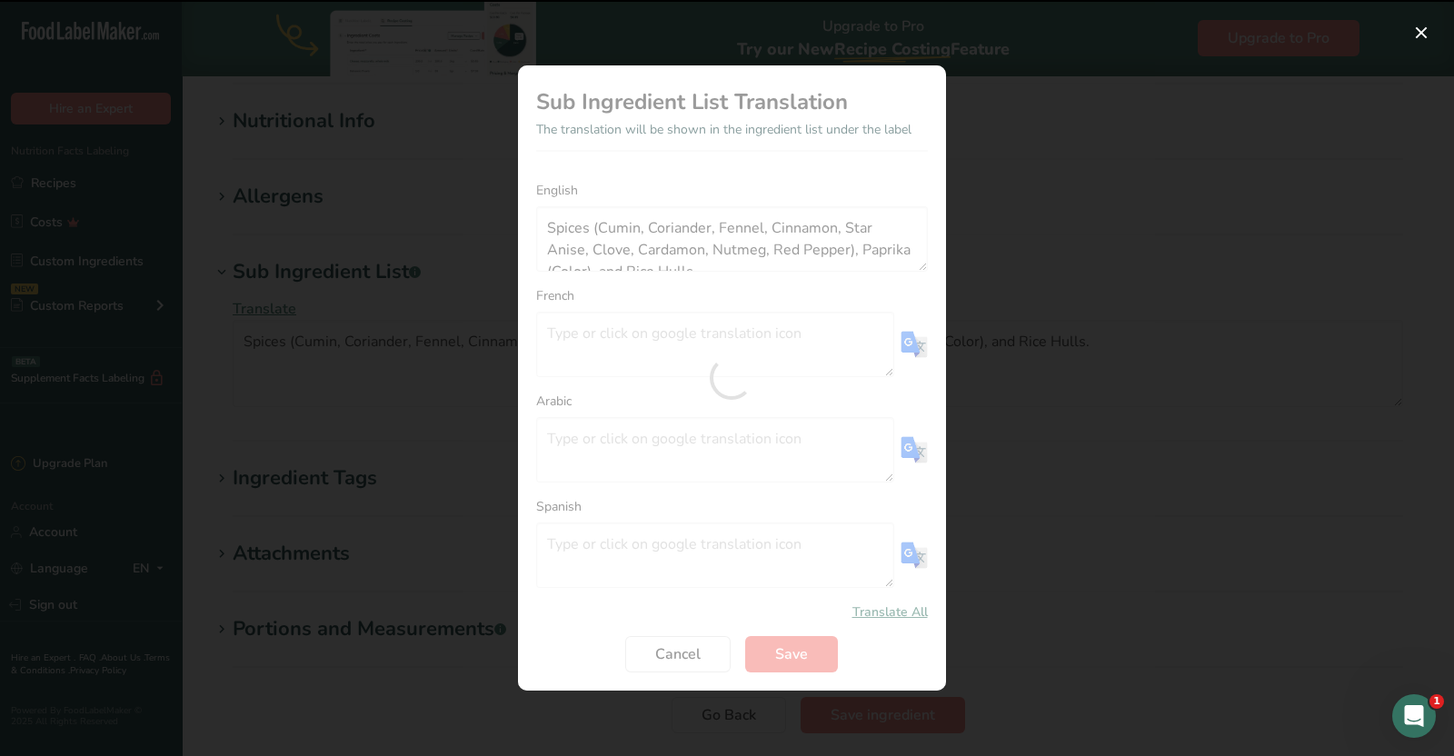
type textarea "Épices (cumin, coriandre, fenouil, cannelle, anis étoilé, clou de girofle, card…"
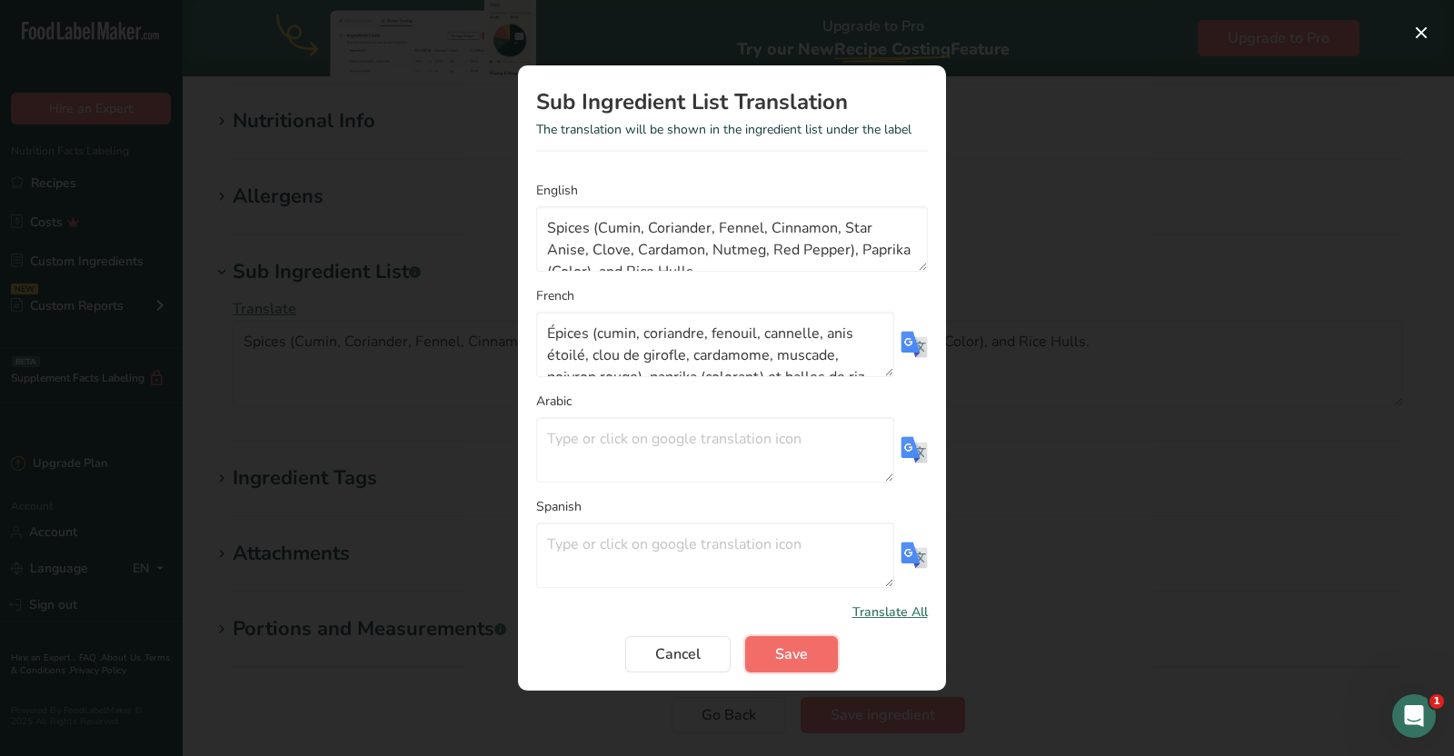
click at [798, 652] on span "Save" at bounding box center [791, 654] width 33 height 22
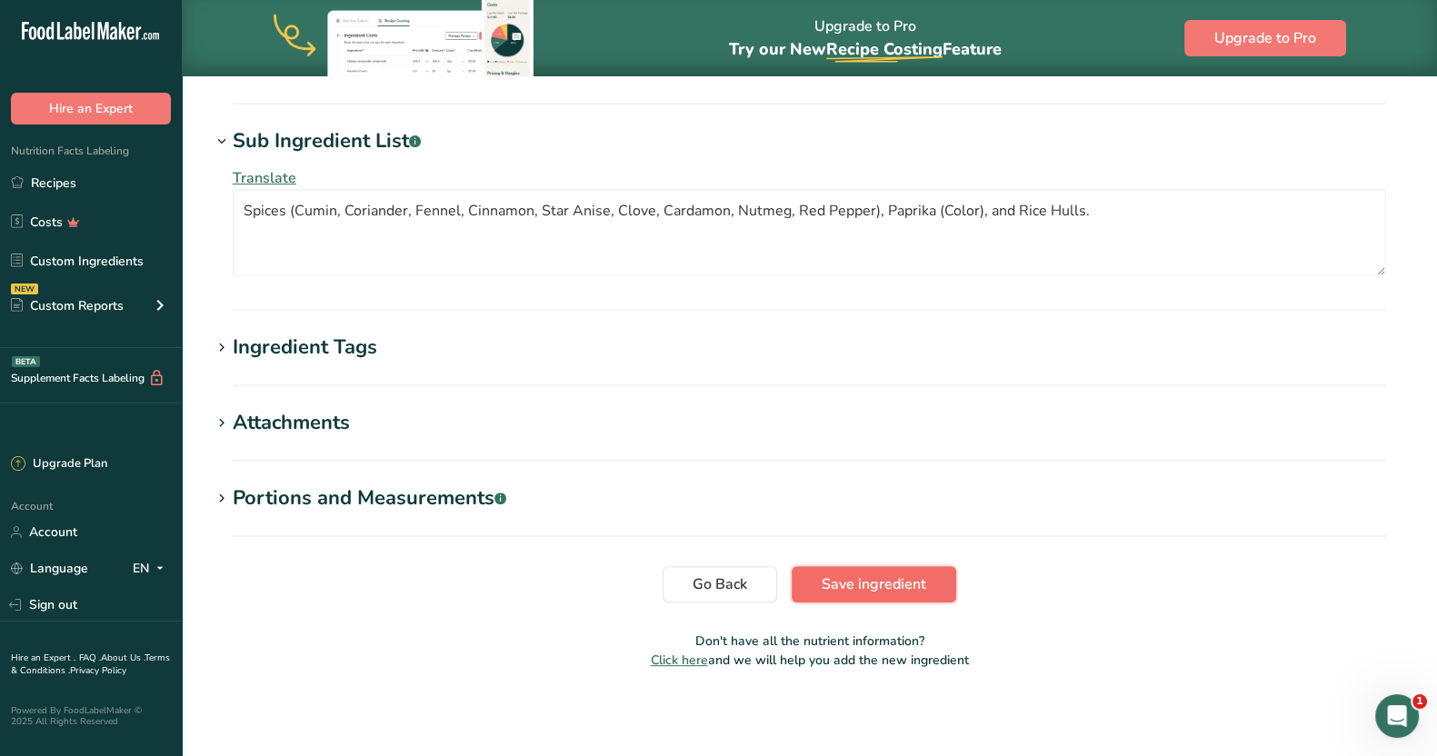
click at [876, 574] on span "Save ingredient" at bounding box center [874, 584] width 105 height 22
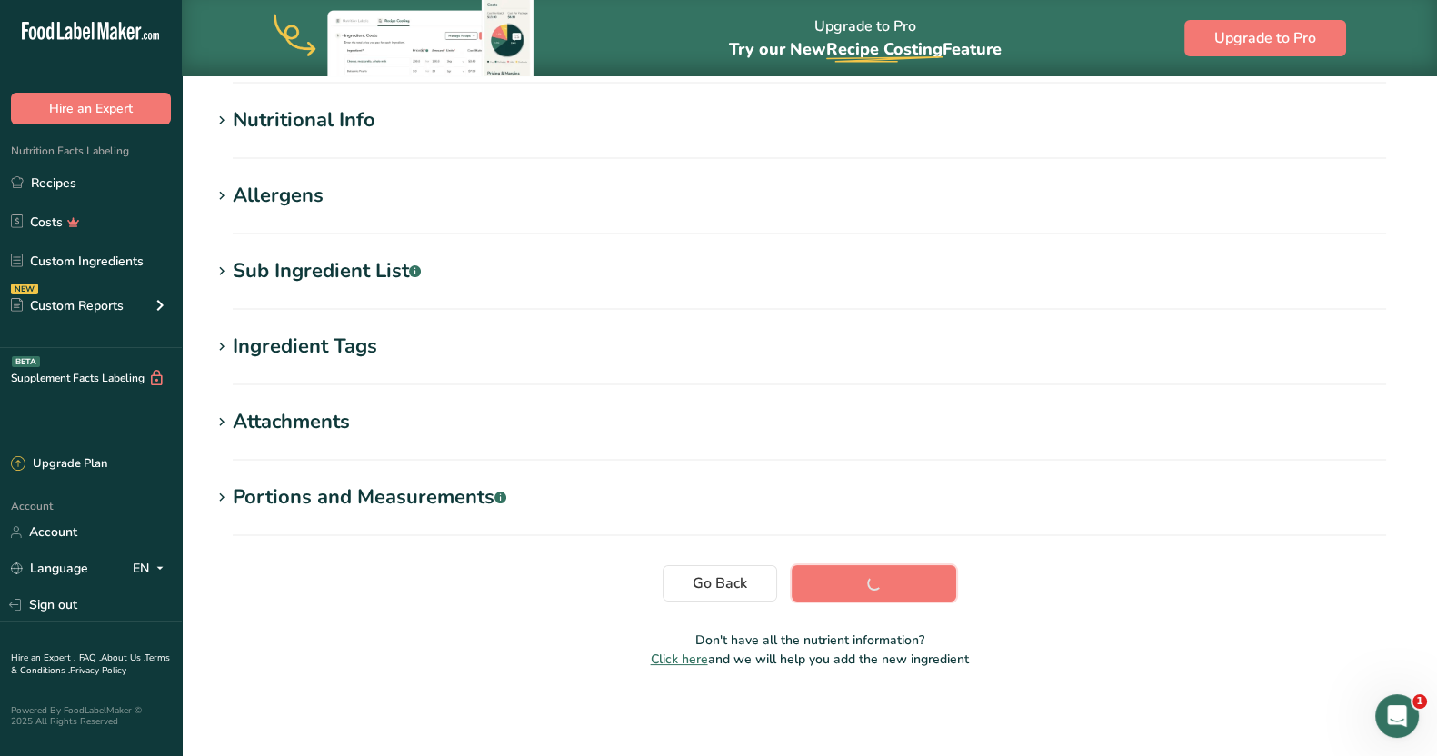
scroll to position [204, 0]
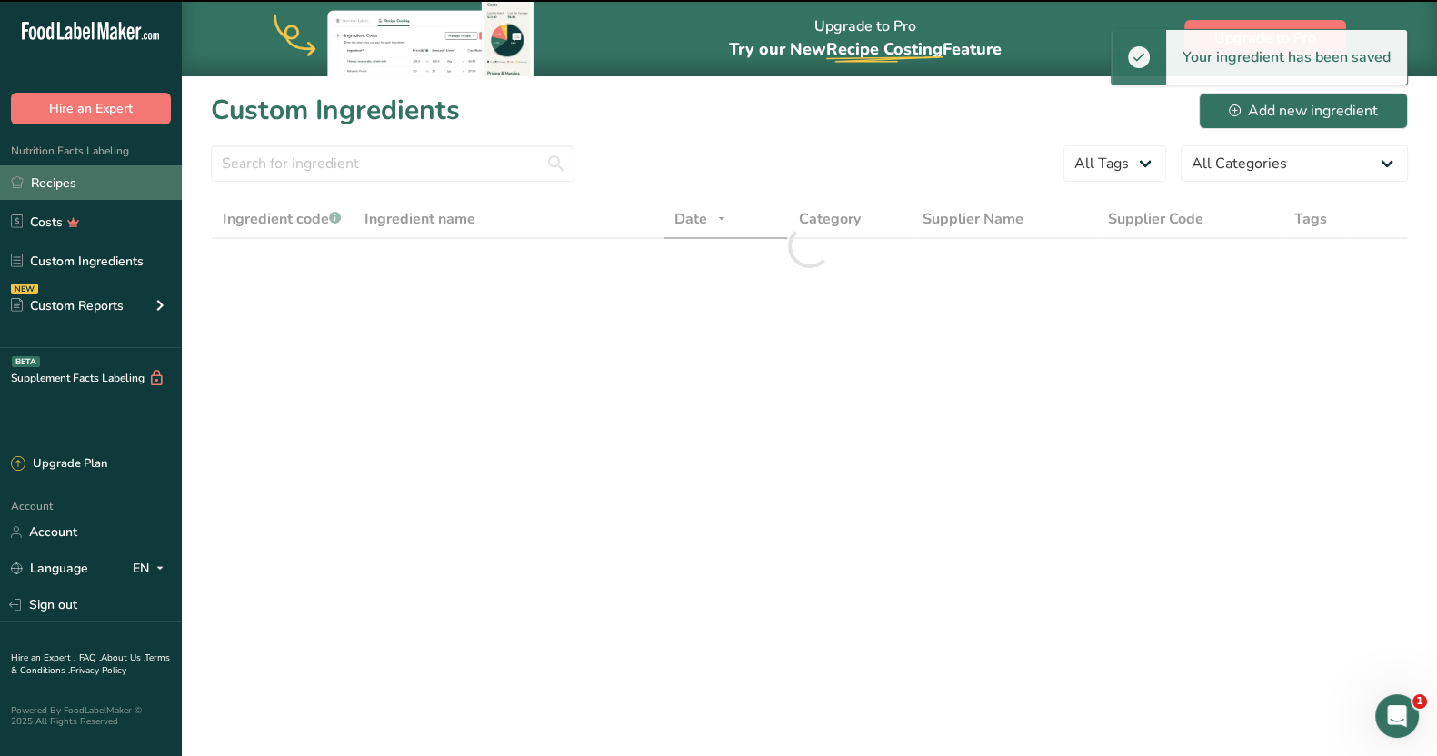
click at [91, 186] on link "Recipes" at bounding box center [91, 182] width 182 height 35
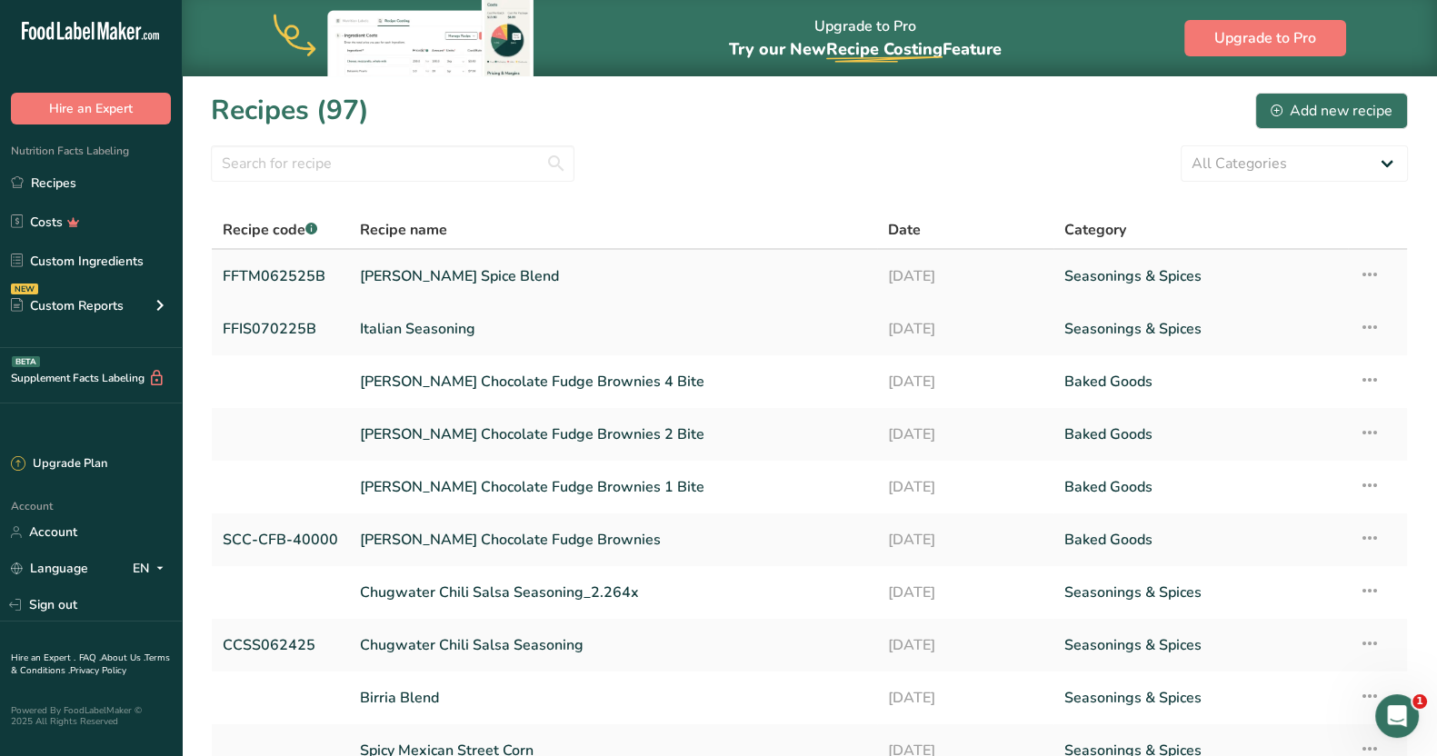
click at [473, 286] on link "[PERSON_NAME] Spice Blend" at bounding box center [613, 276] width 506 height 38
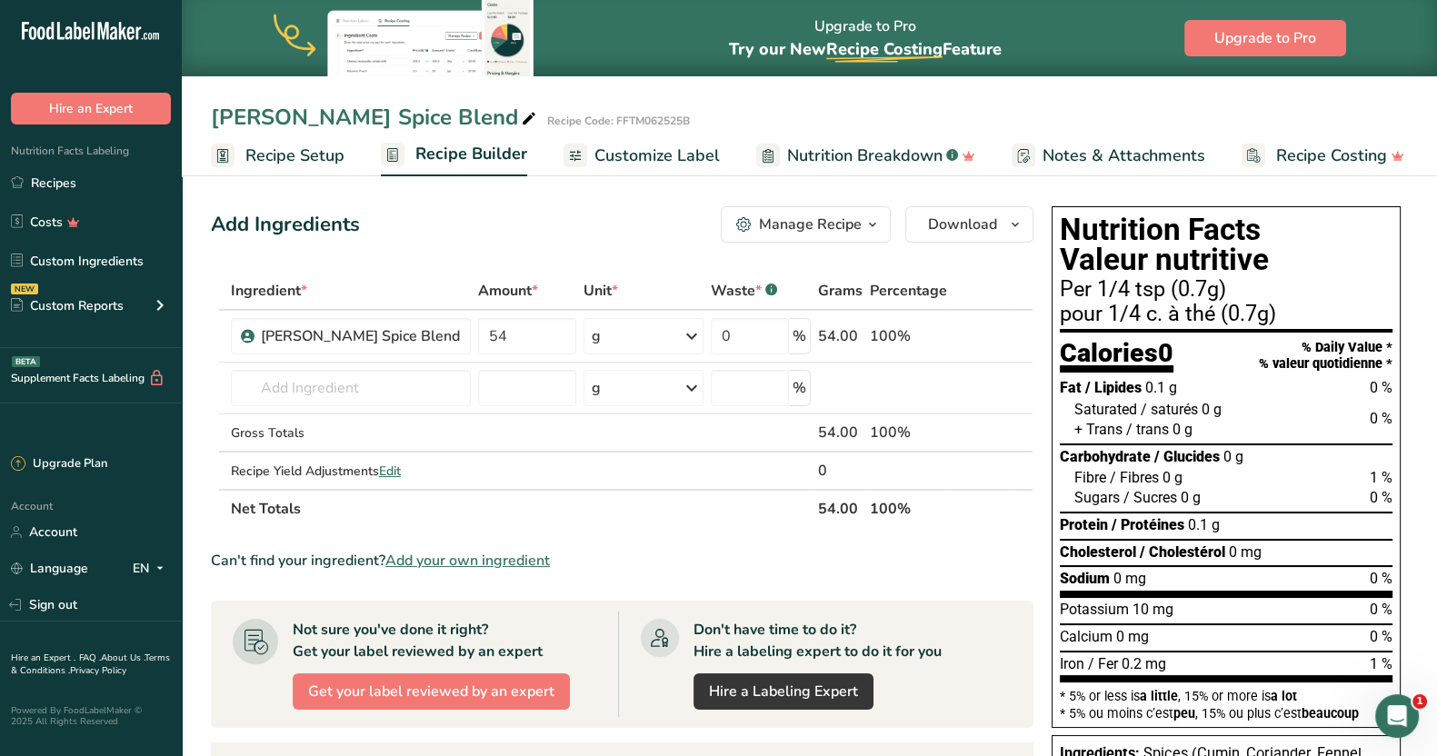
click at [603, 162] on span "Customize Label" at bounding box center [656, 156] width 125 height 25
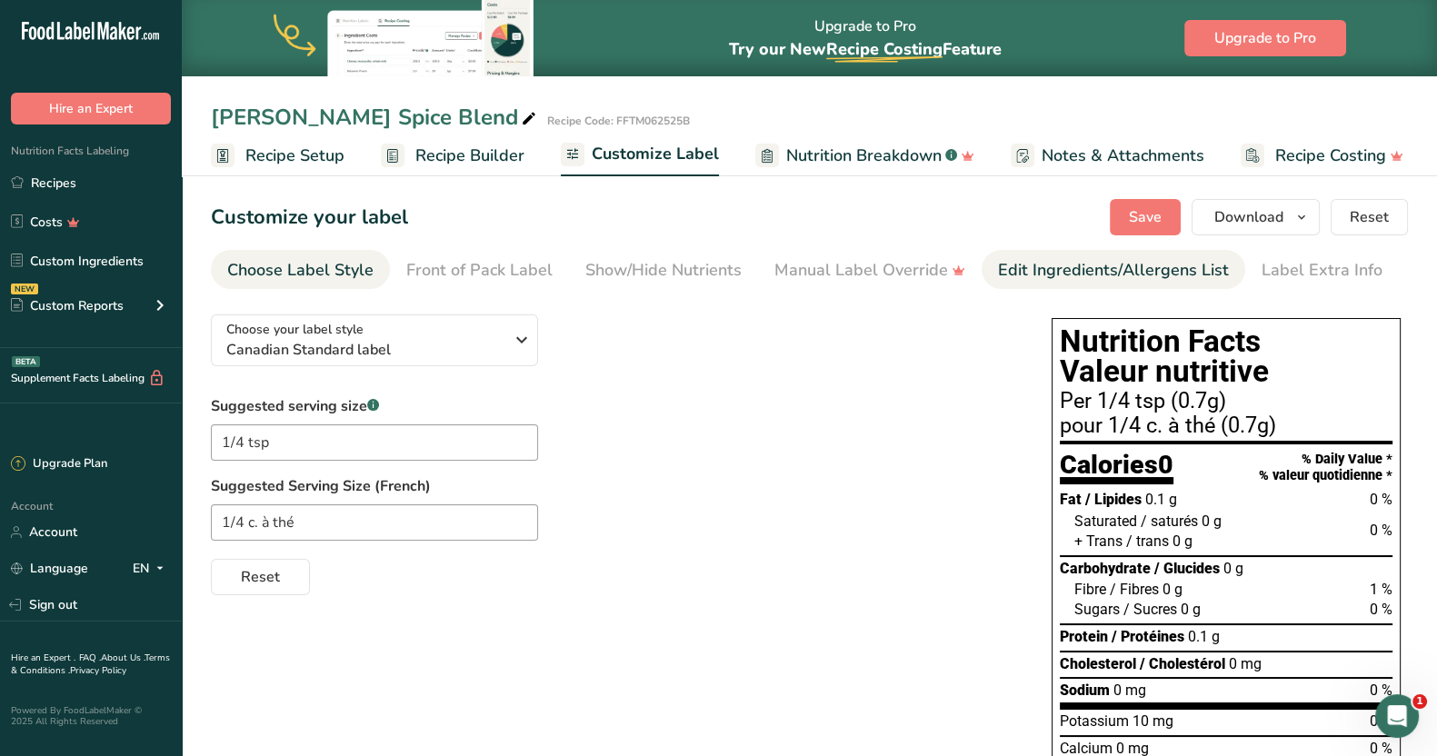
click at [1101, 259] on div "Edit Ingredients/Allergens List" at bounding box center [1113, 270] width 231 height 25
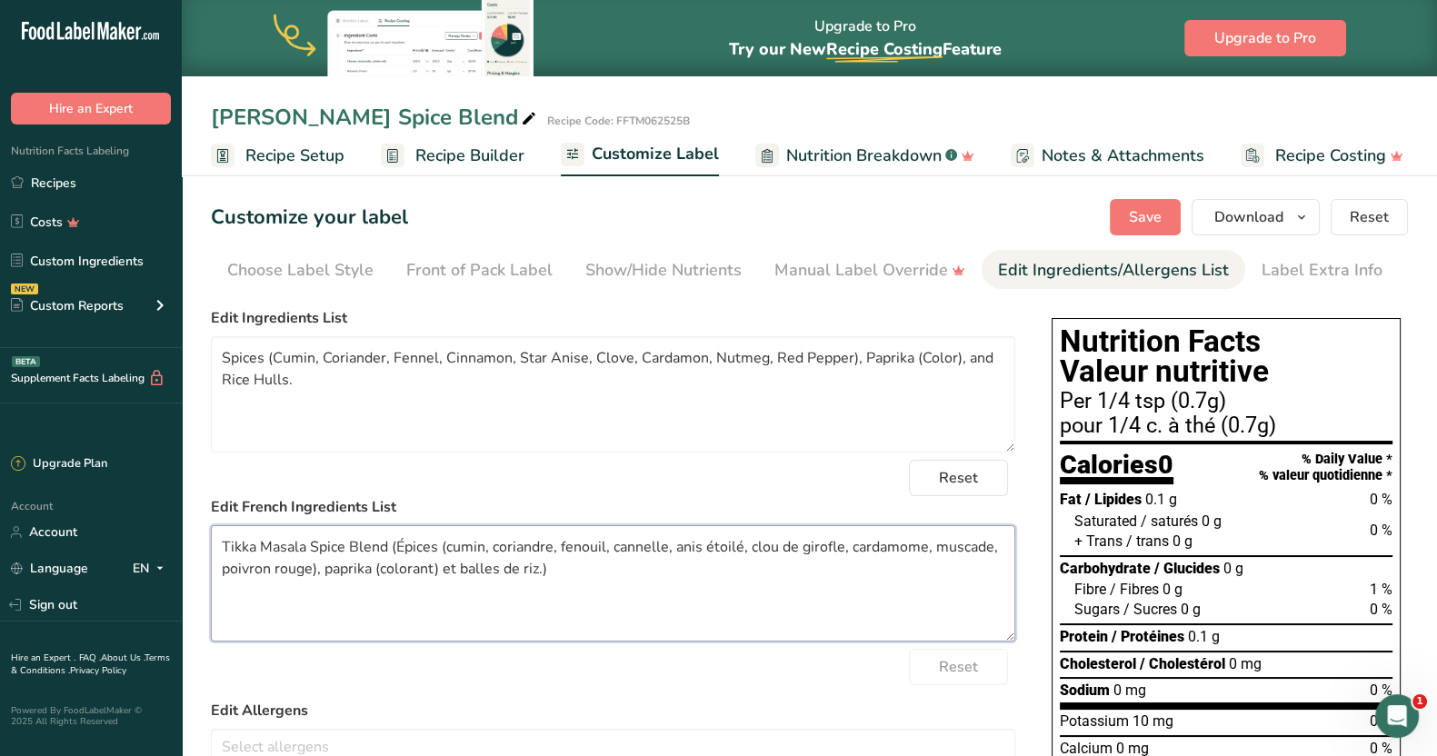
click at [393, 545] on textarea "Tikka Masala Spice Blend (Épices (cumin, coriandre, fenouil, cannelle, anis éto…" at bounding box center [613, 583] width 804 height 116
click at [281, 574] on textarea "Épices (cumin, coriandre, fenouil, cannelle, anis étoilé, clou de girofle, card…" at bounding box center [613, 583] width 804 height 116
click at [402, 570] on textarea "Épices (cumin, coriandre, fenouil, cannelle, anis étoilé, clou de girofle, card…" at bounding box center [613, 583] width 804 height 116
type textarea "Épices (cumin, coriandre, fenouil, cannelle, anis étoilé, clou de girofle, card…"
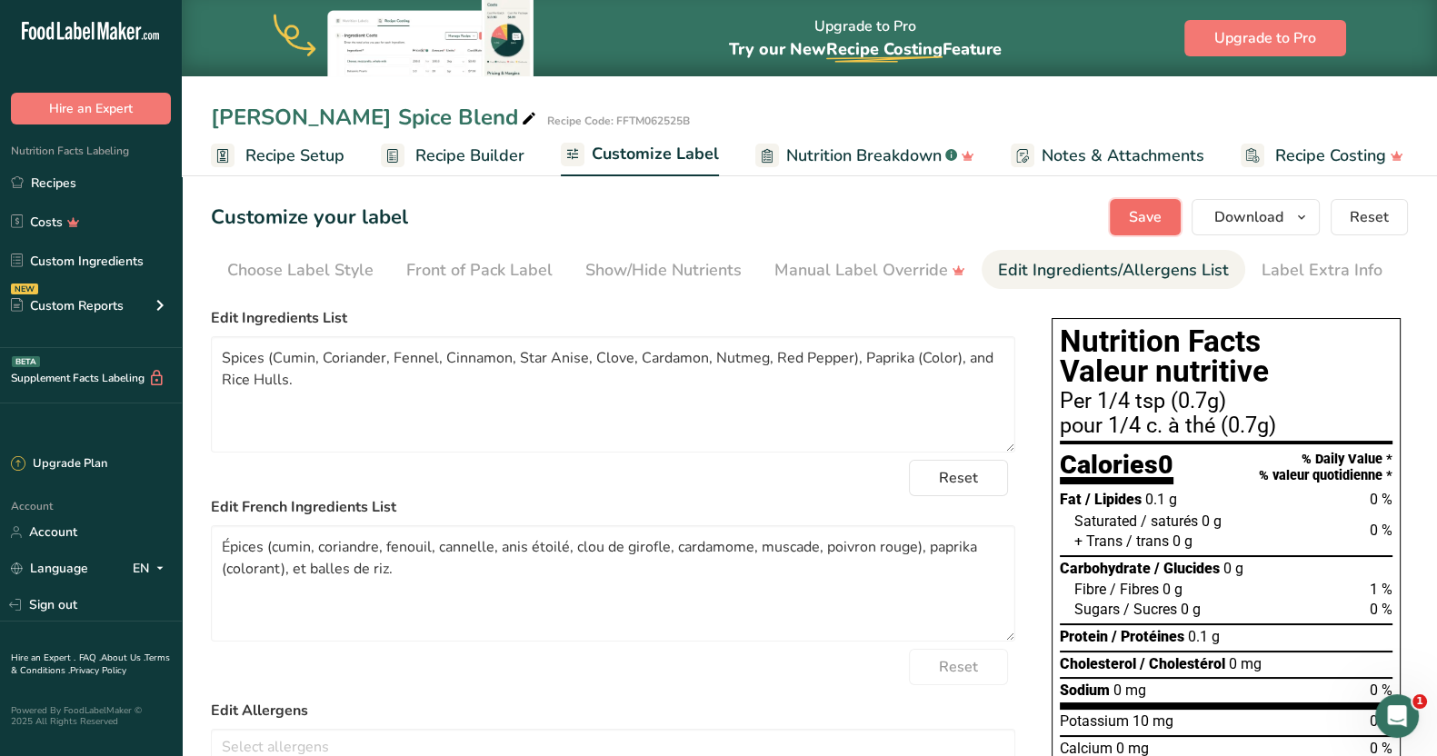
click at [1135, 220] on span "Save" at bounding box center [1145, 217] width 33 height 22
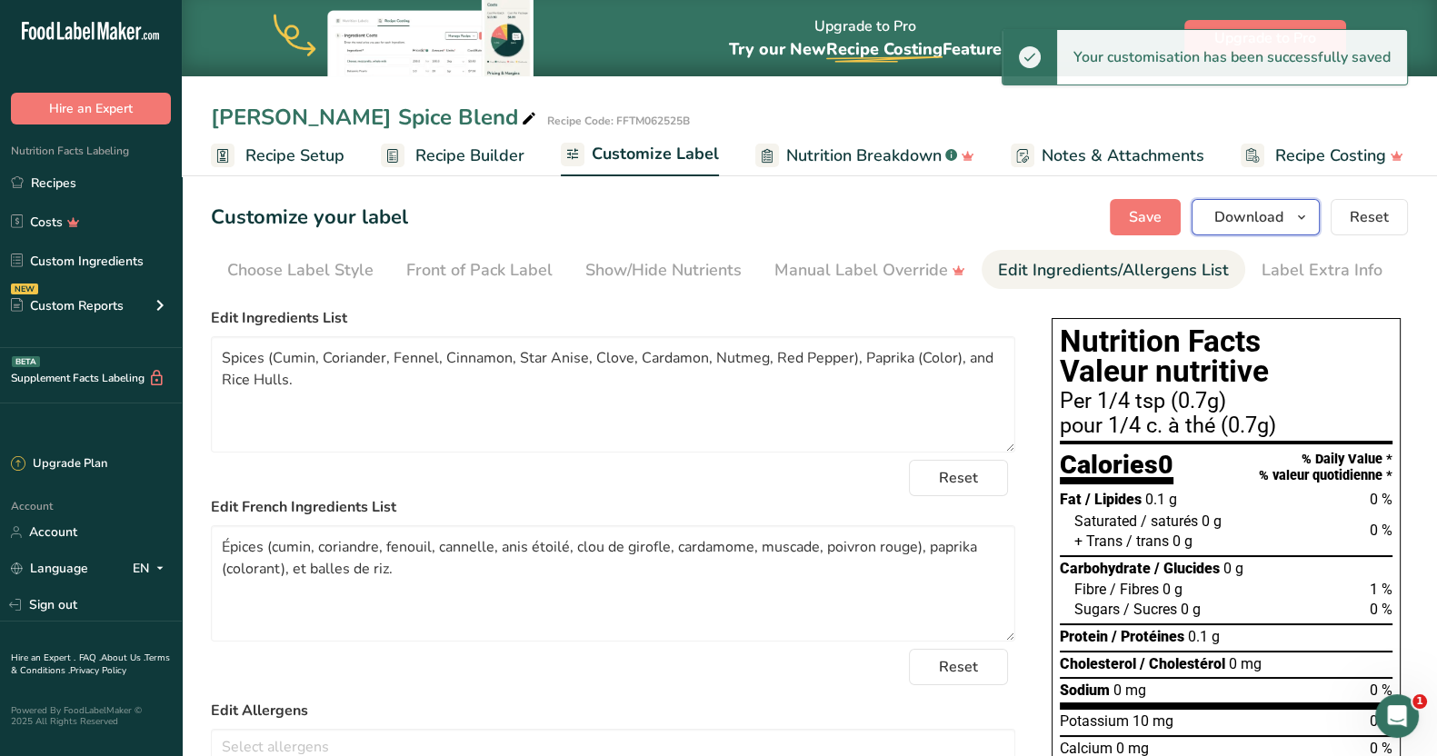
click at [1299, 217] on icon "button" at bounding box center [1301, 217] width 15 height 23
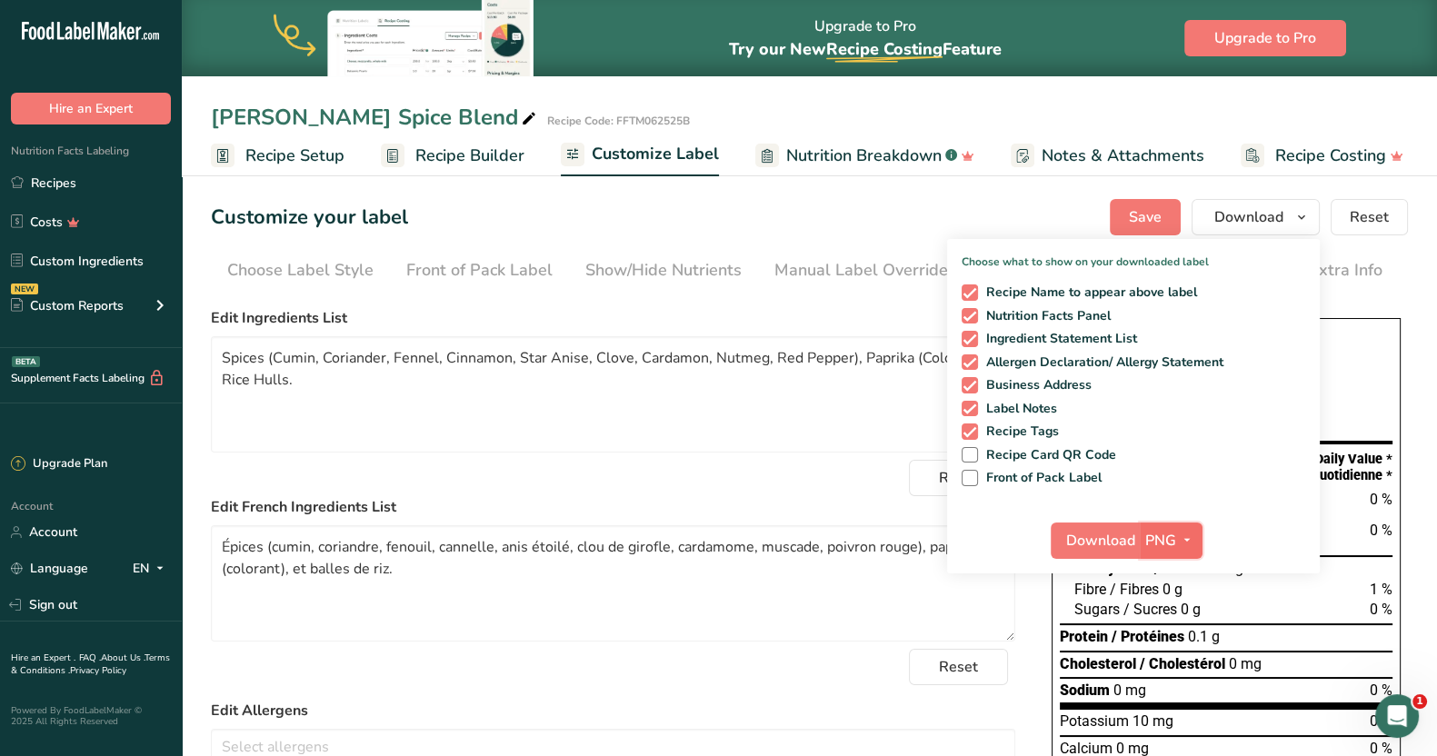
click at [1154, 538] on span "PNG" at bounding box center [1160, 541] width 31 height 22
click at [1179, 669] on link "PDF" at bounding box center [1173, 668] width 58 height 30
click at [1091, 534] on span "Download" at bounding box center [1101, 541] width 69 height 22
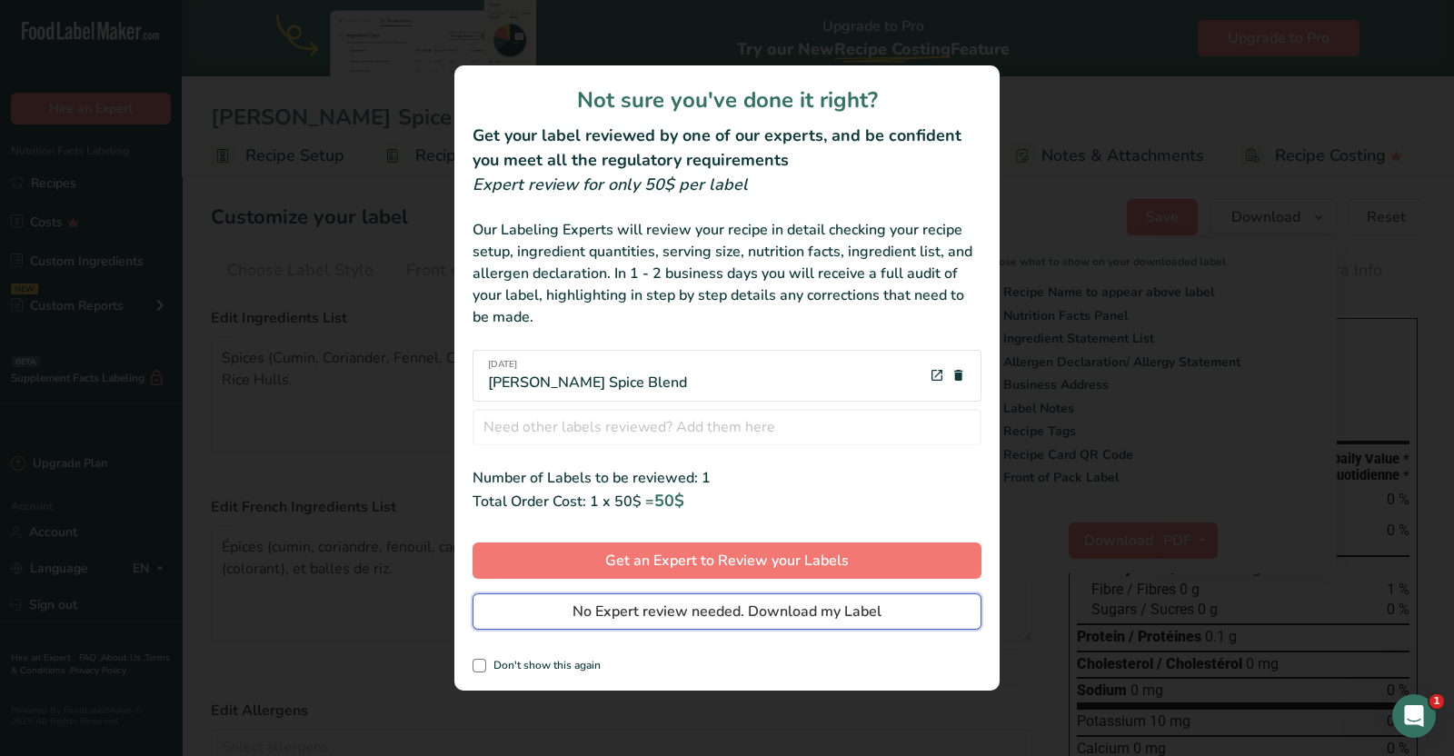
click at [649, 614] on span "No Expert review needed. Download my Label" at bounding box center [727, 612] width 309 height 22
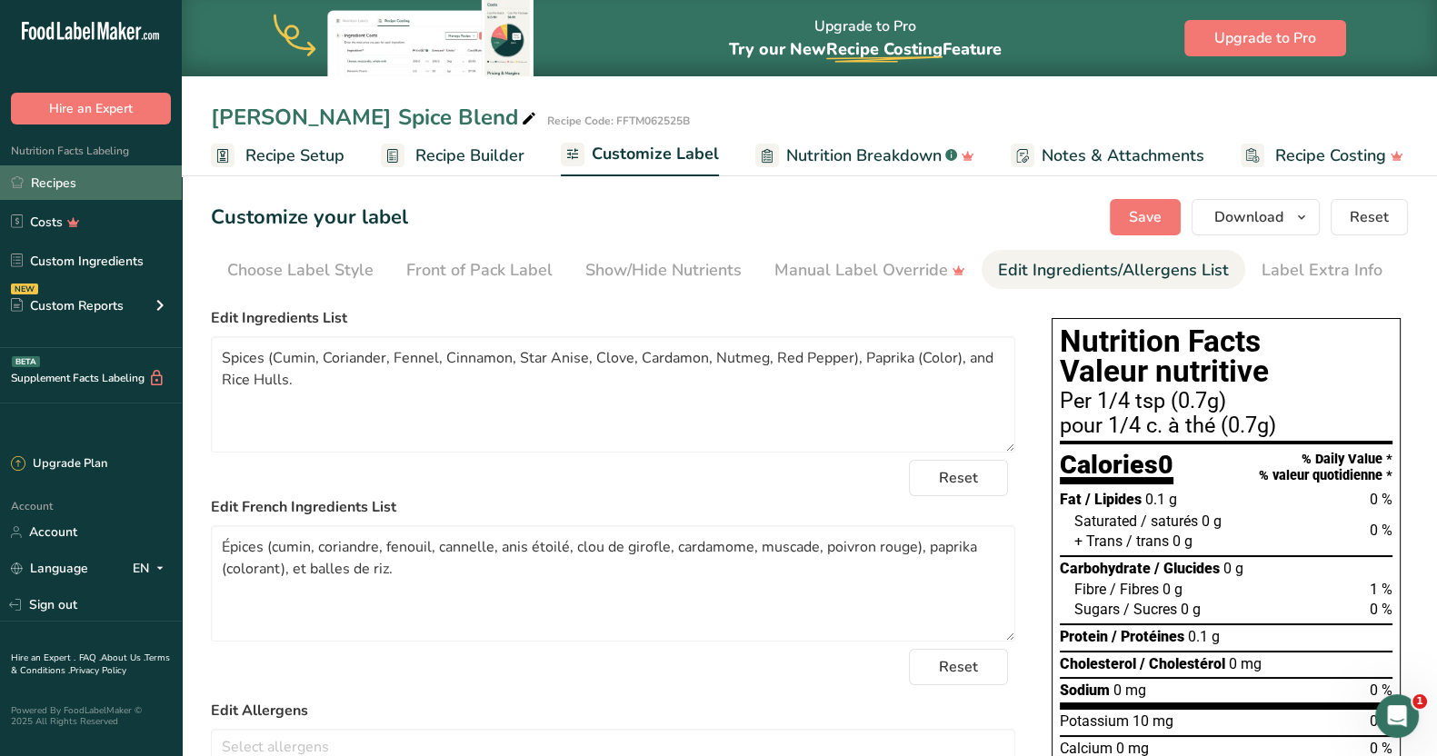
click at [72, 170] on link "Recipes" at bounding box center [91, 182] width 182 height 35
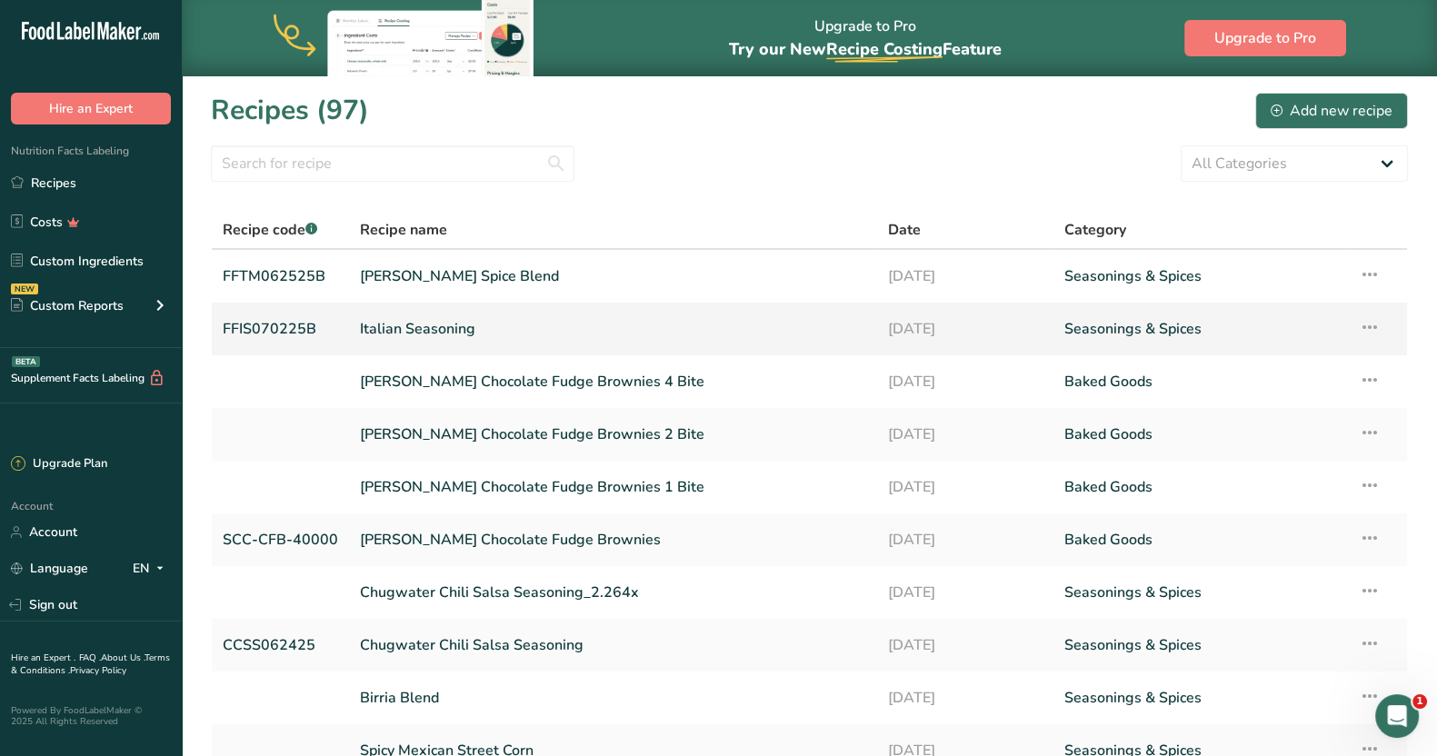
click at [406, 325] on link "Italian Seasoning" at bounding box center [613, 329] width 506 height 38
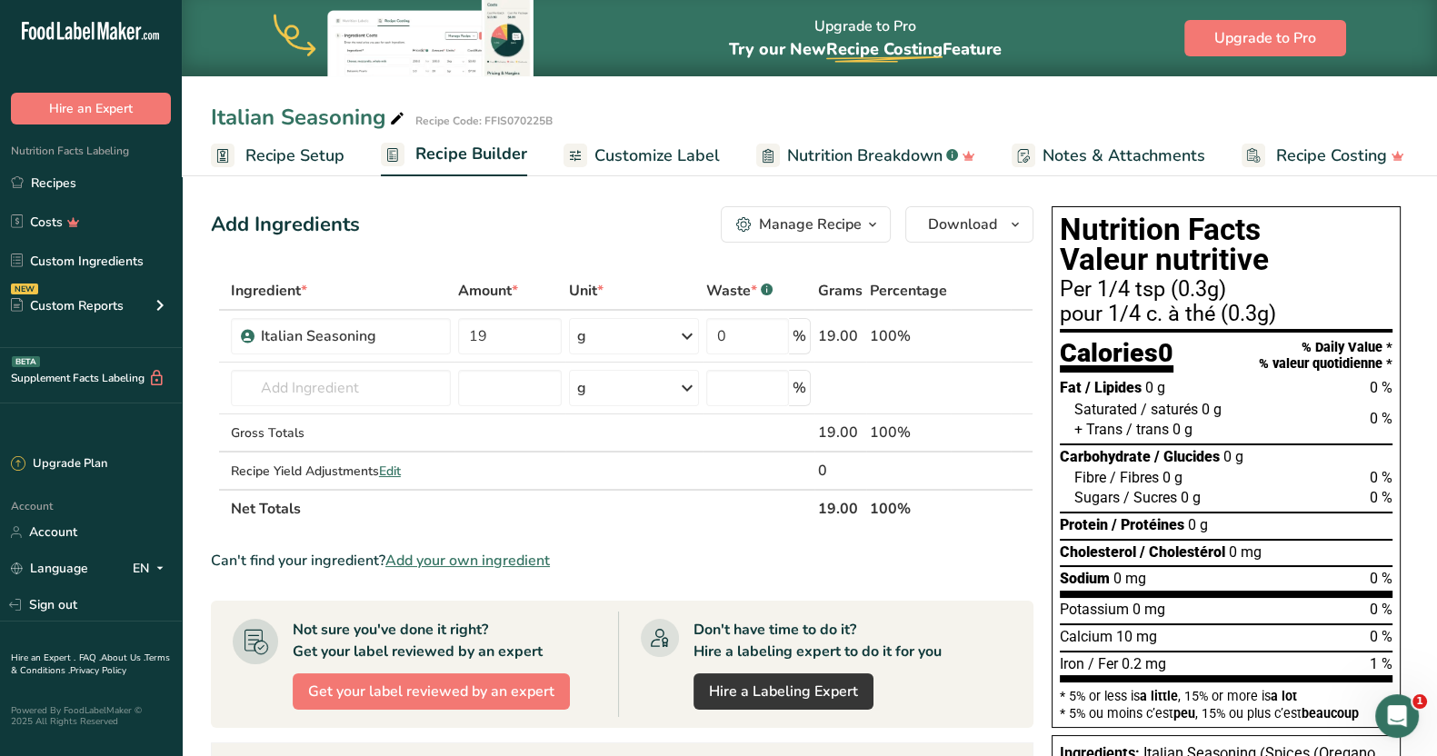
click at [693, 148] on span "Customize Label" at bounding box center [656, 156] width 125 height 25
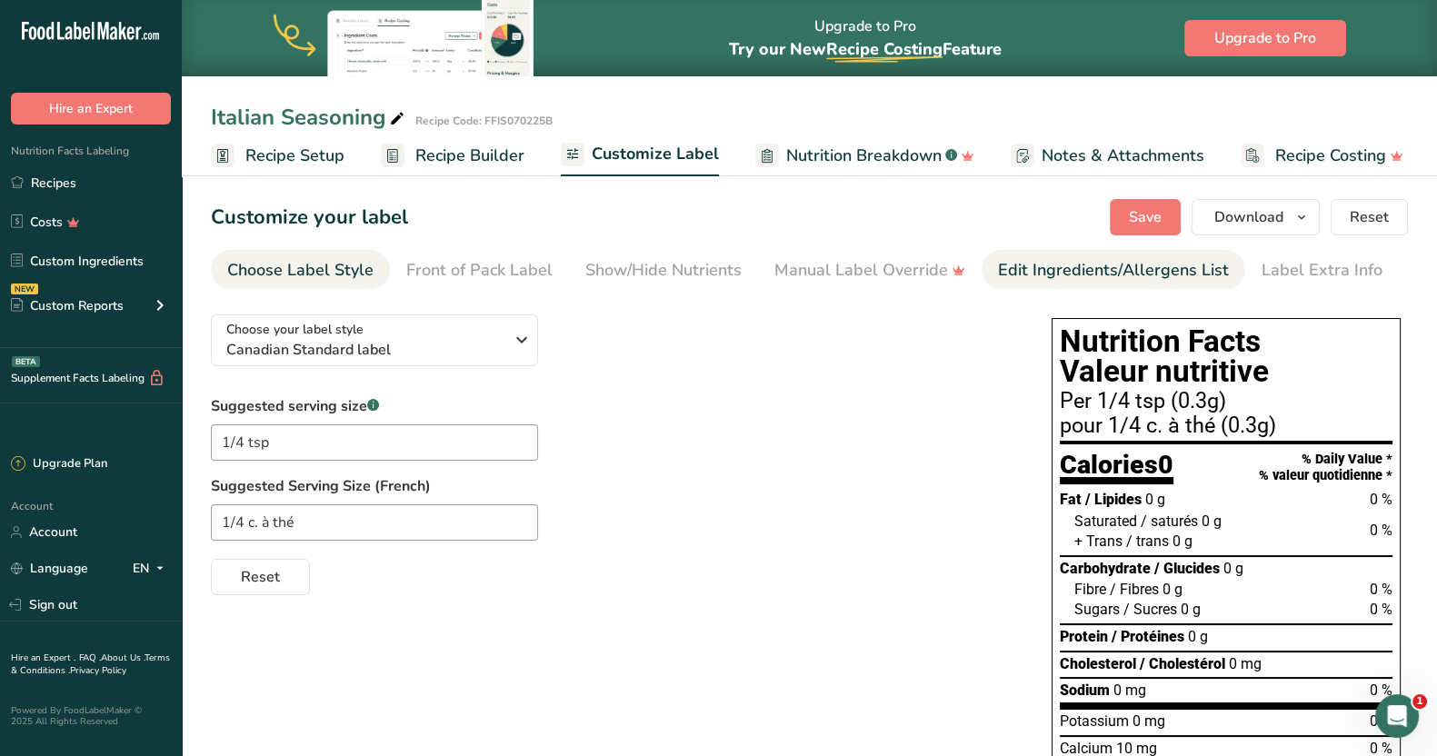
click at [1191, 278] on div "Edit Ingredients/Allergens List" at bounding box center [1113, 270] width 231 height 25
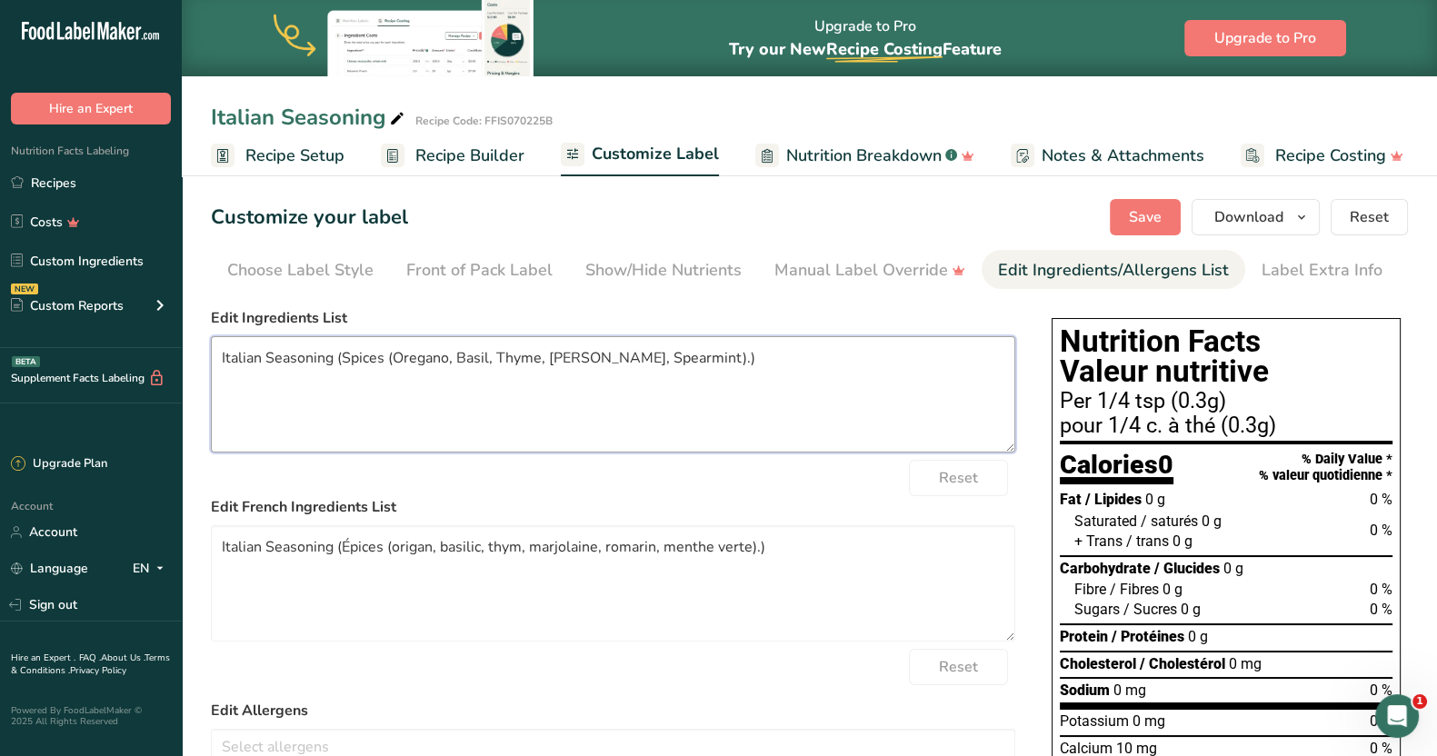
click at [340, 356] on textarea "Italian Seasoning (Spices (Oregano, Basil, Thyme, [PERSON_NAME], Spearmint).)" at bounding box center [613, 394] width 804 height 116
click at [743, 349] on textarea "Spices (Oregano, Basil, Thyme, [PERSON_NAME], Spearmint).)" at bounding box center [613, 394] width 804 height 116
type textarea "Spices (Oregano, Basil, Thyme, [PERSON_NAME], Spearmint)."
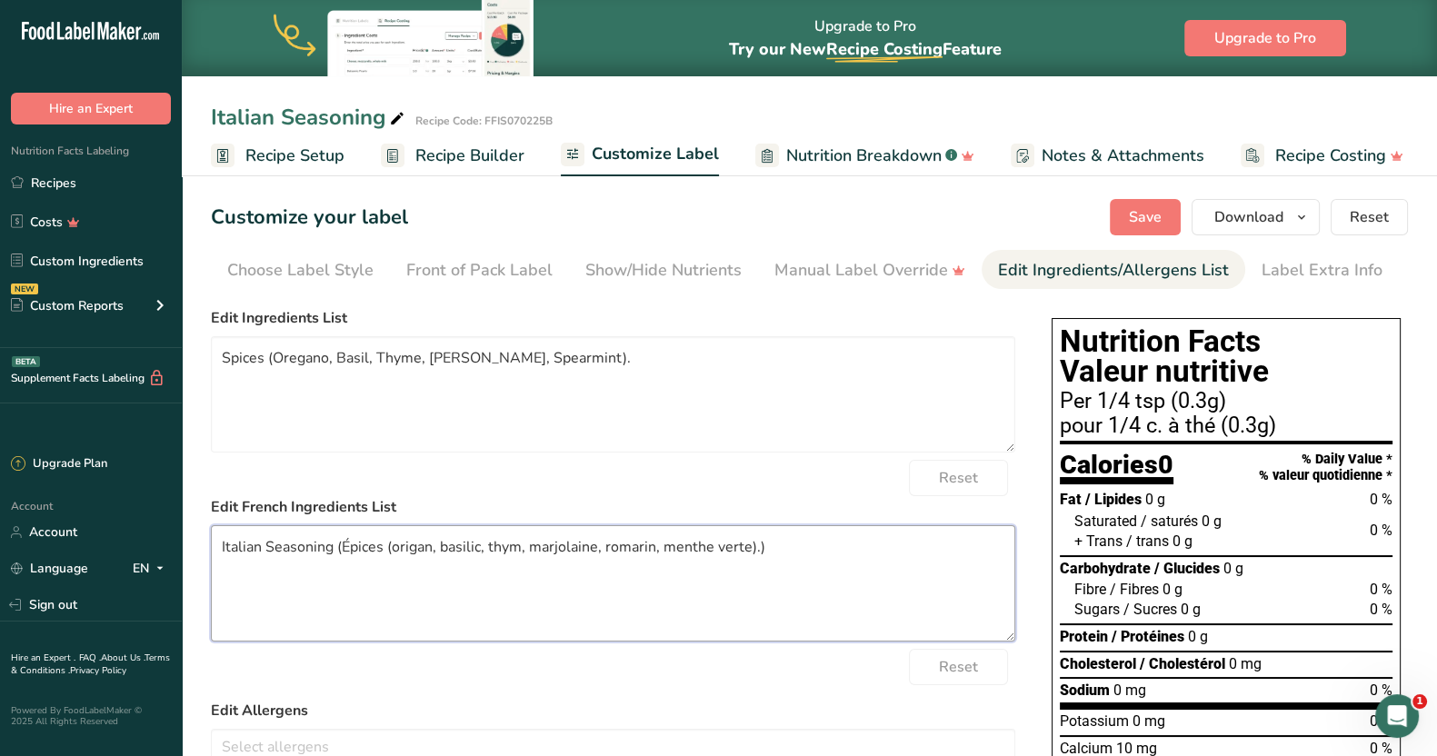
click at [338, 547] on textarea "Italian Seasoning (Épices (origan, basilic, thym, marjolaine, romarin, menthe v…" at bounding box center [613, 583] width 804 height 116
click at [648, 547] on textarea "Épices (origan, basilic, thym, marjolaine, romarin, menthe verte).)" at bounding box center [613, 583] width 804 height 116
type textarea "Épices (origan, basilic, thym, marjolaine, romarin, menthe verte)."
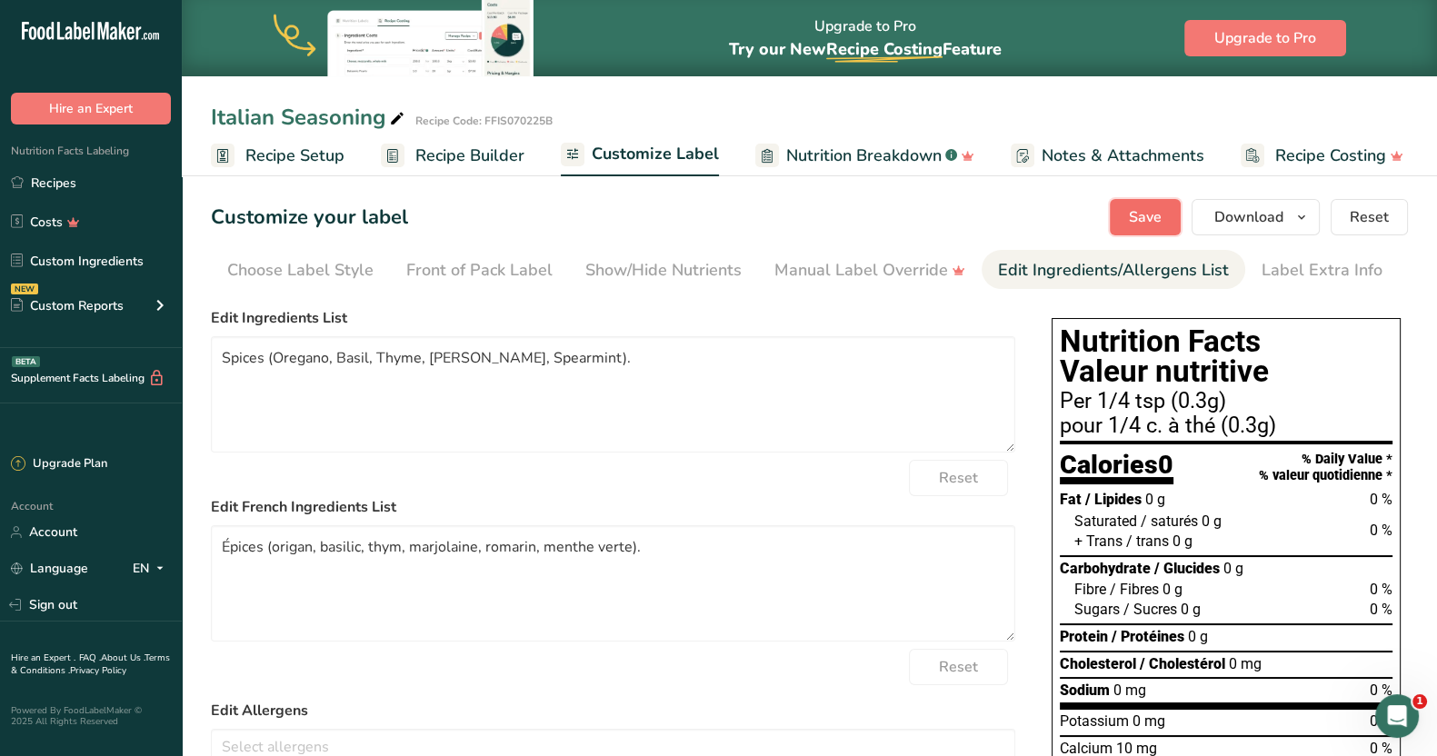
click at [1124, 205] on button "Save" at bounding box center [1145, 217] width 71 height 36
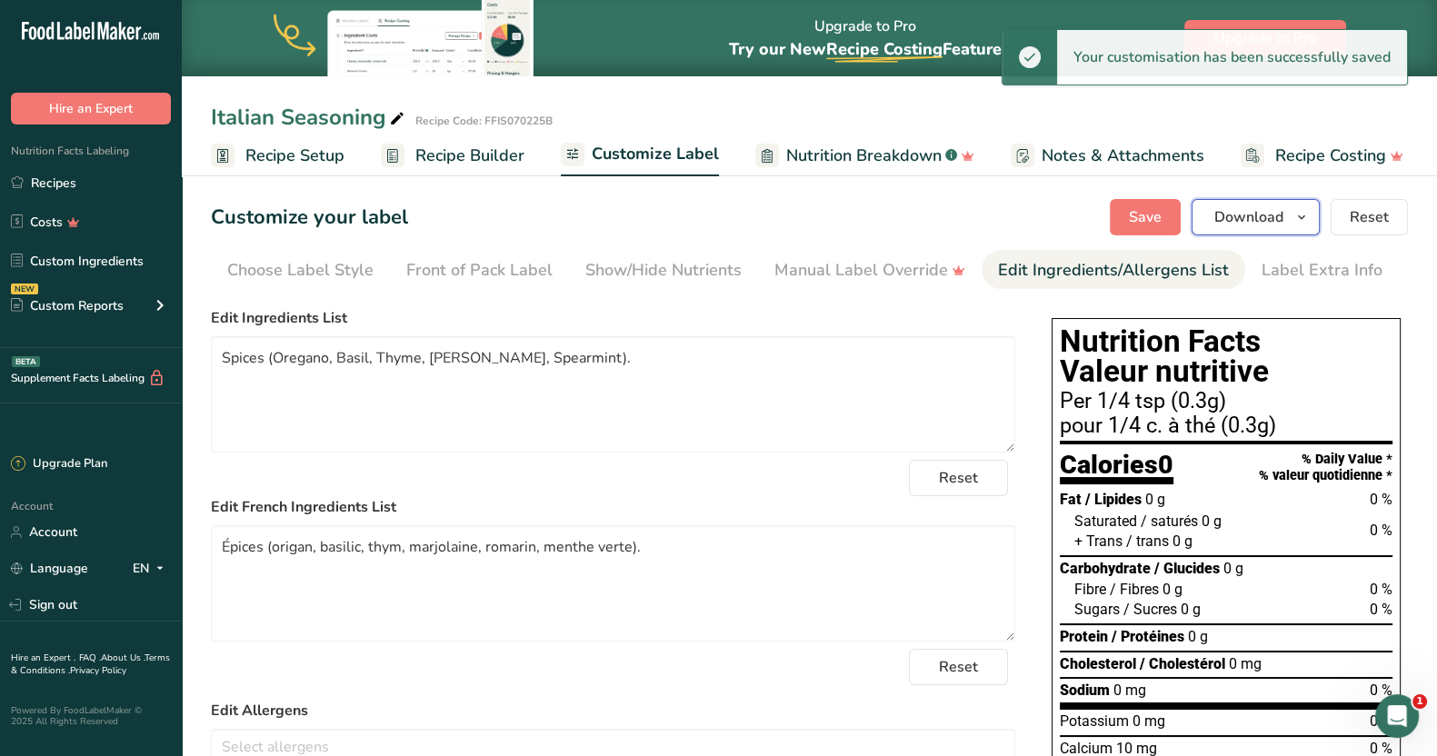
click at [1309, 221] on icon "button" at bounding box center [1301, 217] width 15 height 23
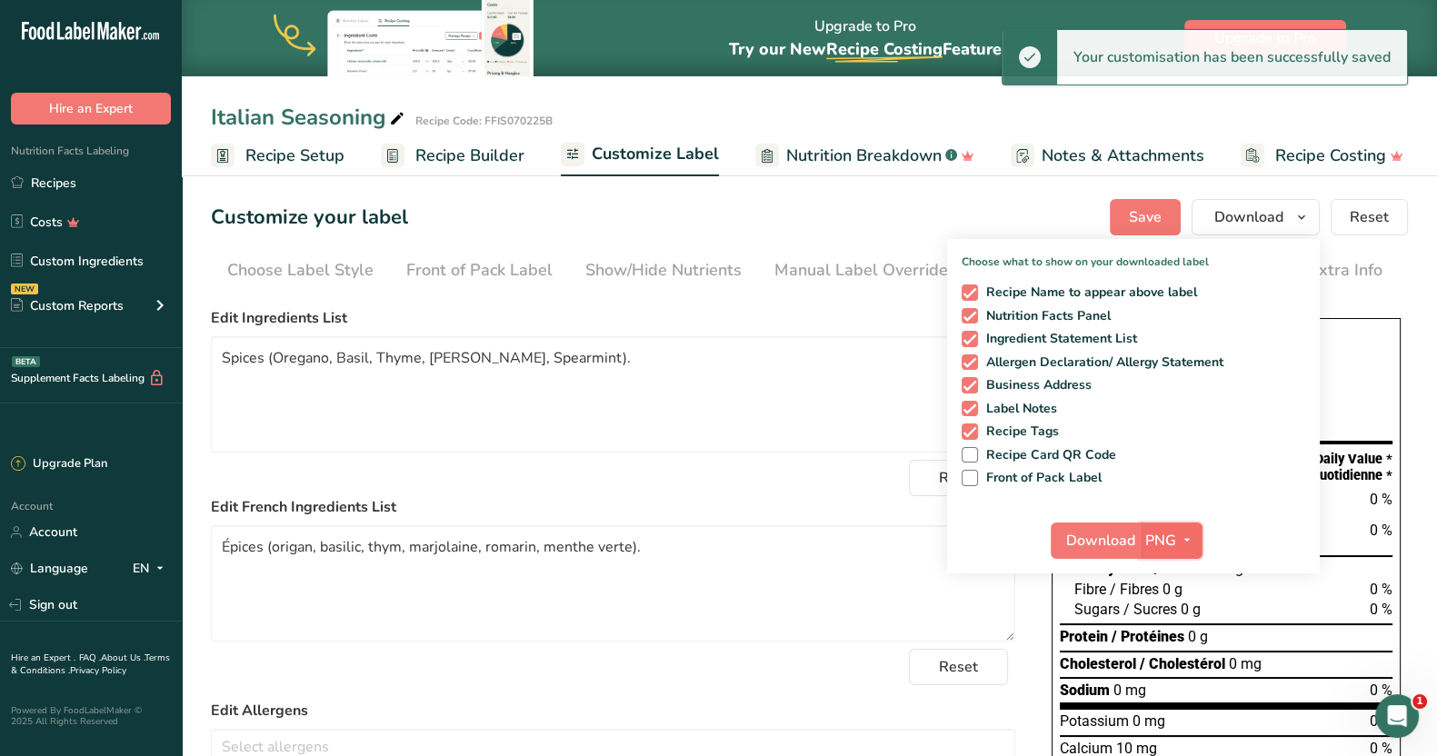
click at [1164, 538] on span "PNG" at bounding box center [1160, 541] width 31 height 22
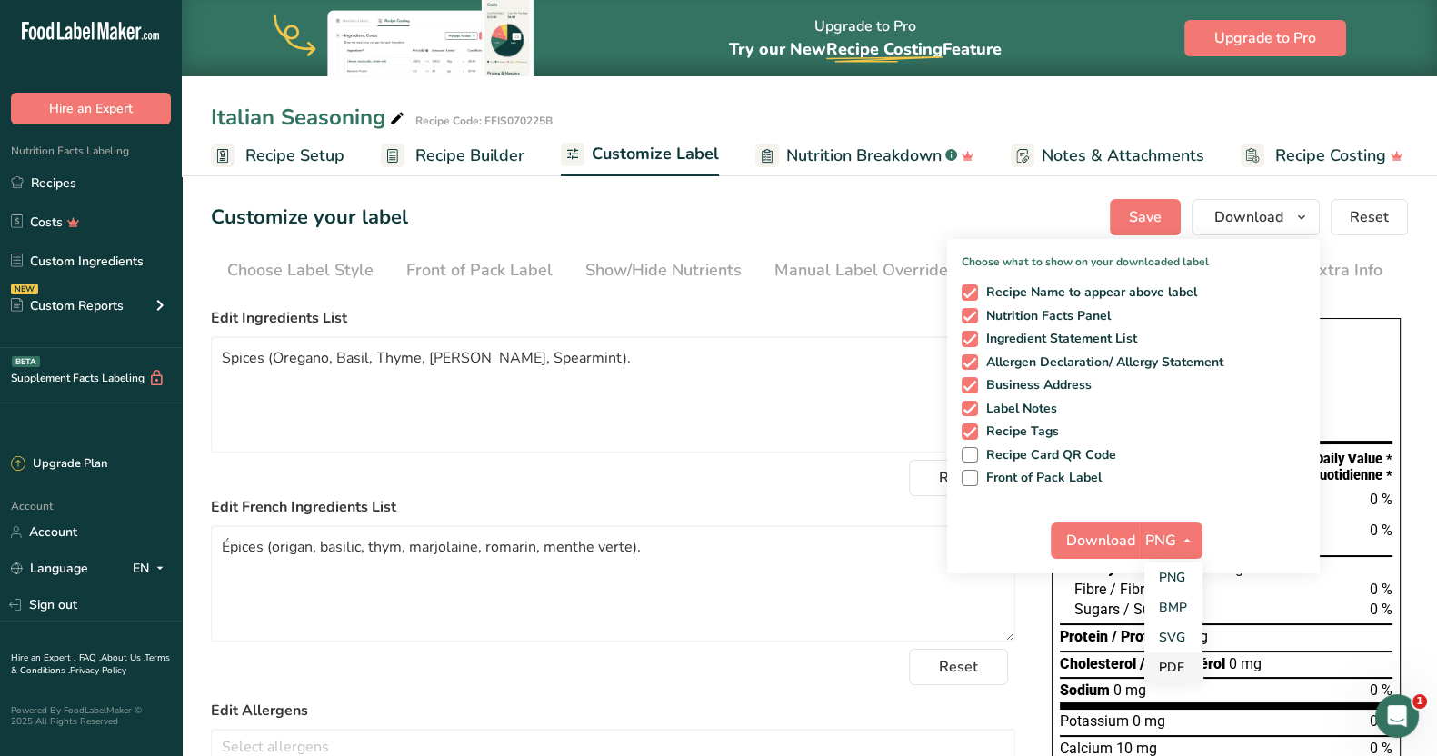
click at [1168, 665] on link "PDF" at bounding box center [1173, 668] width 58 height 30
click at [1088, 536] on span "Download" at bounding box center [1101, 541] width 69 height 22
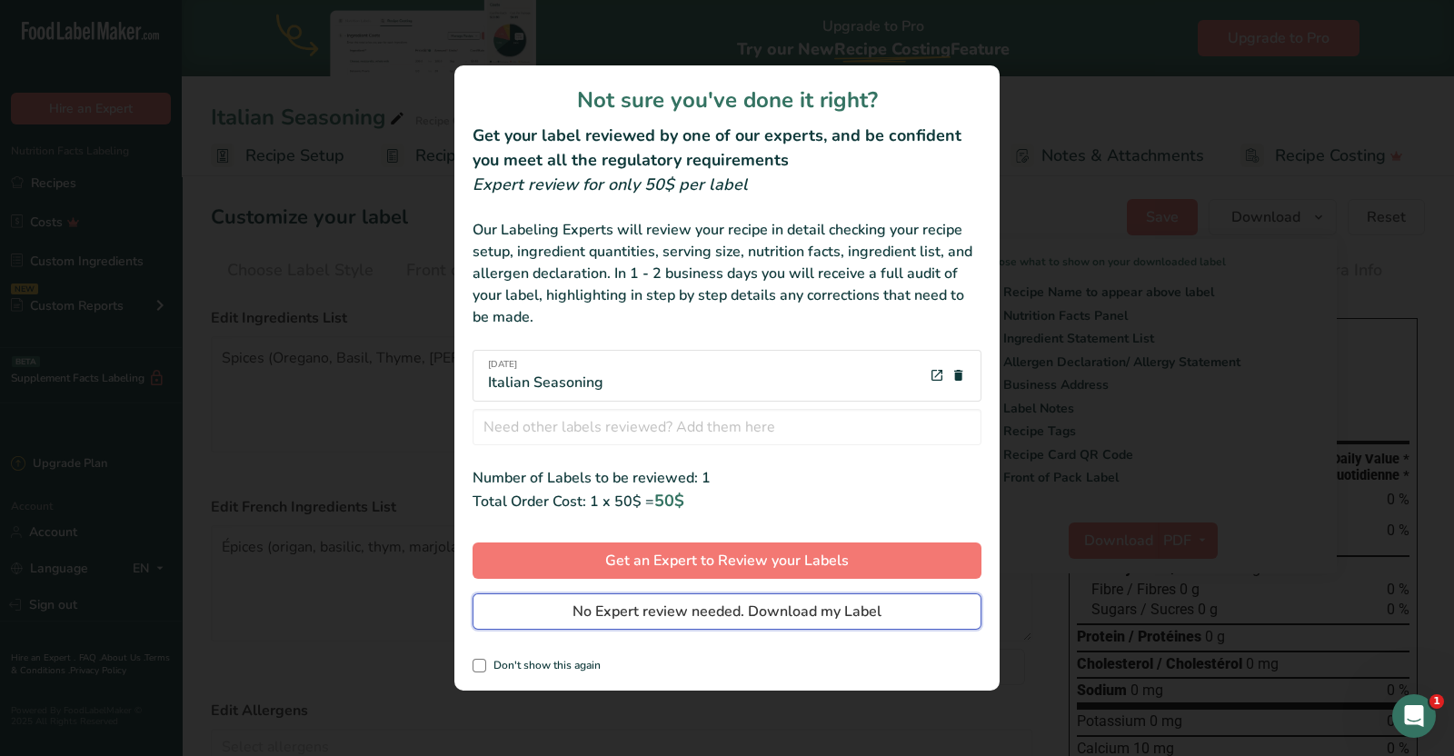
click at [655, 617] on span "No Expert review needed. Download my Label" at bounding box center [727, 612] width 309 height 22
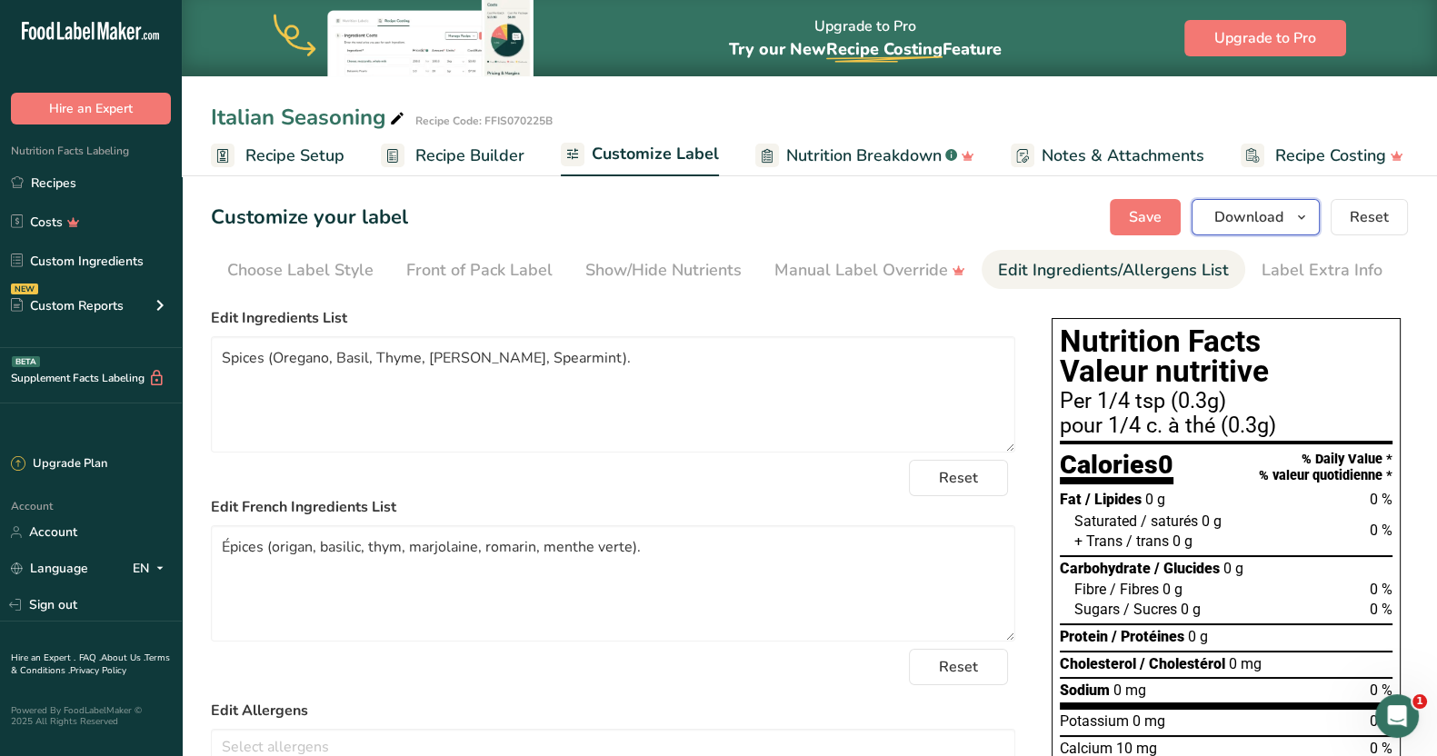
click at [1296, 219] on icon "button" at bounding box center [1301, 217] width 15 height 23
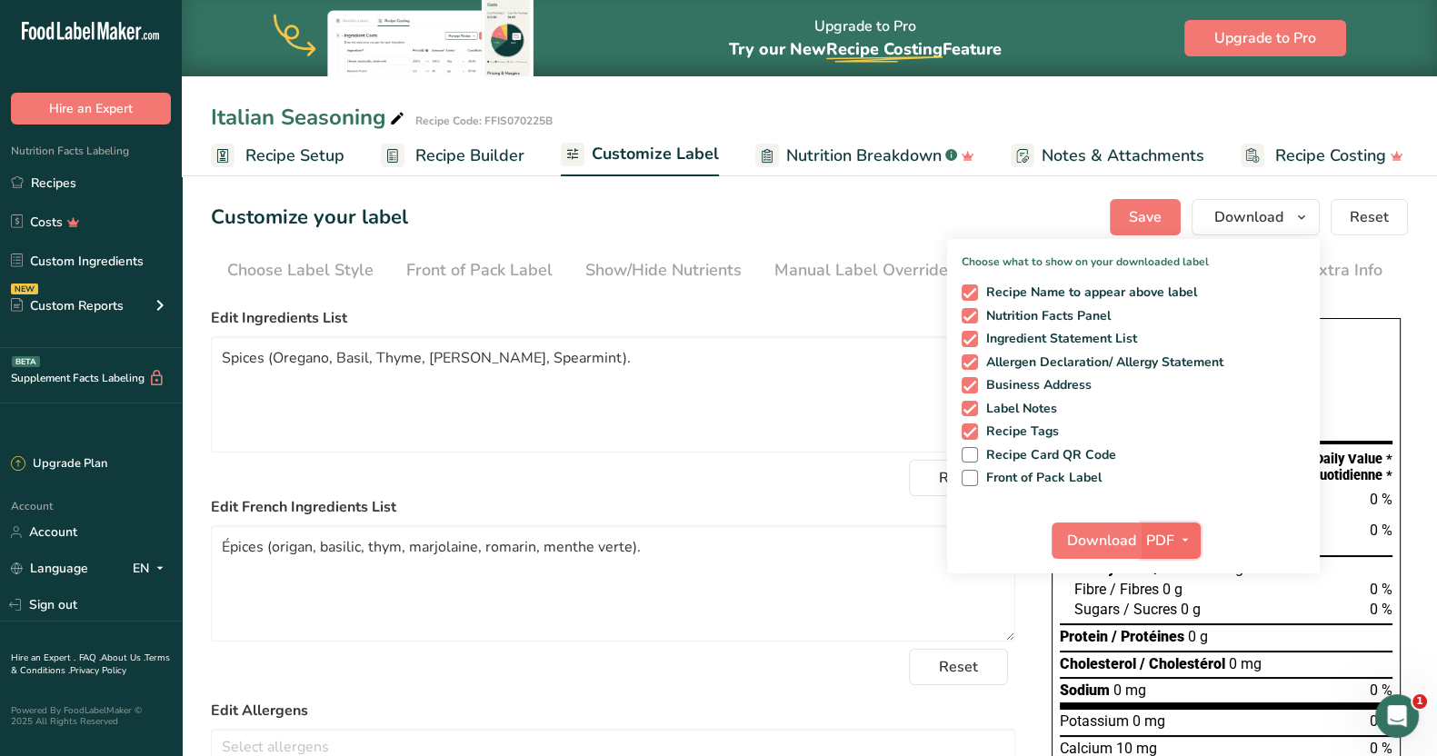
click at [1191, 541] on icon "button" at bounding box center [1185, 540] width 15 height 23
click at [1178, 583] on link "PNG" at bounding box center [1171, 578] width 58 height 30
click at [980, 290] on span "Recipe Name to appear above label" at bounding box center [1088, 292] width 220 height 16
click at [973, 290] on input "Recipe Name to appear above label" at bounding box center [968, 292] width 12 height 12
checkbox input "false"
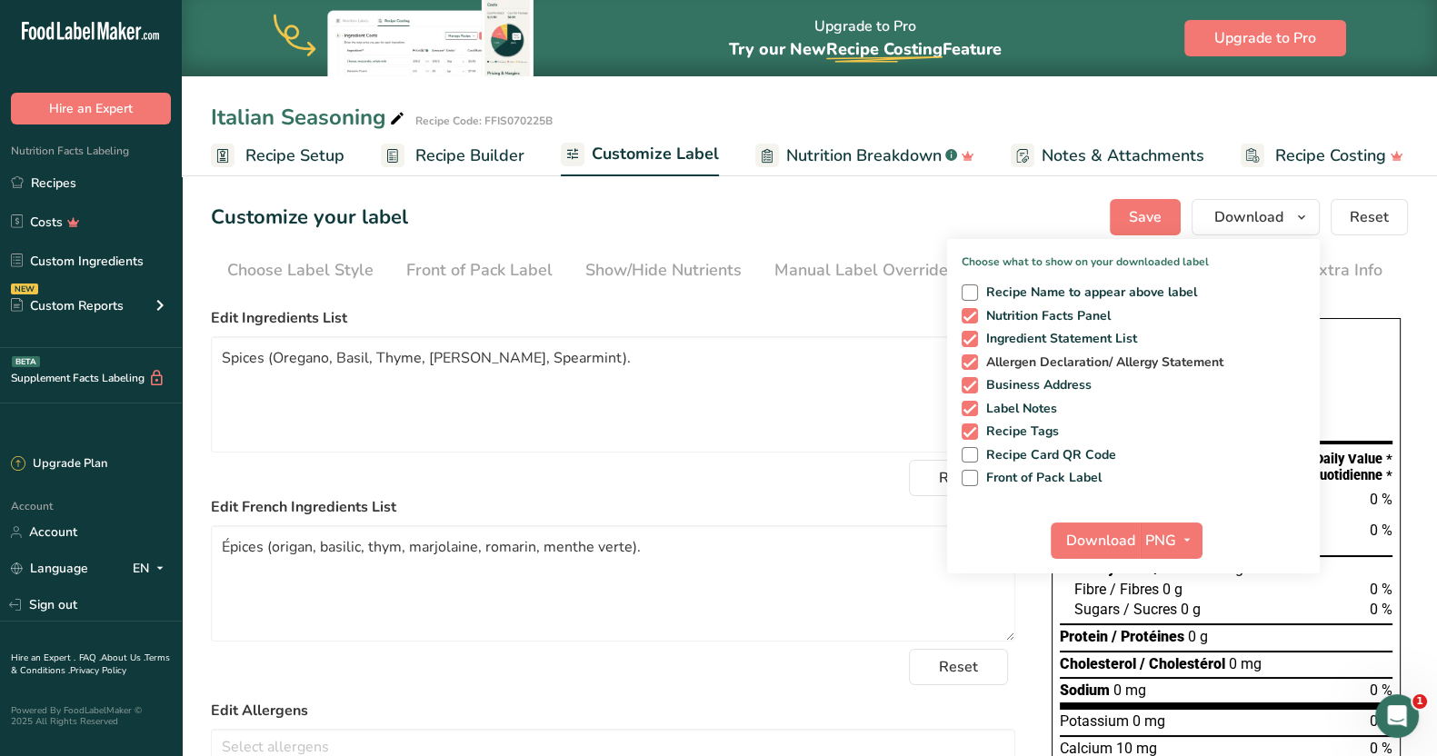
click at [968, 361] on span at bounding box center [970, 362] width 16 height 16
click at [968, 361] on input "Allergen Declaration/ Allergy Statement" at bounding box center [968, 362] width 12 height 12
checkbox input "false"
click at [968, 394] on div "Recipe Name to appear above label Nutrition Facts Panel Ingredient Statement Li…" at bounding box center [1133, 381] width 373 height 209
click at [972, 402] on span at bounding box center [970, 409] width 16 height 16
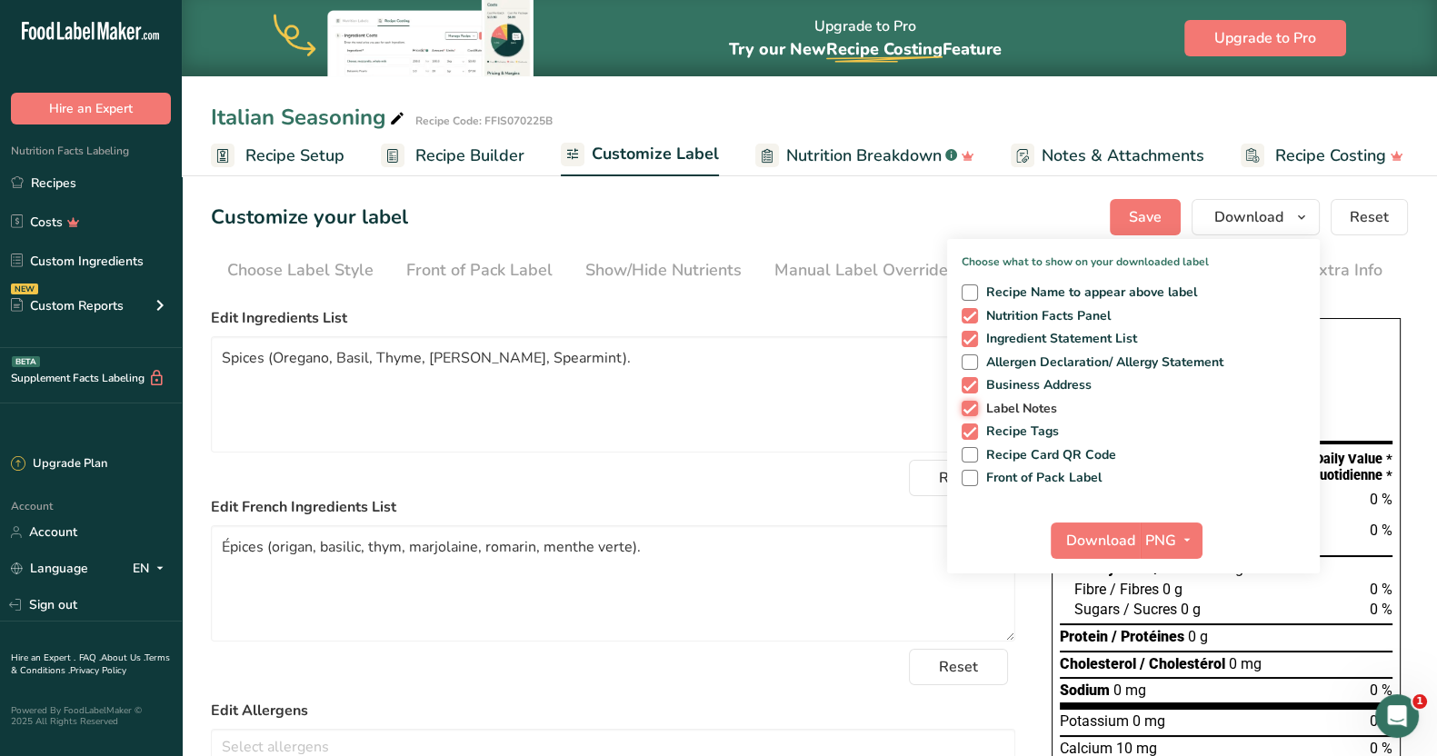
click at [972, 403] on input "Label Notes" at bounding box center [968, 409] width 12 height 12
checkbox input "false"
click at [972, 388] on span at bounding box center [970, 385] width 16 height 16
click at [972, 388] on input "Business Address" at bounding box center [968, 385] width 12 height 12
checkbox input "false"
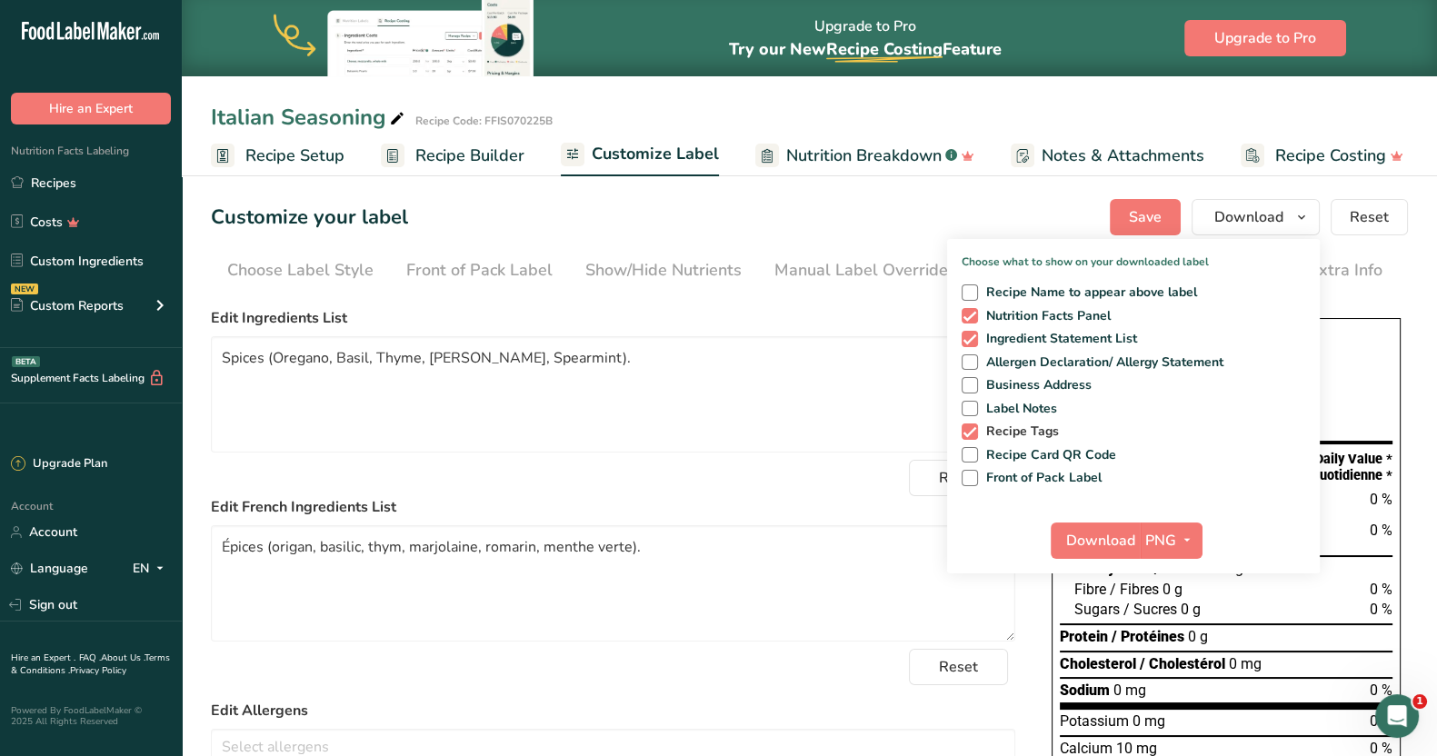
click at [971, 429] on span at bounding box center [970, 432] width 16 height 16
click at [971, 429] on input "Recipe Tags" at bounding box center [968, 431] width 12 height 12
checkbox input "false"
click at [1081, 534] on span "Download" at bounding box center [1100, 541] width 69 height 22
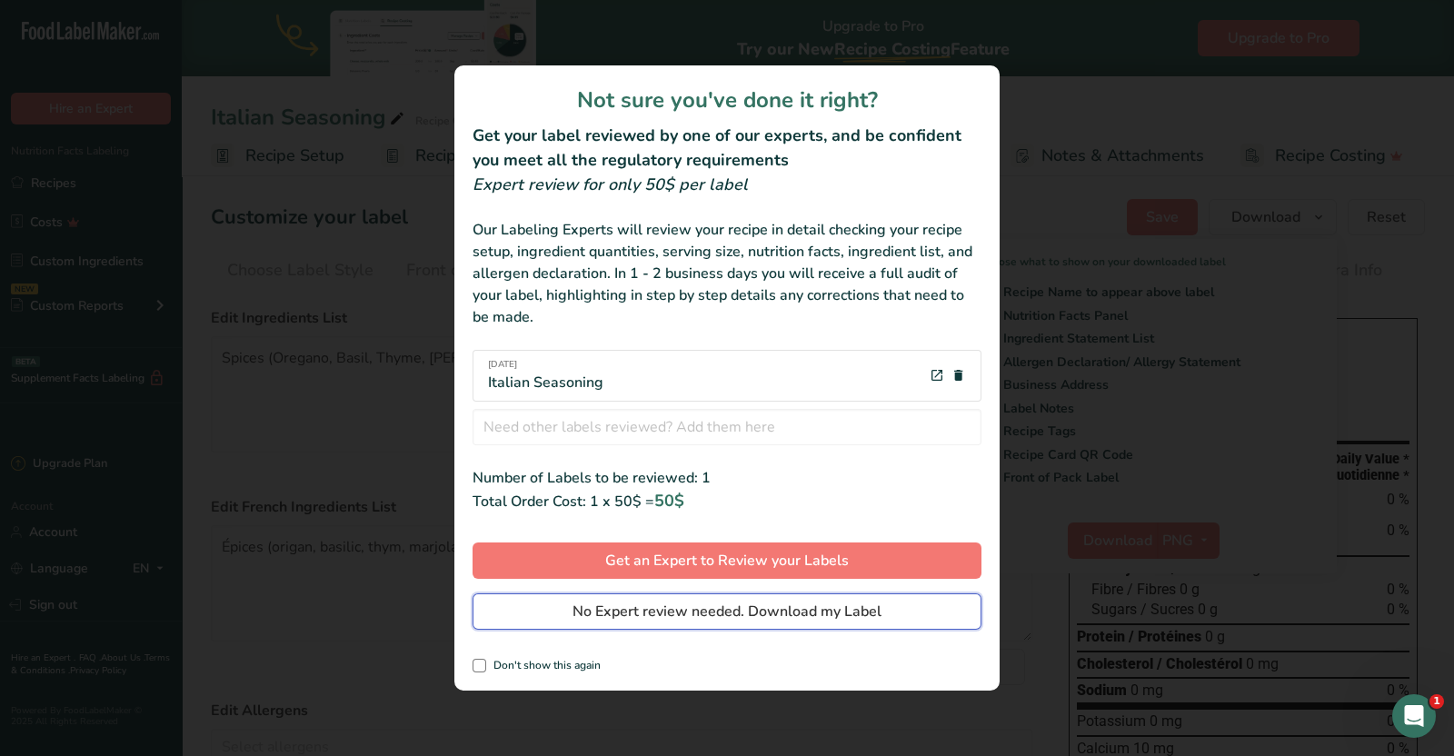
click at [813, 623] on button "No Expert review needed. Download my Label" at bounding box center [727, 611] width 509 height 36
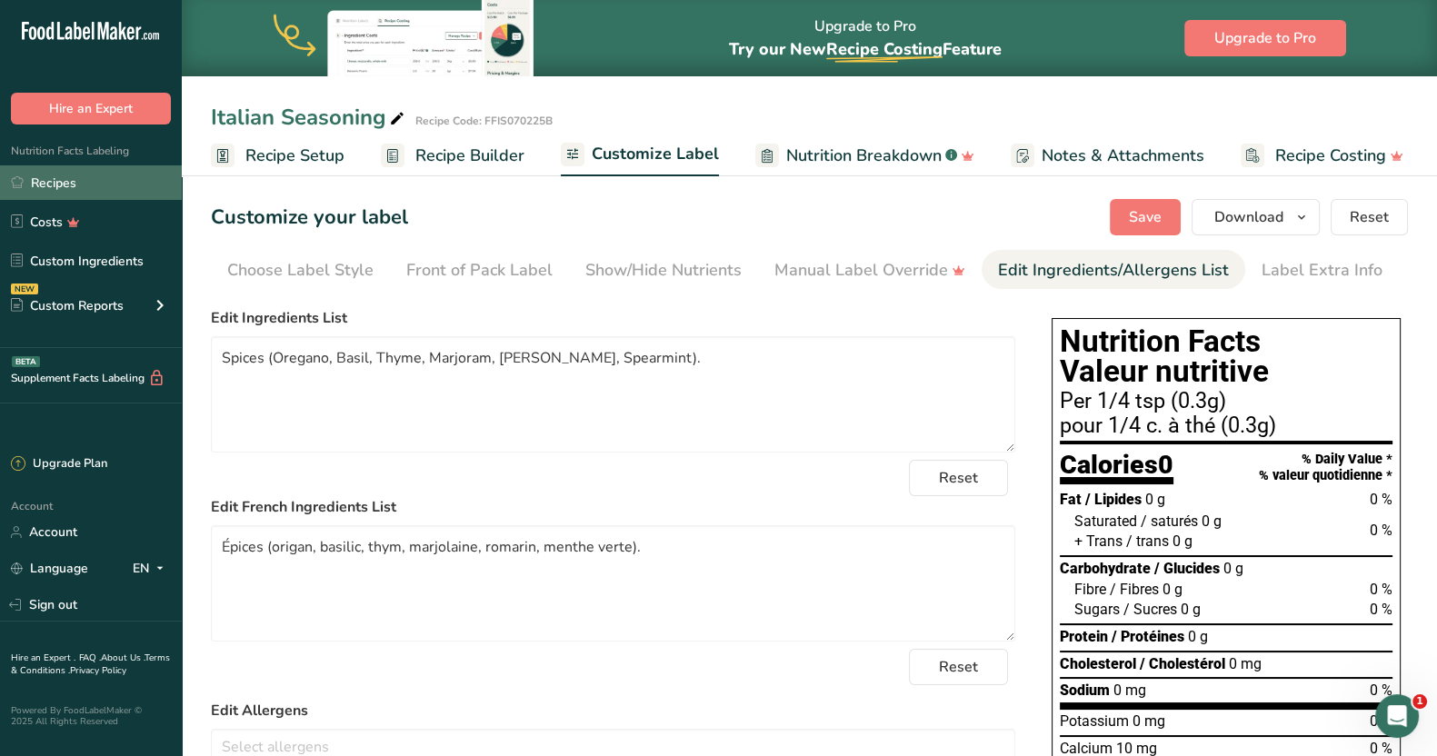
drag, startPoint x: 0, startPoint y: 0, endPoint x: 76, endPoint y: 168, distance: 184.7
click at [68, 168] on link "Recipes" at bounding box center [91, 182] width 182 height 35
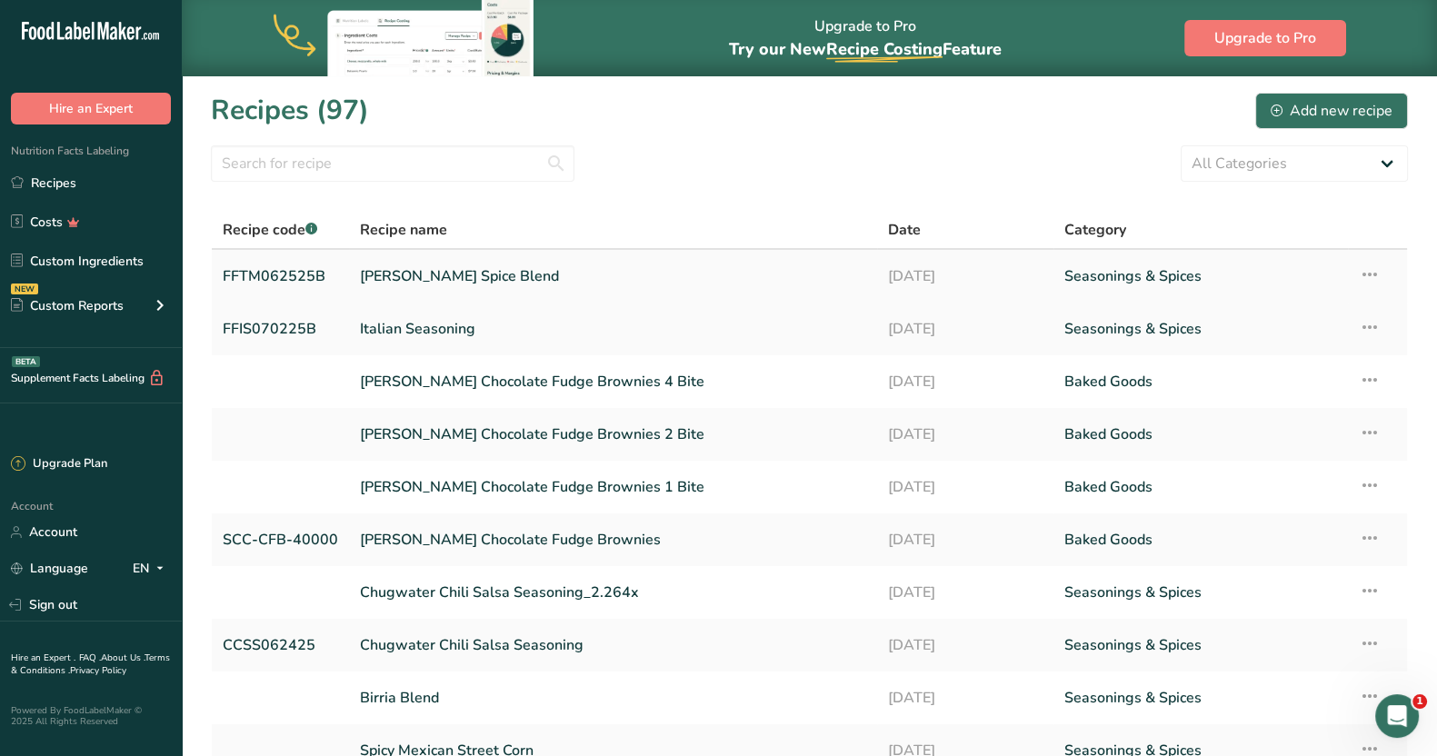
click at [526, 279] on link "[PERSON_NAME] Spice Blend" at bounding box center [613, 276] width 506 height 38
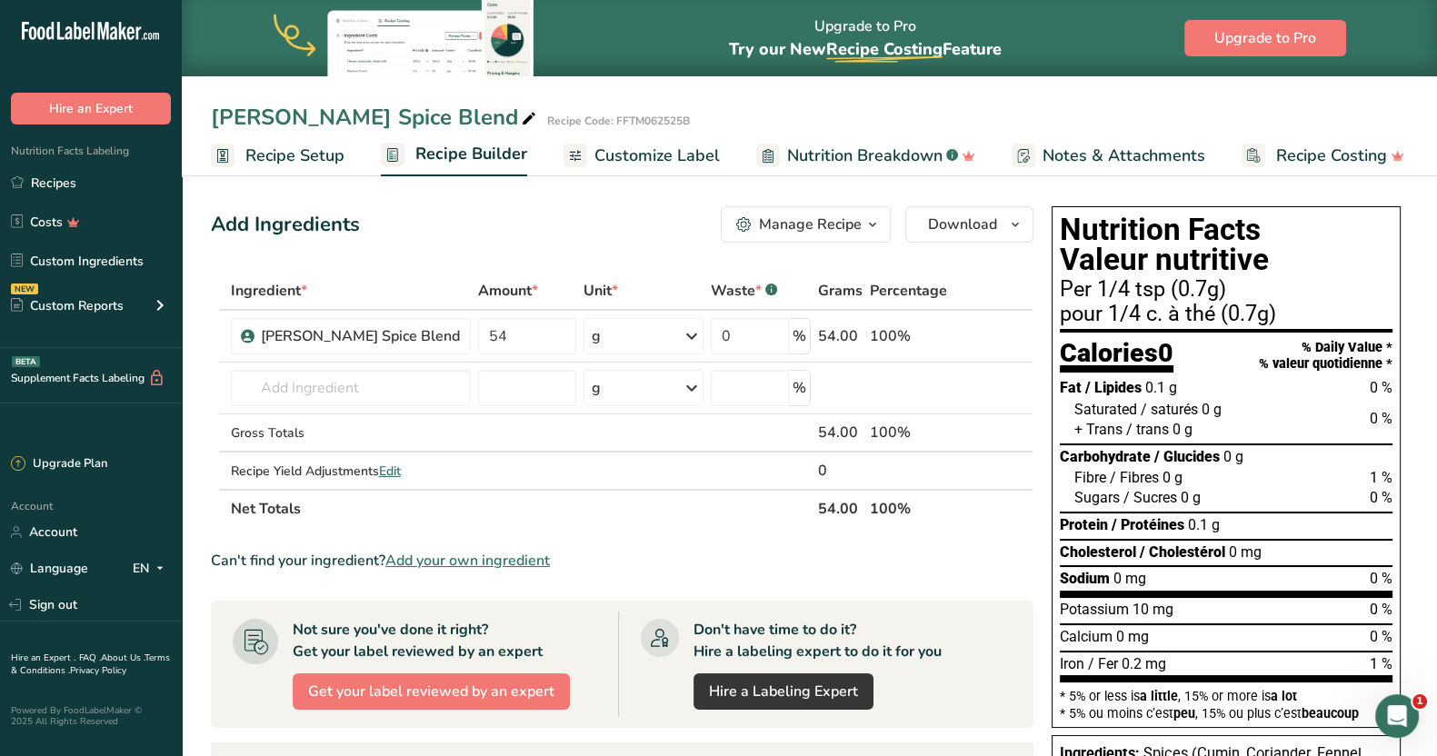
click at [678, 154] on span "Customize Label" at bounding box center [656, 156] width 125 height 25
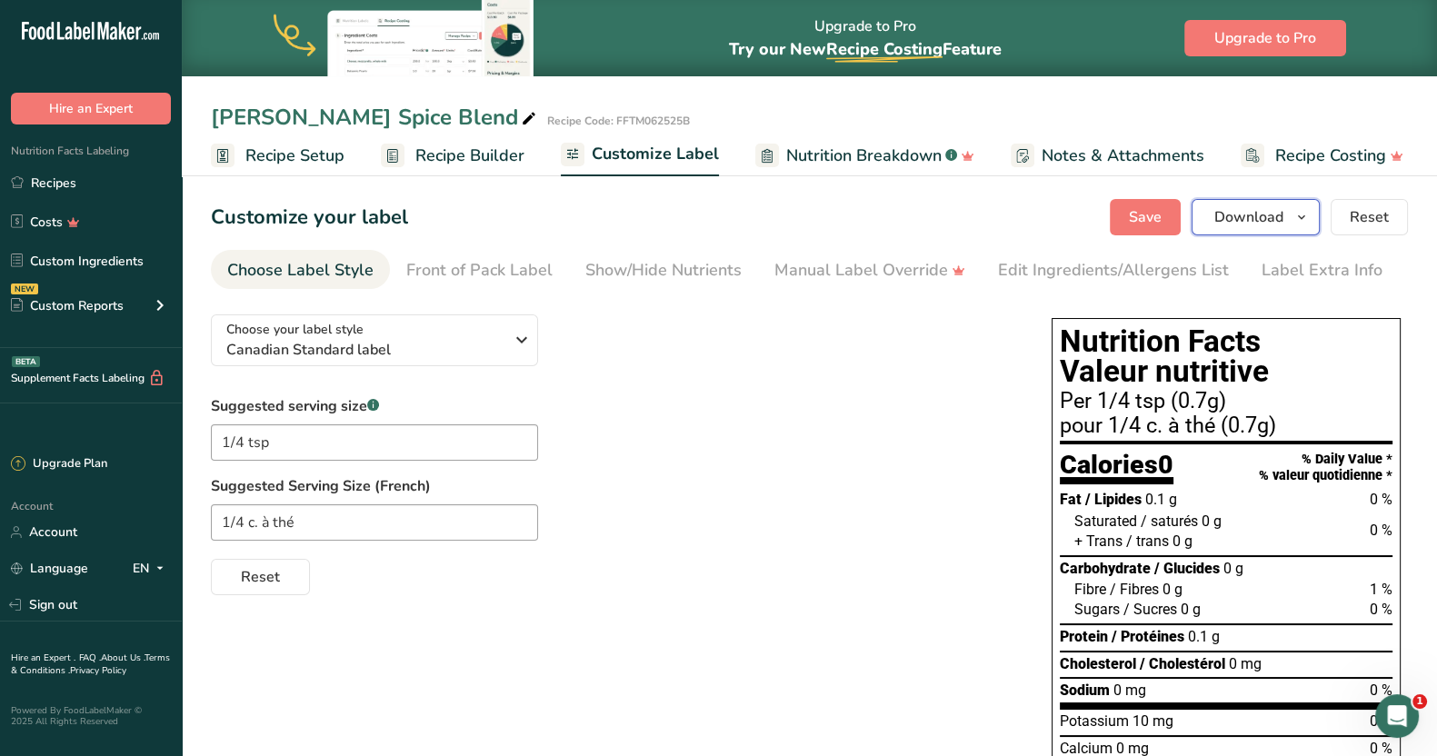
click at [1308, 220] on icon "button" at bounding box center [1301, 217] width 15 height 23
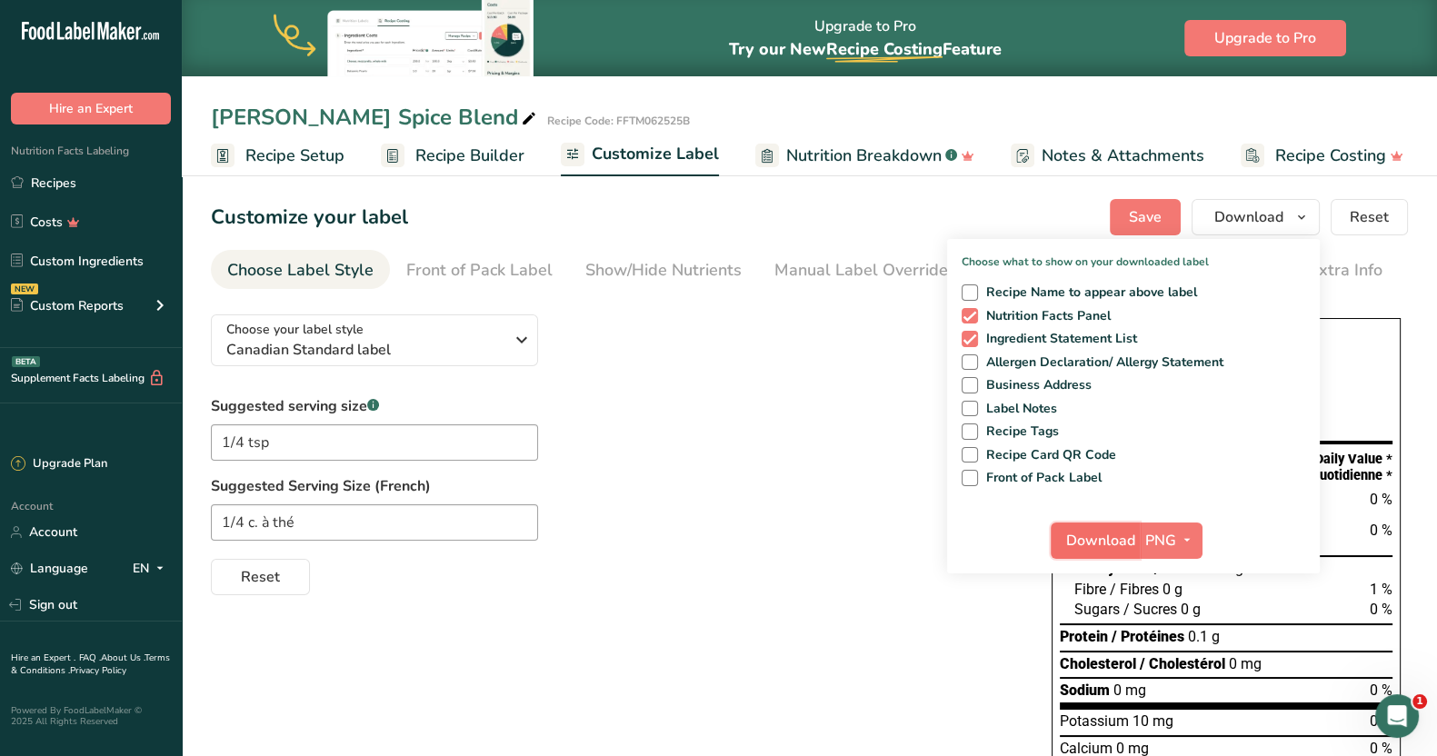
click at [1092, 538] on span "Download" at bounding box center [1100, 541] width 69 height 22
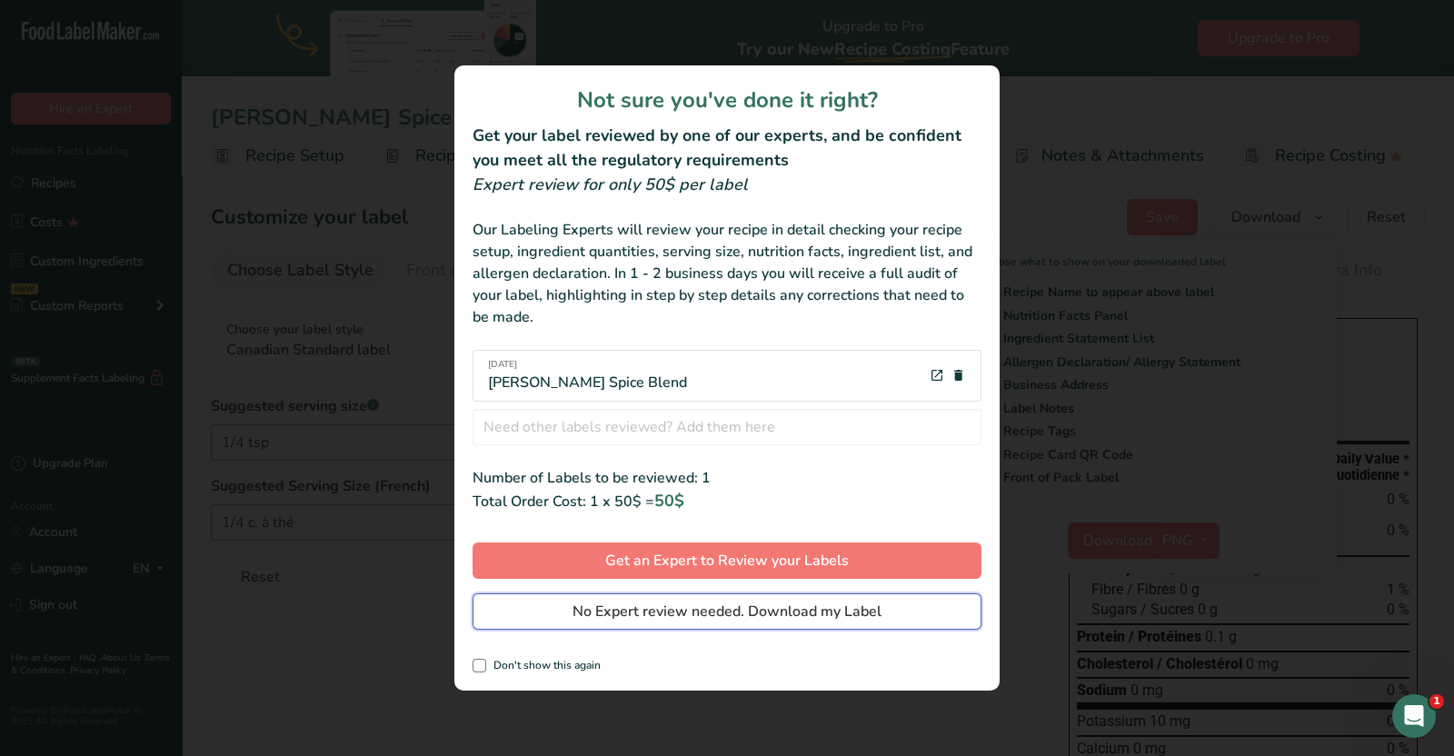
click at [700, 614] on span "No Expert review needed. Download my Label" at bounding box center [727, 612] width 309 height 22
